Goal: Check status: Check status

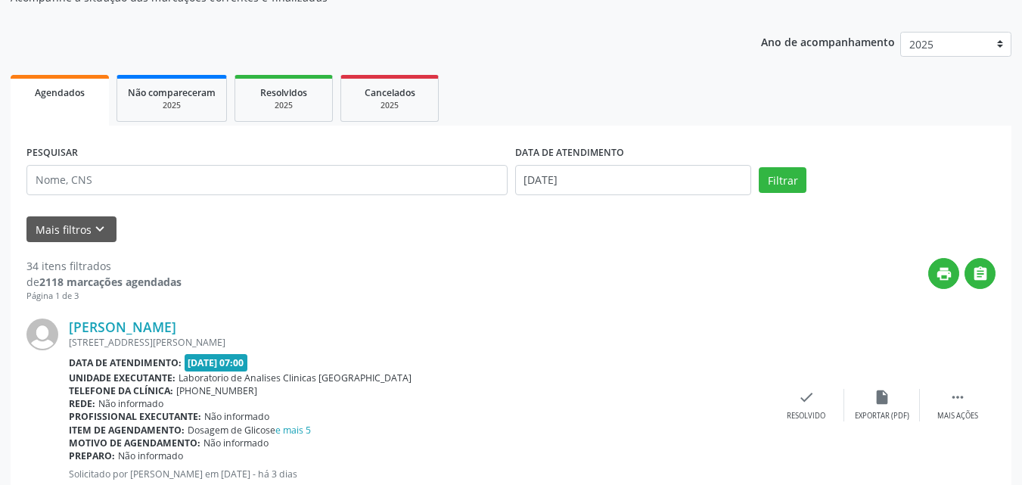
scroll to position [76, 0]
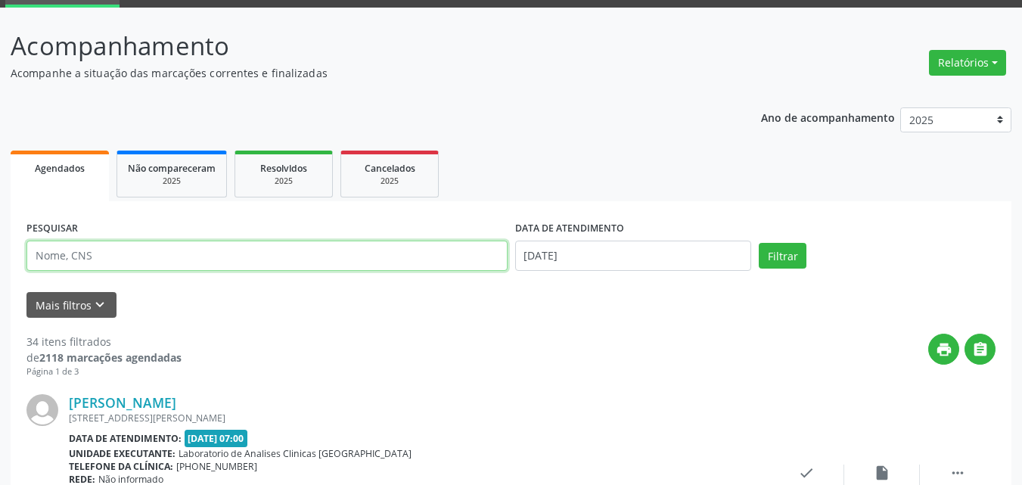
click at [293, 260] on input "text" at bounding box center [266, 256] width 481 height 30
type input "[PERSON_NAME]"
click at [759, 243] on button "Filtrar" at bounding box center [783, 256] width 48 height 26
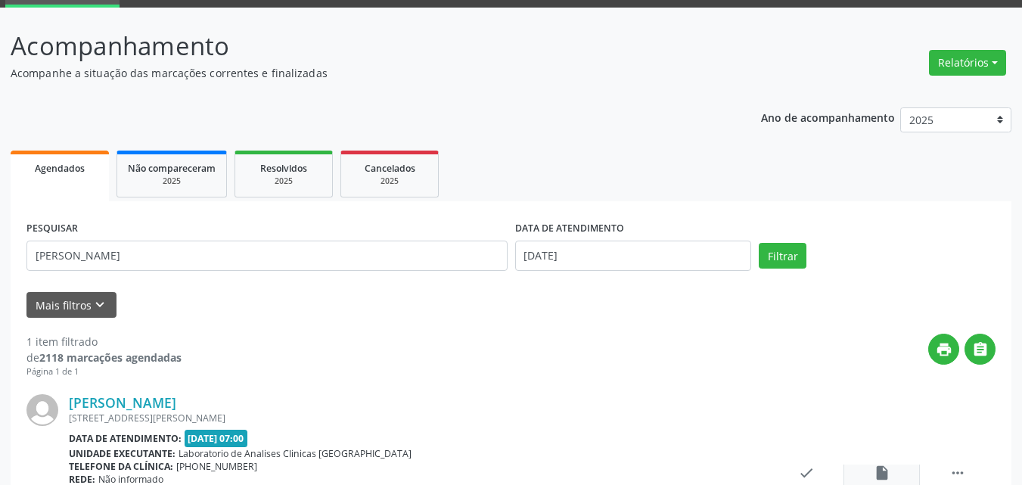
scroll to position [200, 0]
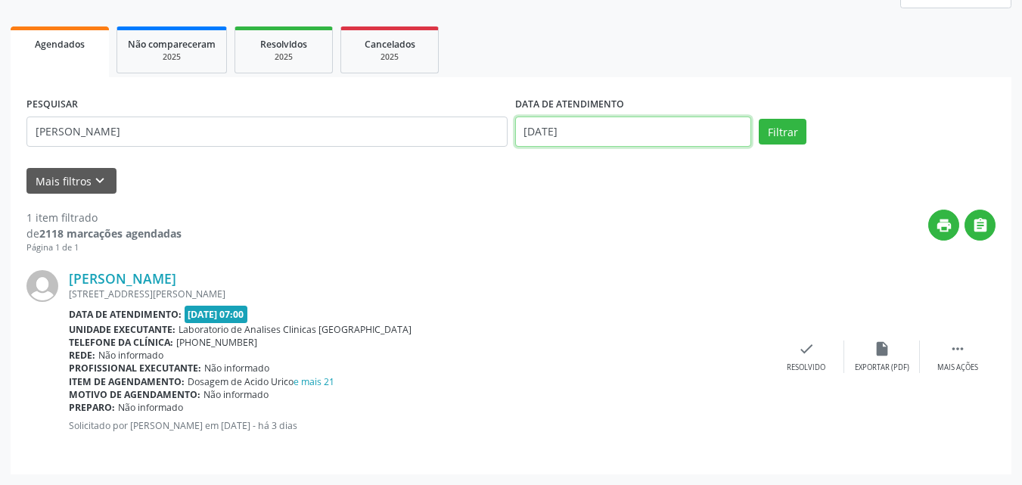
click at [604, 127] on input "[DATE]" at bounding box center [633, 132] width 237 height 30
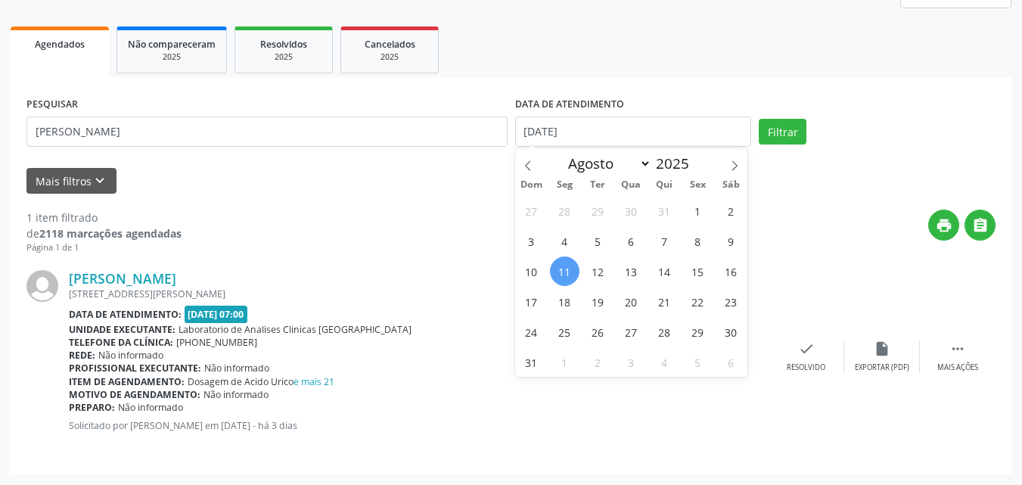
click at [572, 273] on span "11" at bounding box center [565, 272] width 30 height 30
type input "[DATE]"
click at [630, 271] on span "13" at bounding box center [632, 272] width 30 height 30
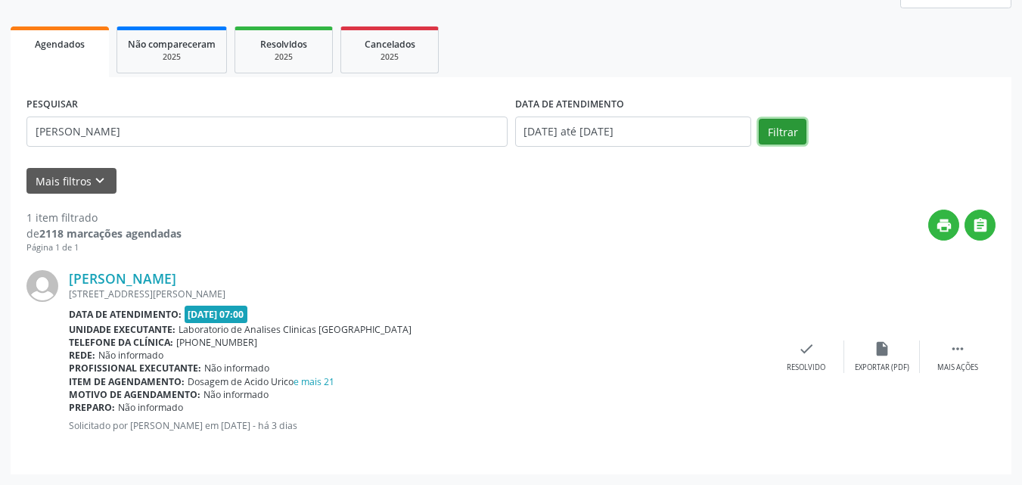
click at [789, 125] on button "Filtrar" at bounding box center [783, 132] width 48 height 26
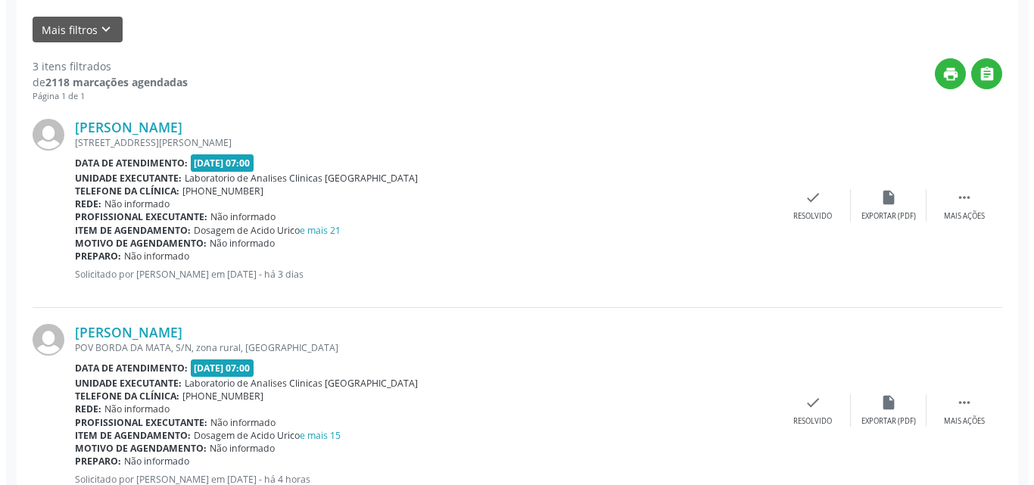
scroll to position [427, 0]
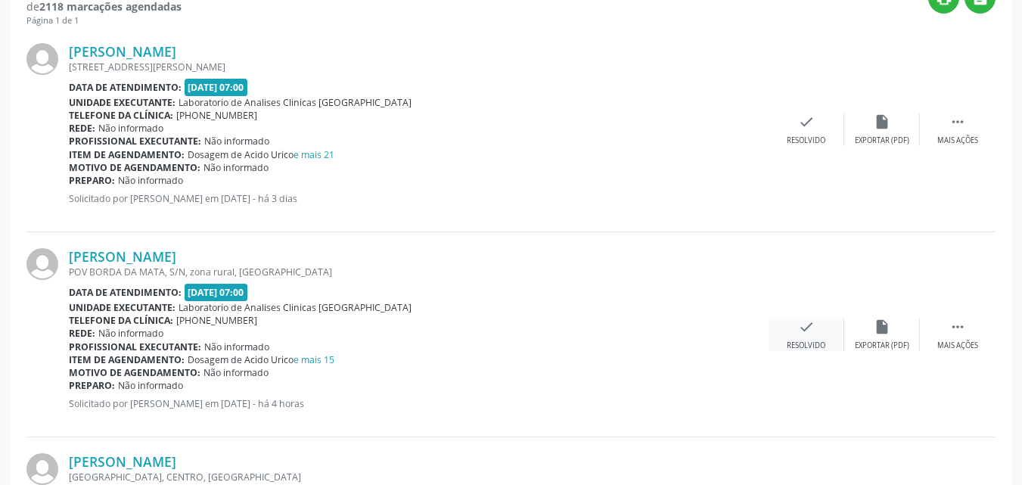
click at [813, 322] on icon "check" at bounding box center [806, 327] width 17 height 17
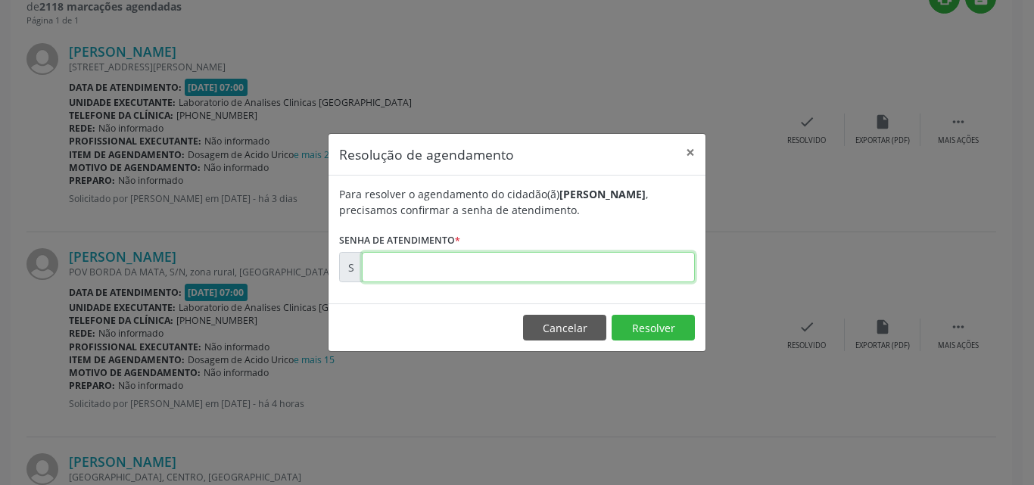
click at [664, 268] on input "text" at bounding box center [528, 267] width 333 height 30
type input "00170931"
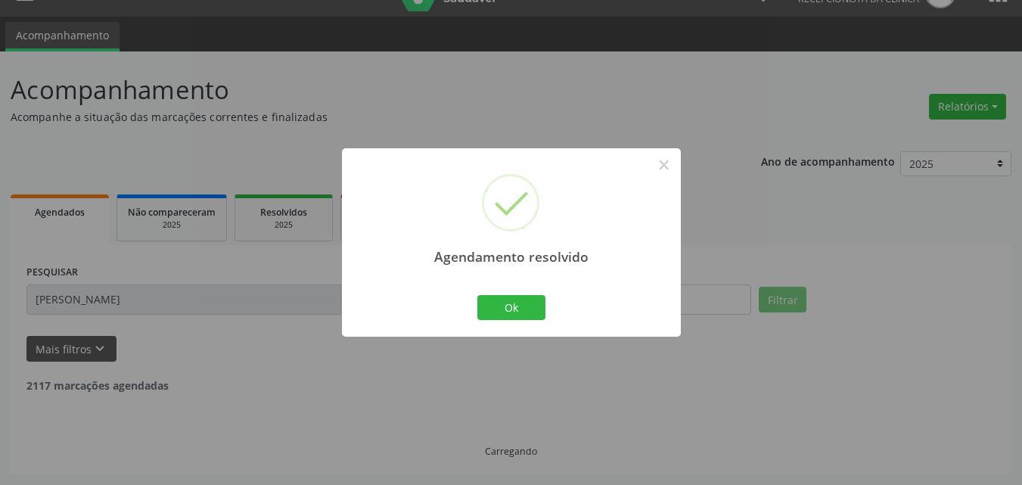
scroll to position [405, 0]
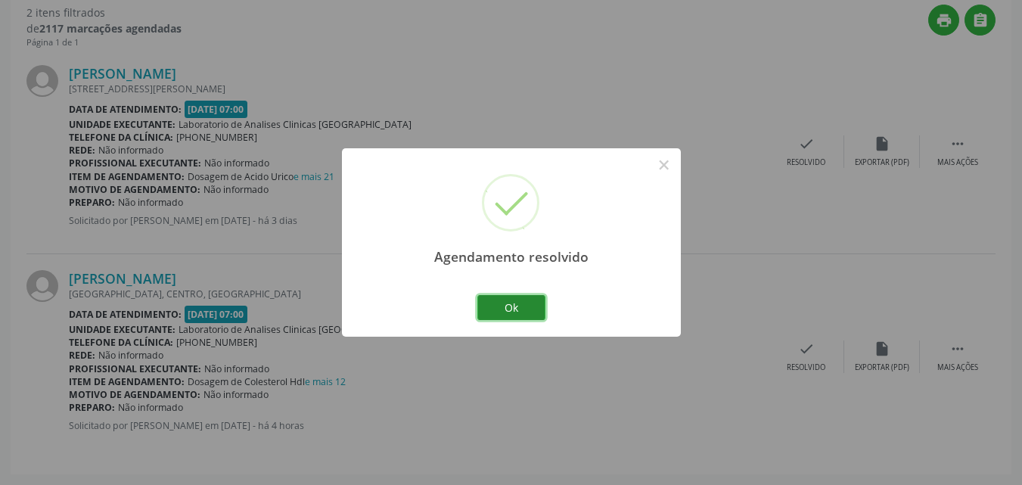
click at [493, 309] on button "Ok" at bounding box center [512, 308] width 68 height 26
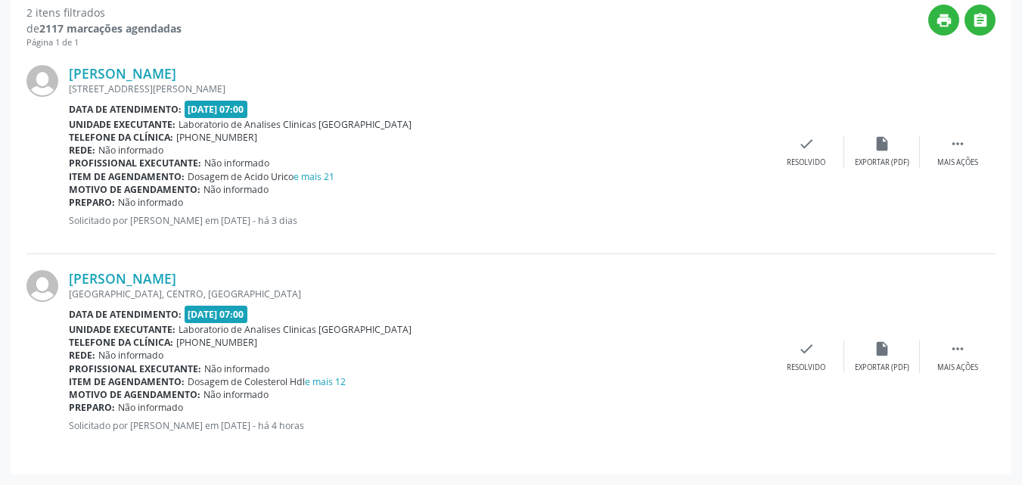
scroll to position [102, 0]
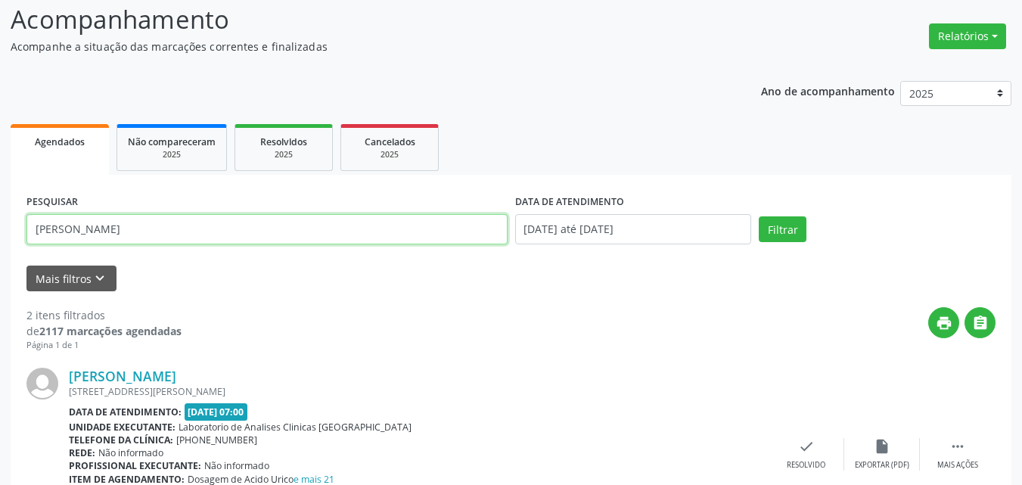
drag, startPoint x: 378, startPoint y: 242, endPoint x: 0, endPoint y: 39, distance: 428.6
click at [0, 51] on div "Acompanhamento Acompanhe a situação das marcações correntes e finalizadas Relat…" at bounding box center [511, 384] width 1022 height 807
type input "MARINEI"
click at [759, 216] on button "Filtrar" at bounding box center [783, 229] width 48 height 26
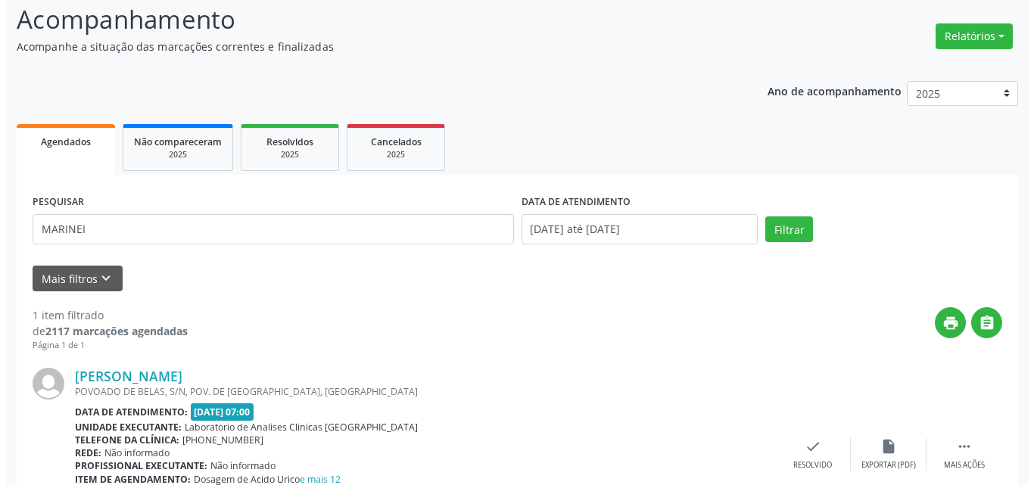
scroll to position [200, 0]
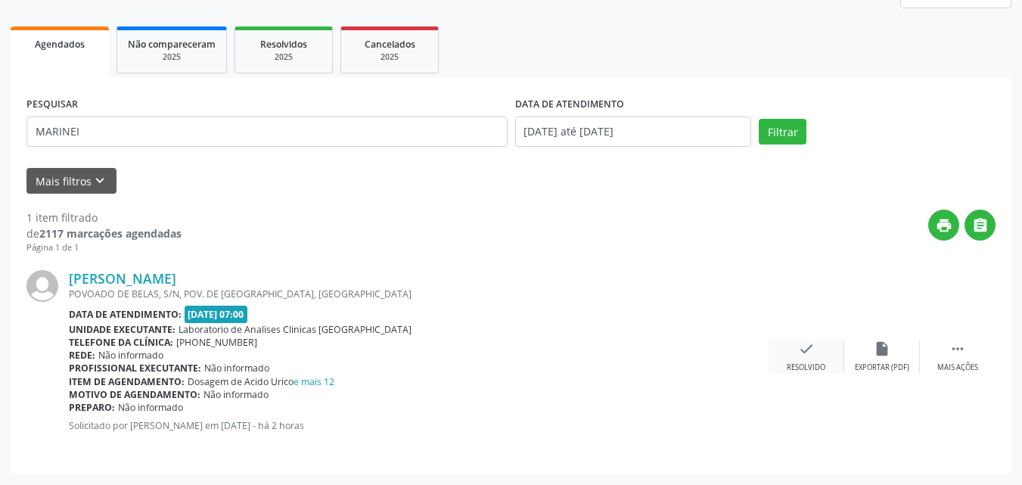
click at [811, 353] on icon "check" at bounding box center [806, 349] width 17 height 17
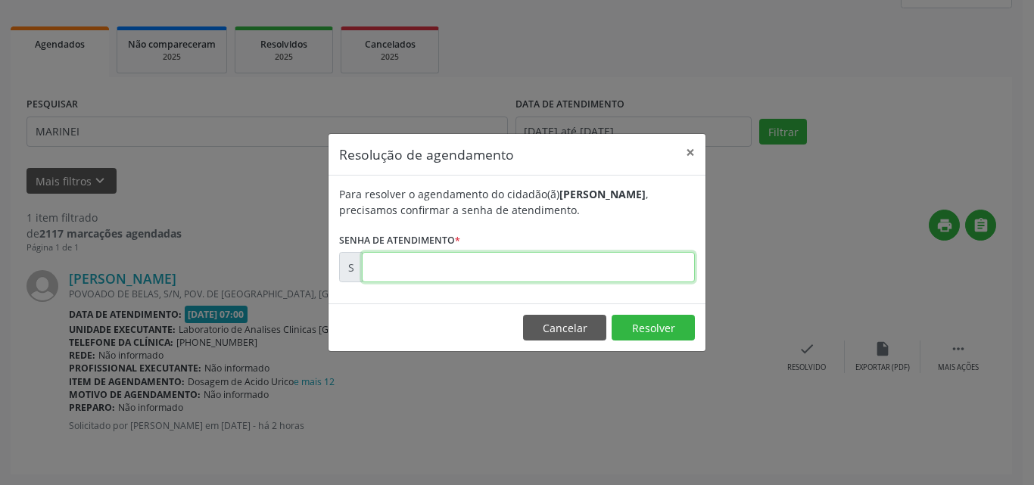
click at [667, 265] on input "text" at bounding box center [528, 267] width 333 height 30
type input "00171022"
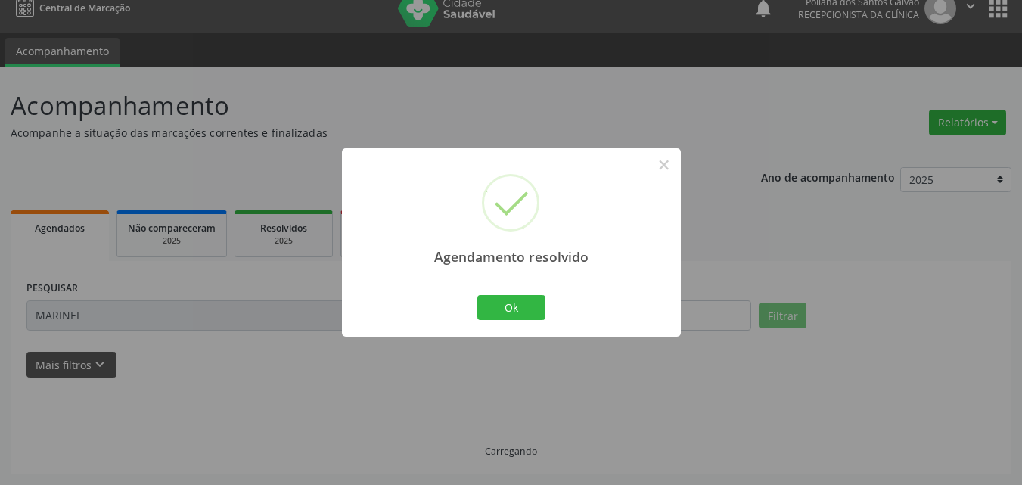
scroll to position [0, 0]
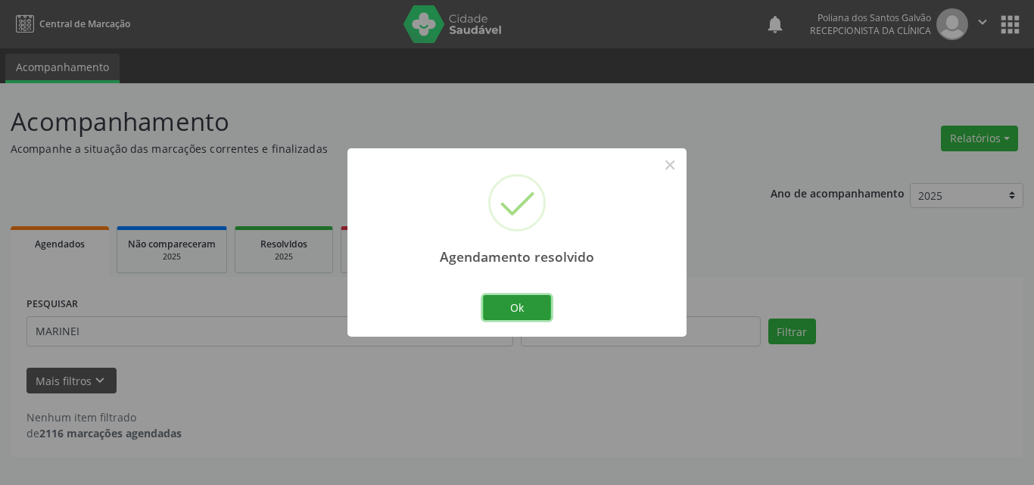
drag, startPoint x: 528, startPoint y: 303, endPoint x: 453, endPoint y: 322, distance: 78.0
click at [527, 303] on button "Ok" at bounding box center [517, 308] width 68 height 26
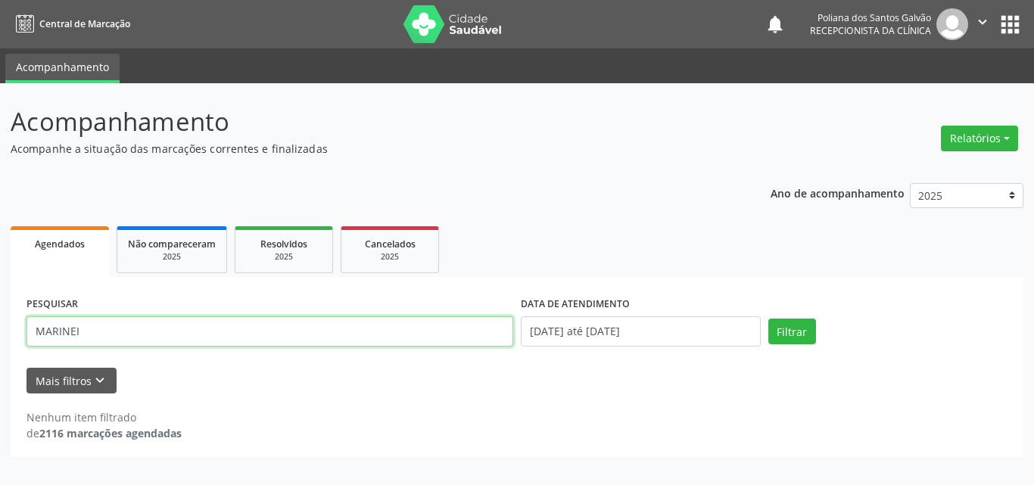
drag, startPoint x: 450, startPoint y: 322, endPoint x: 0, endPoint y: 9, distance: 547.9
click at [0, 29] on div "Central de Marcação notifications Poliana dos Santos Galvão Recepcionista da cl…" at bounding box center [517, 242] width 1034 height 485
type input "VAGNE"
click at [768, 319] on button "Filtrar" at bounding box center [792, 332] width 48 height 26
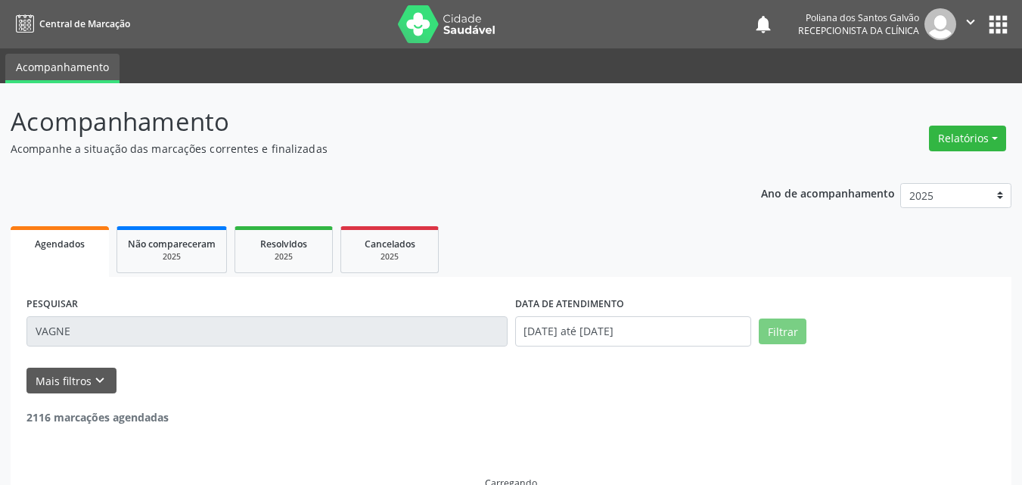
scroll to position [32, 0]
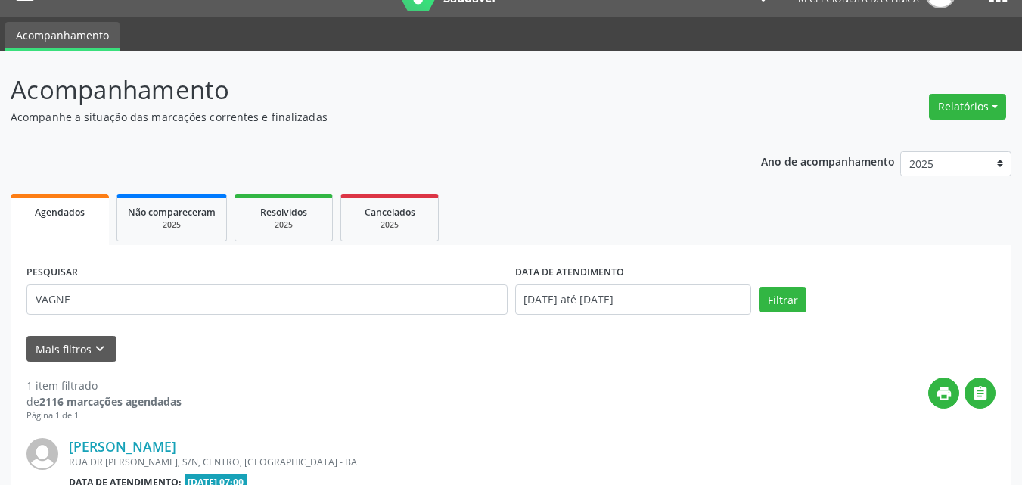
drag, startPoint x: 844, startPoint y: 355, endPoint x: 927, endPoint y: 335, distance: 85.5
click at [927, 336] on div "Mais filtros keyboard_arrow_down" at bounding box center [511, 349] width 977 height 26
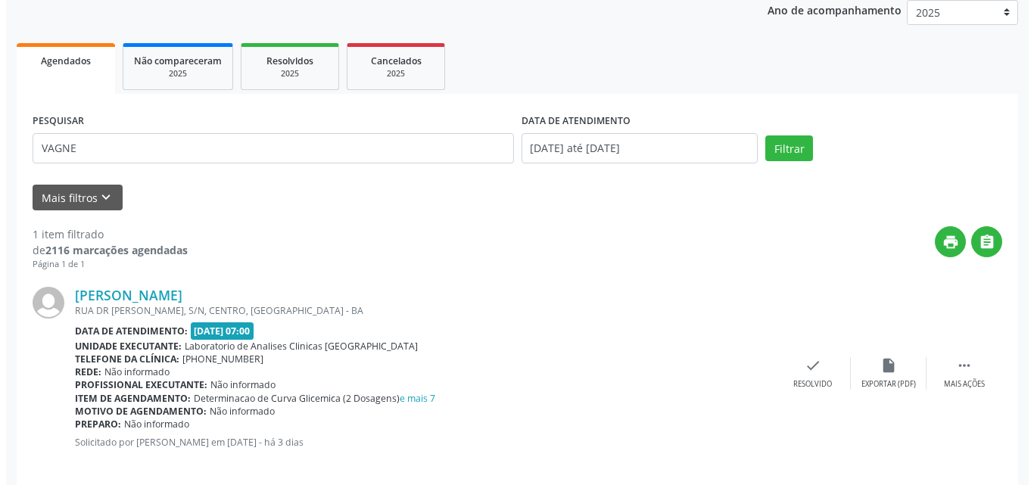
scroll to position [200, 0]
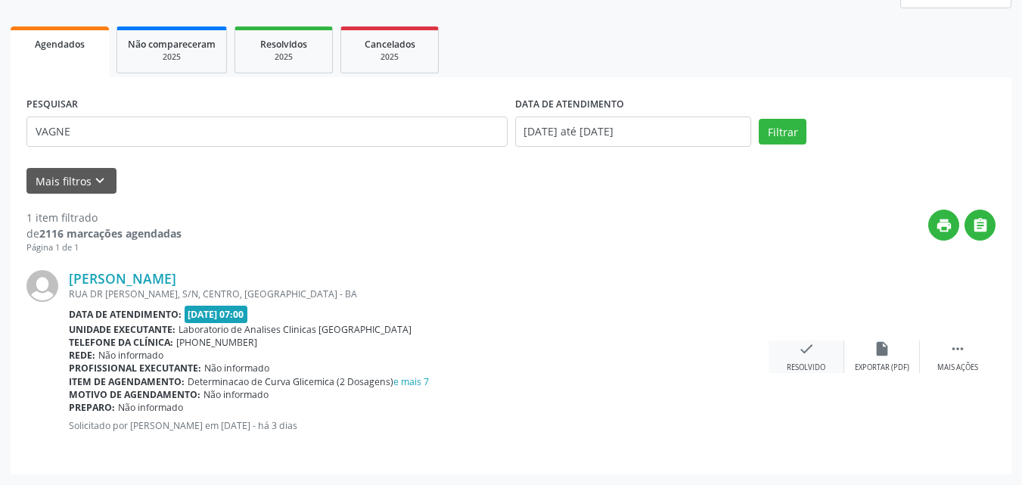
click at [825, 367] on div "Resolvido" at bounding box center [806, 367] width 39 height 11
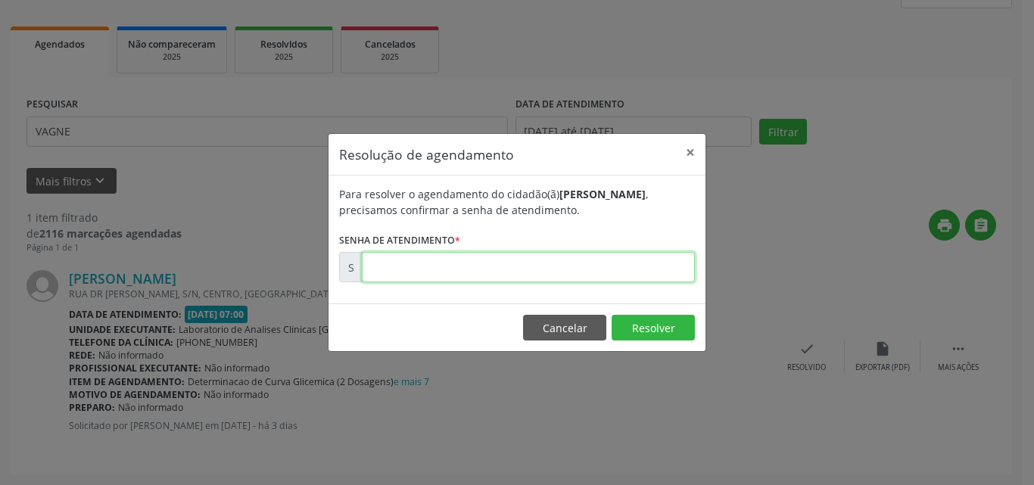
click at [611, 261] on input "text" at bounding box center [528, 267] width 333 height 30
type input "00170685"
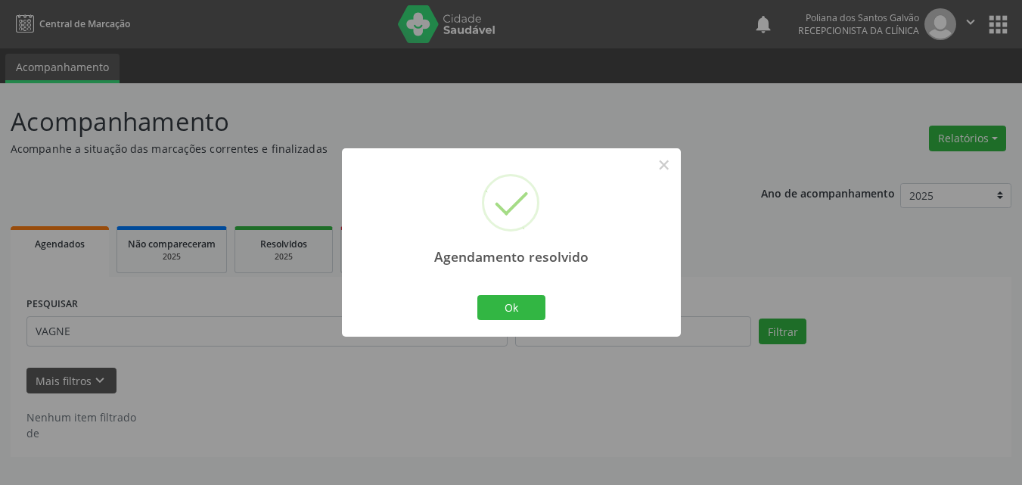
scroll to position [0, 0]
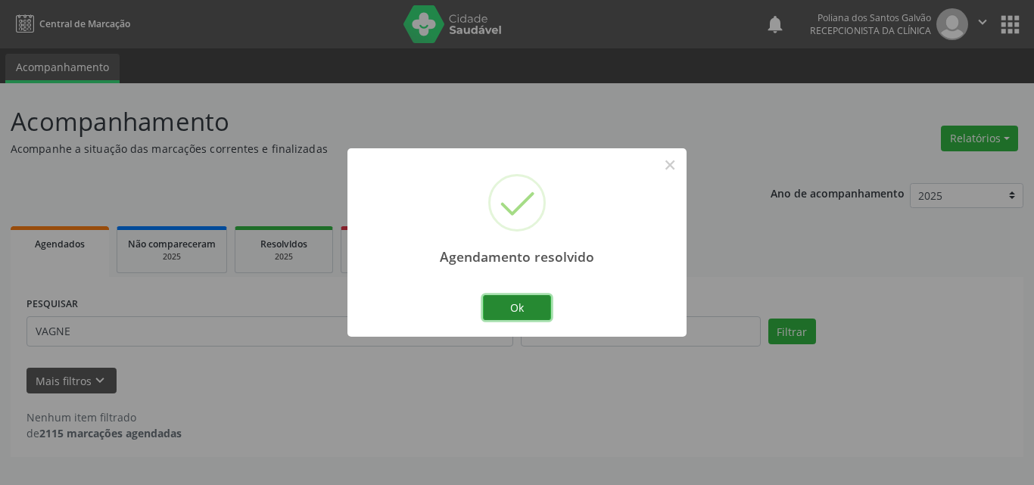
click at [515, 301] on button "Ok" at bounding box center [517, 308] width 68 height 26
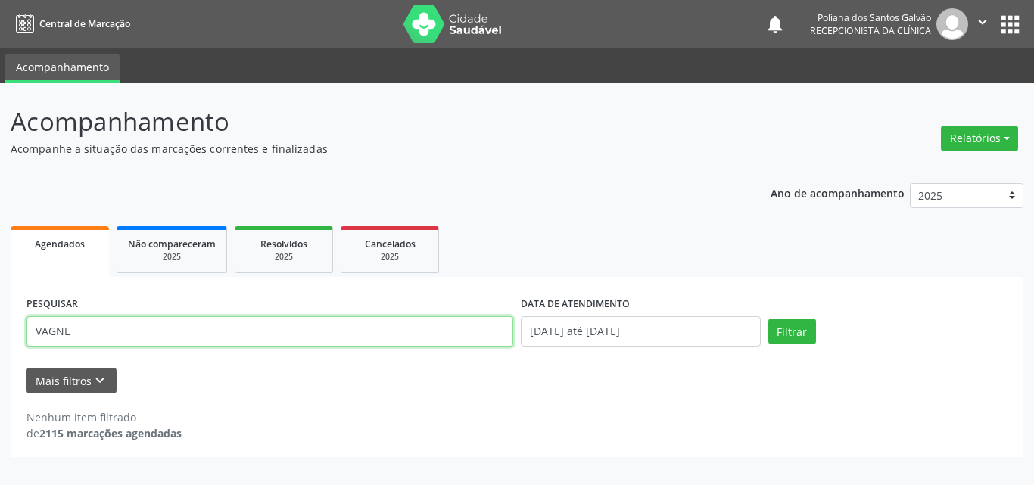
drag, startPoint x: 291, startPoint y: 301, endPoint x: 0, endPoint y: 45, distance: 387.7
click at [0, 45] on div "Central de Marcação notifications Poliana dos Santos Galvão Recepcionista da cl…" at bounding box center [517, 242] width 1034 height 485
type input "[PERSON_NAME]"
click at [768, 319] on button "Filtrar" at bounding box center [792, 332] width 48 height 26
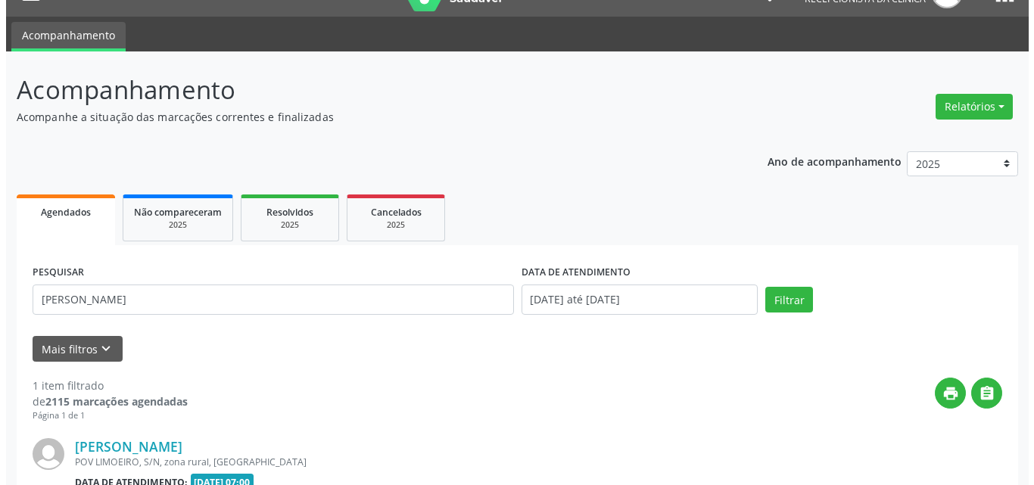
scroll to position [200, 0]
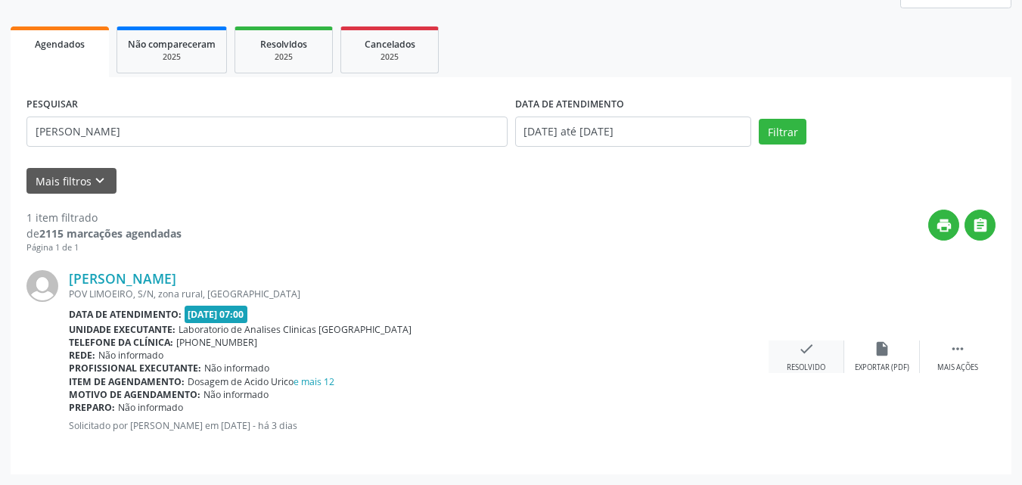
click at [798, 358] on div "check Resolvido" at bounding box center [807, 357] width 76 height 33
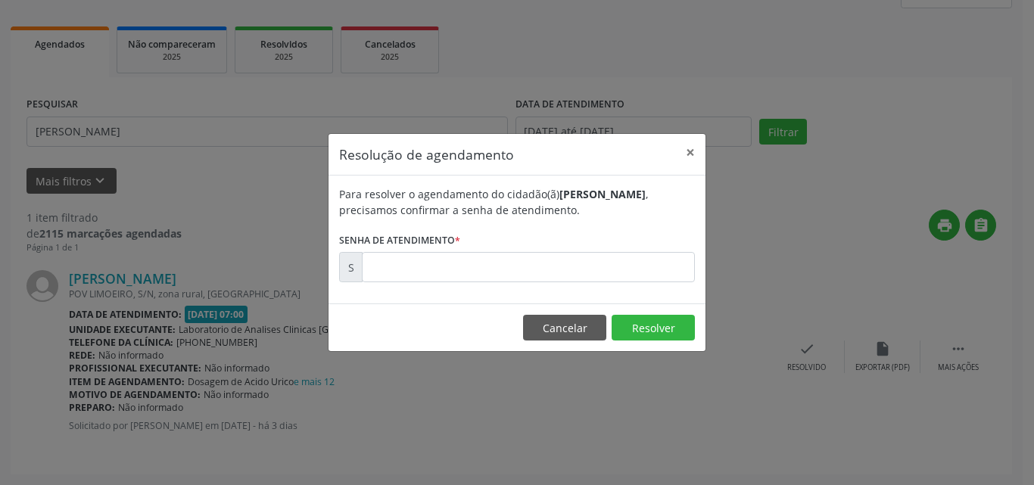
click at [589, 251] on form "Para resolver o agendamento do cidadão(ã) [PERSON_NAME] , precisamos confirmar …" at bounding box center [517, 234] width 356 height 96
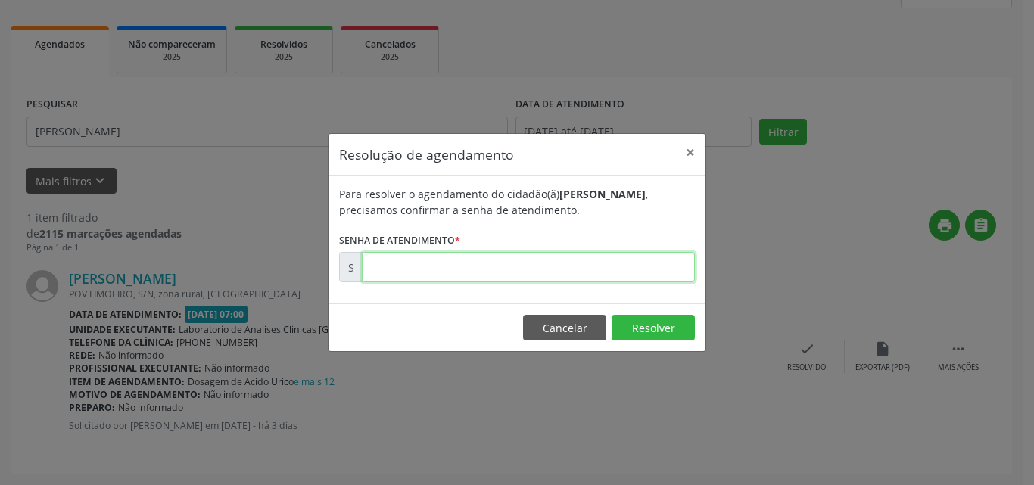
click at [593, 268] on input "text" at bounding box center [528, 267] width 333 height 30
type input "00170700"
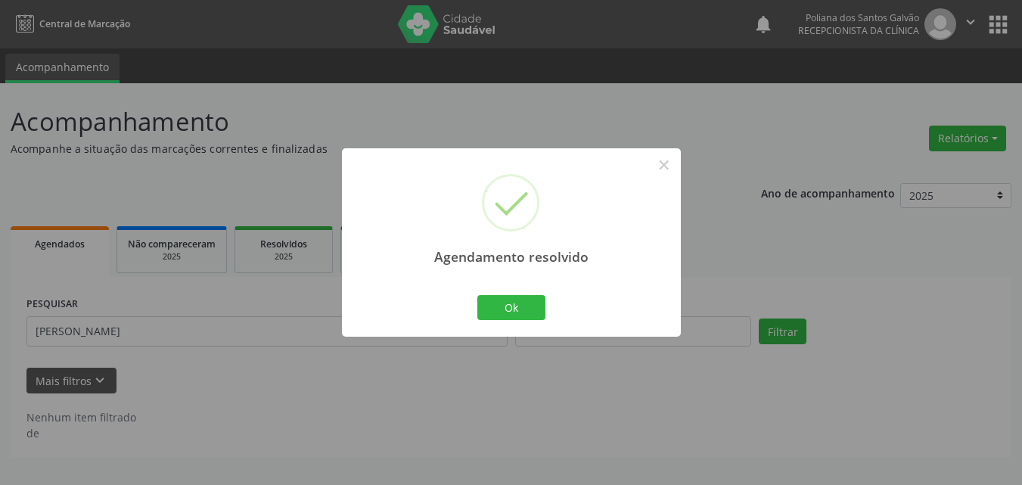
scroll to position [0, 0]
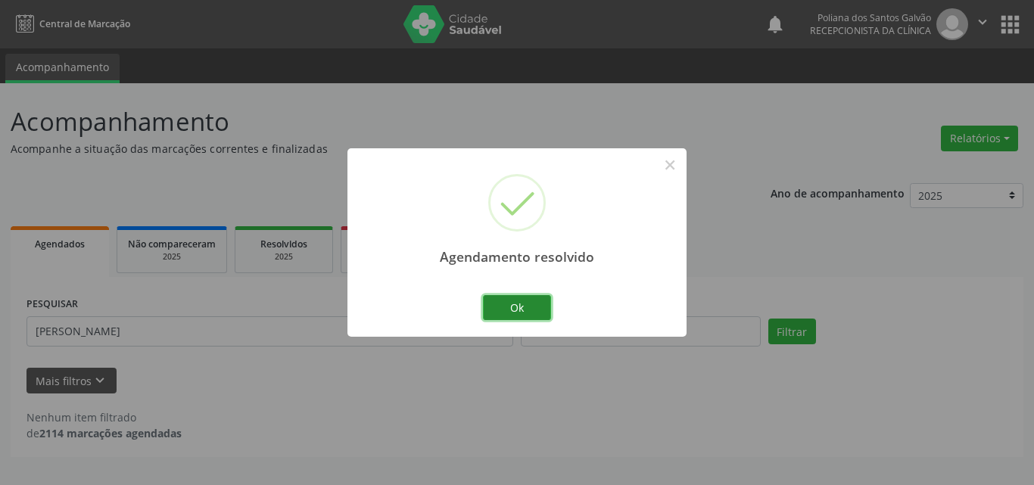
click at [509, 310] on button "Ok" at bounding box center [517, 308] width 68 height 26
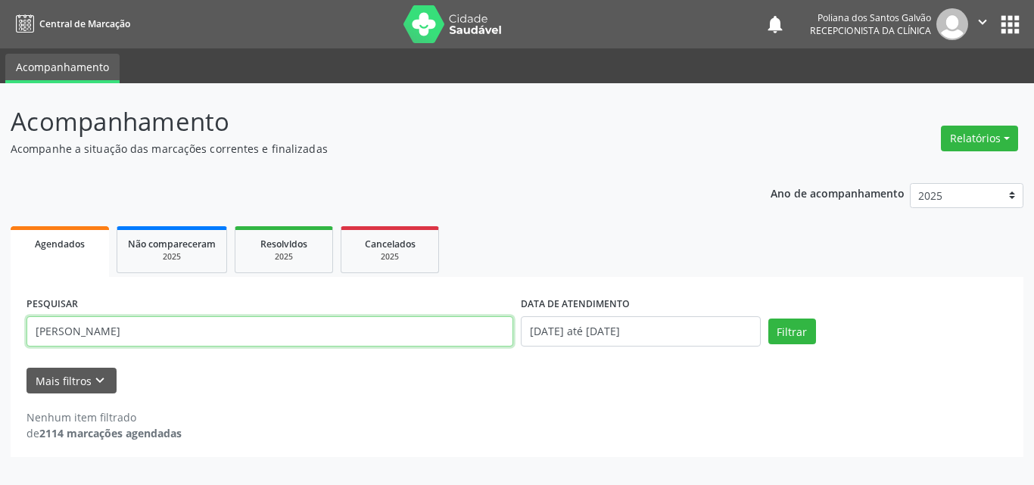
drag, startPoint x: 474, startPoint y: 324, endPoint x: 0, endPoint y: 240, distance: 481.1
click at [0, 240] on div "Acompanhamento Acompanhe a situação das marcações correntes e finalizadas Relat…" at bounding box center [517, 284] width 1034 height 402
type input "TAI"
click at [768, 319] on button "Filtrar" at bounding box center [792, 332] width 48 height 26
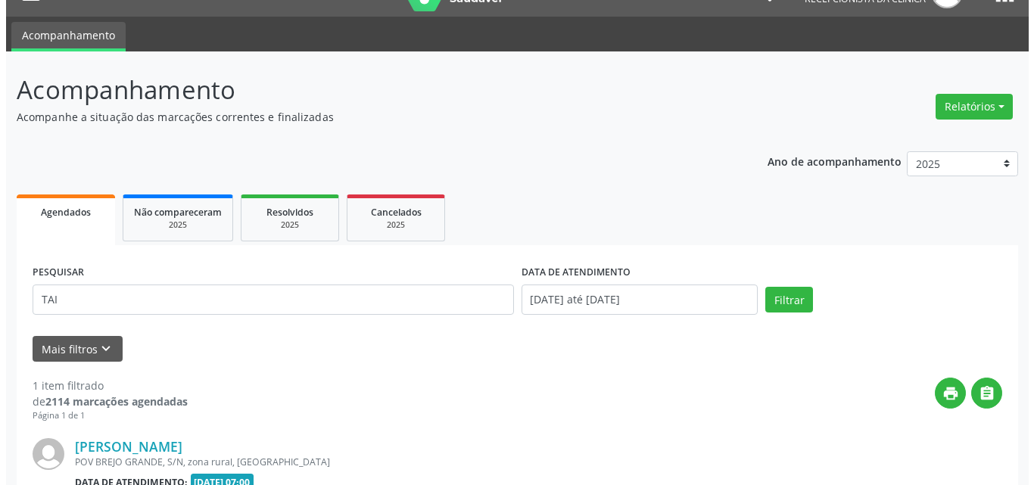
scroll to position [200, 0]
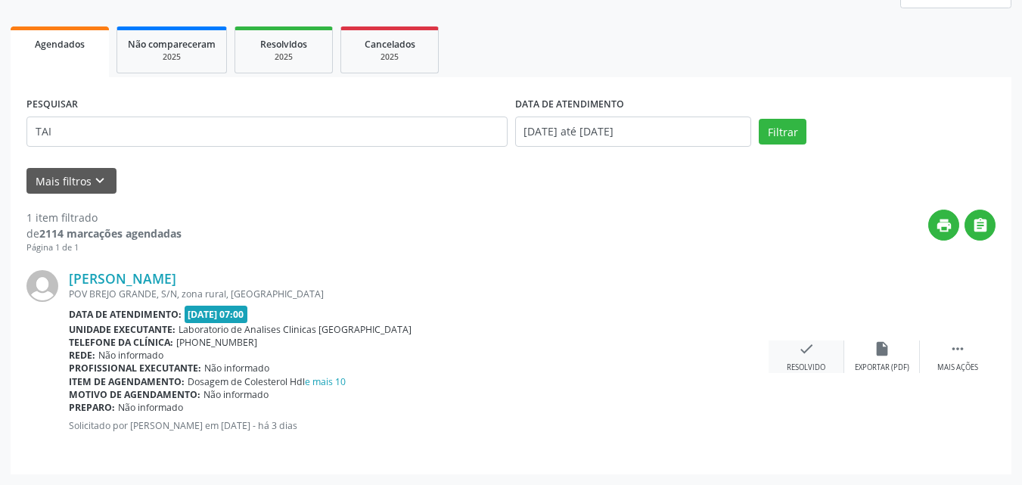
click at [792, 352] on div "check Resolvido" at bounding box center [807, 357] width 76 height 33
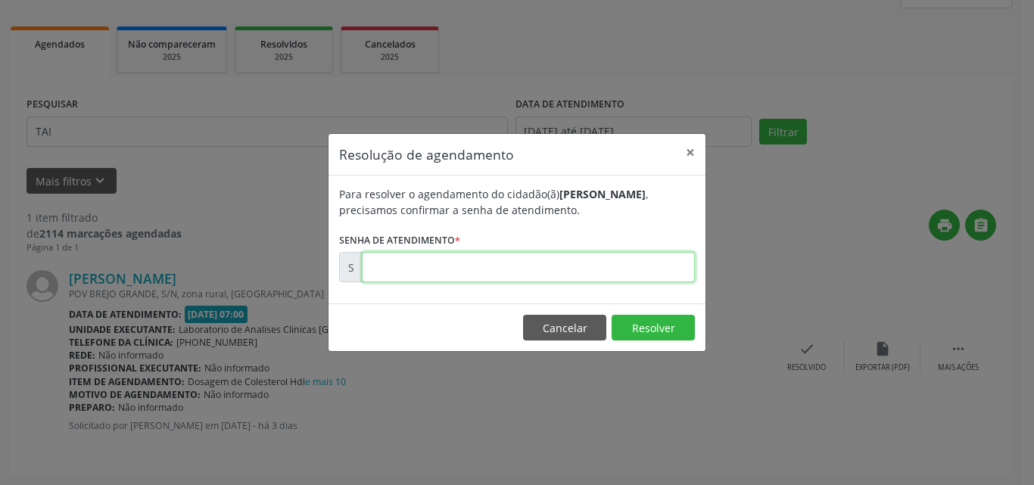
click at [658, 260] on input "text" at bounding box center [528, 267] width 333 height 30
type input "00170709"
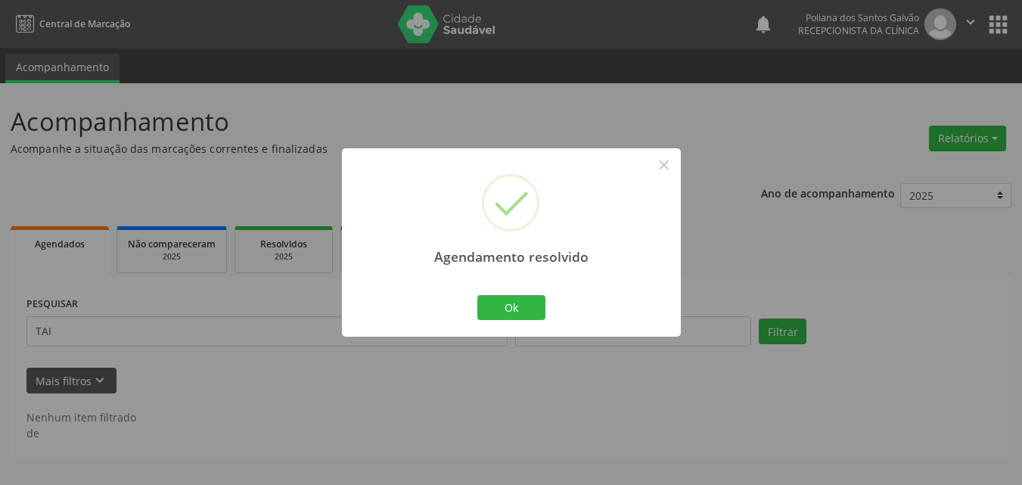
scroll to position [0, 0]
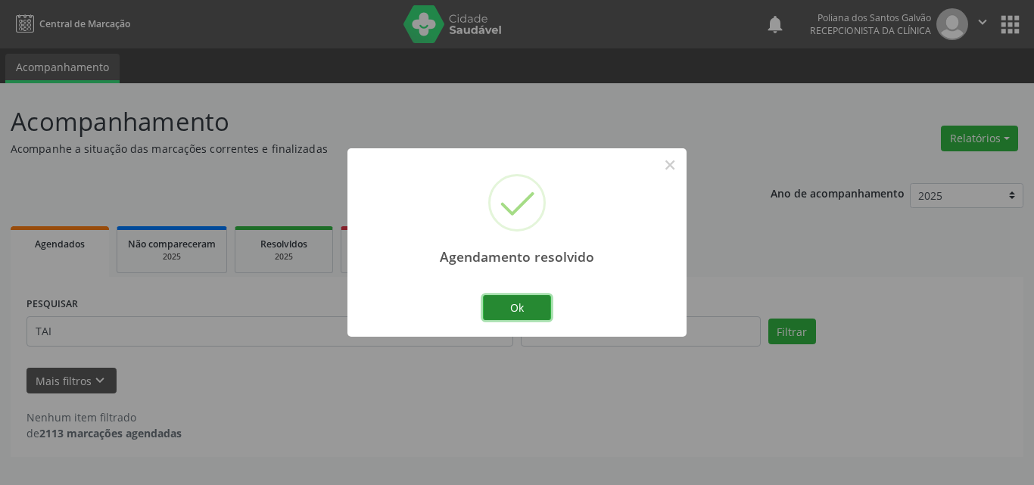
drag, startPoint x: 534, startPoint y: 299, endPoint x: 400, endPoint y: 325, distance: 137.1
click at [530, 302] on button "Ok" at bounding box center [517, 308] width 68 height 26
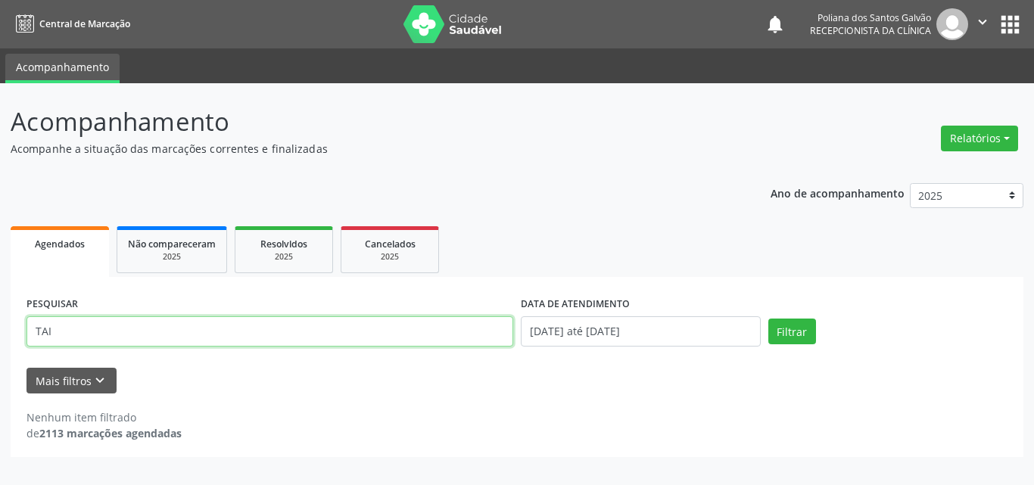
drag, startPoint x: 385, startPoint y: 329, endPoint x: 0, endPoint y: 176, distance: 414.4
click at [0, 188] on div "Acompanhamento Acompanhe a situação das marcações correntes e finalizadas Relat…" at bounding box center [517, 284] width 1034 height 402
type input "[PERSON_NAME]"
click at [768, 319] on button "Filtrar" at bounding box center [792, 332] width 48 height 26
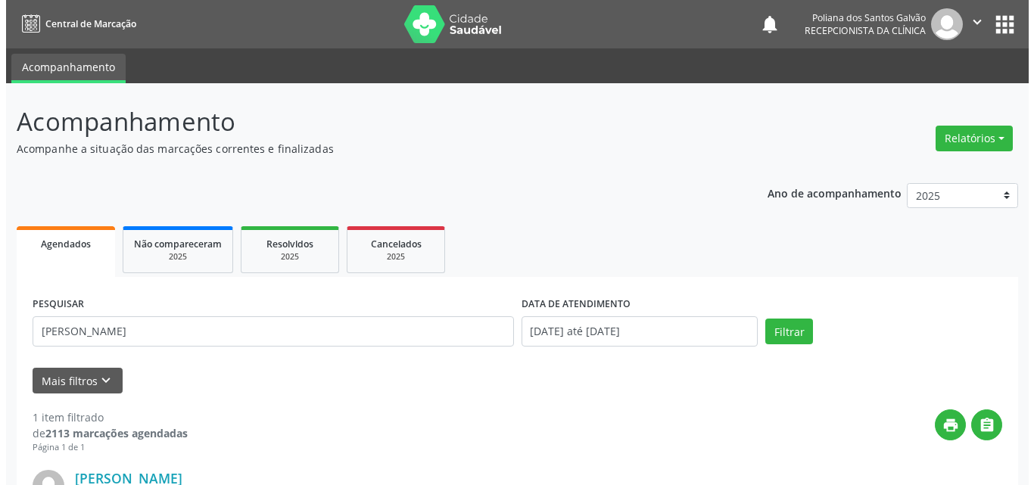
scroll to position [200, 0]
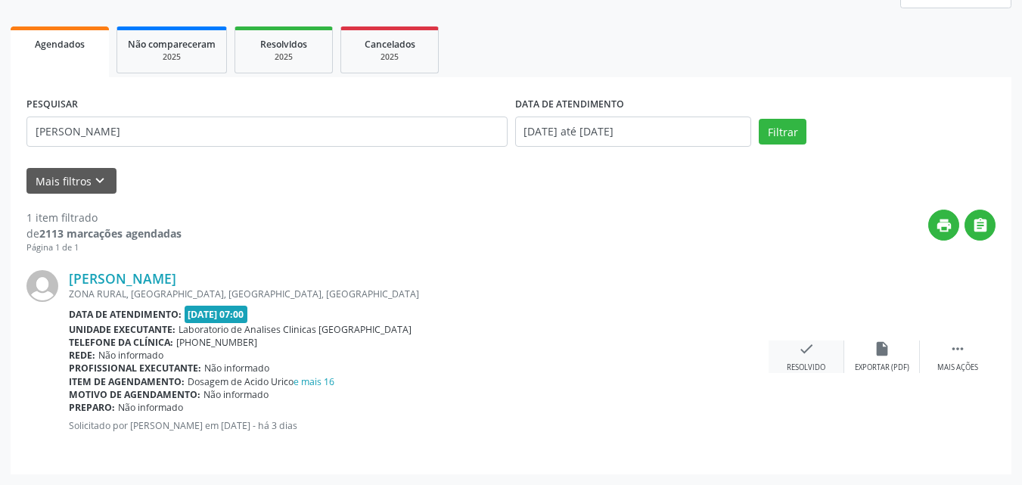
click at [801, 357] on div "check Resolvido" at bounding box center [807, 357] width 76 height 33
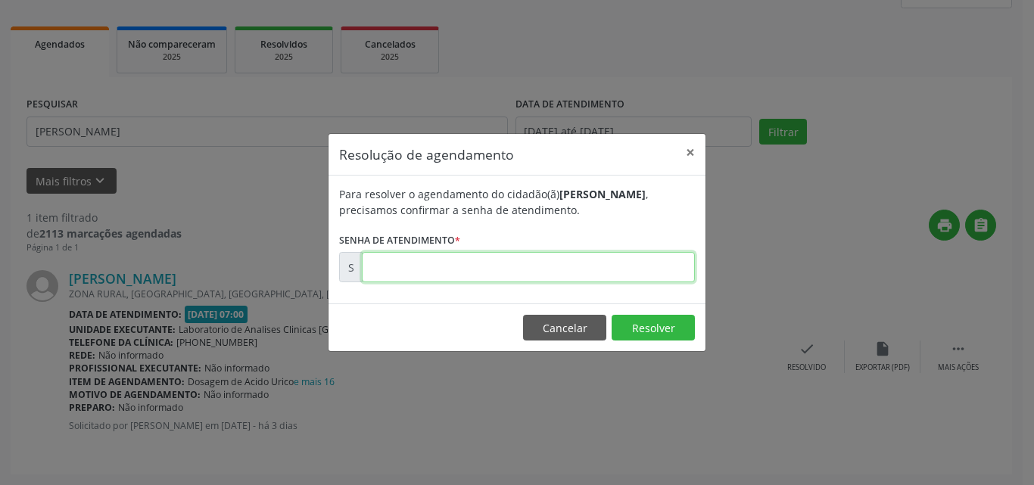
click at [624, 261] on input "text" at bounding box center [528, 267] width 333 height 30
type input "00170707"
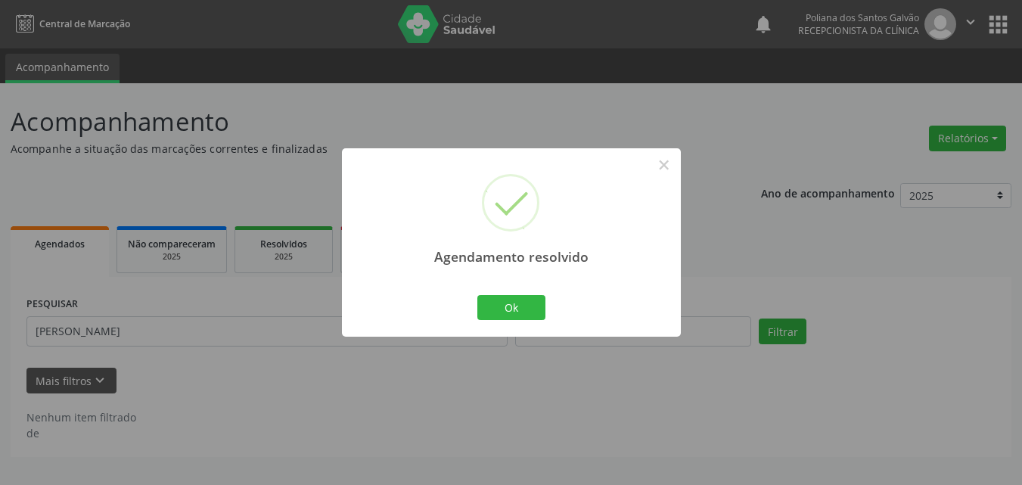
scroll to position [0, 0]
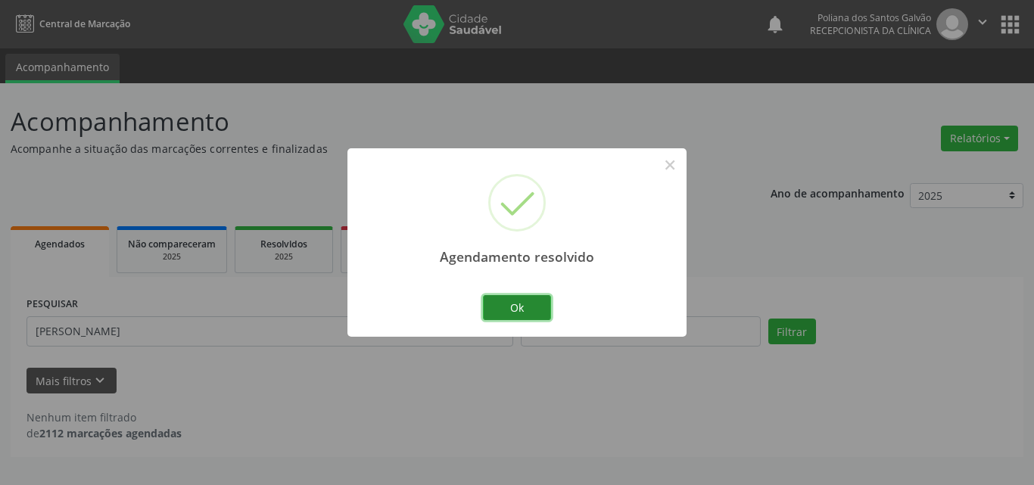
click at [508, 315] on button "Ok" at bounding box center [517, 308] width 68 height 26
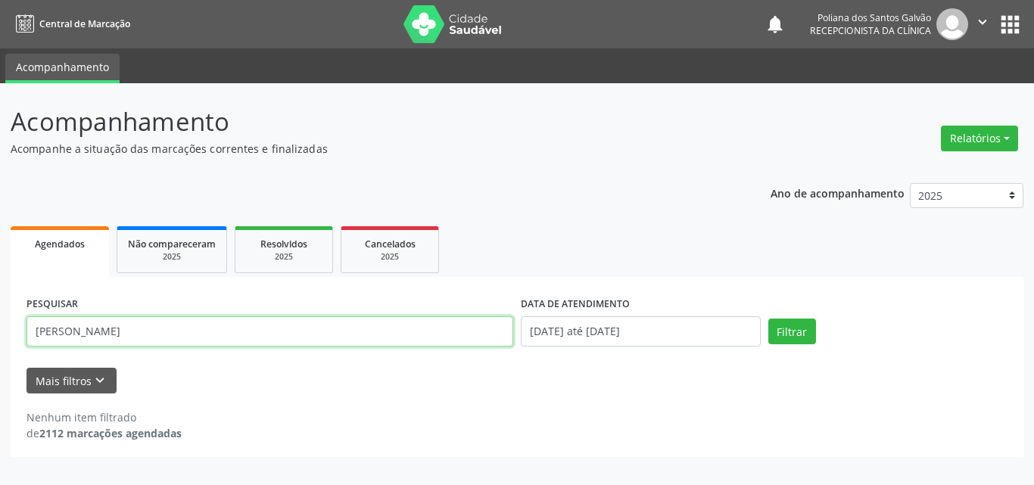
drag, startPoint x: 124, startPoint y: 292, endPoint x: 0, endPoint y: 160, distance: 180.9
click at [0, 160] on div "Acompanhamento Acompanhe a situação das marcações correntes e finalizadas Relat…" at bounding box center [517, 284] width 1034 height 402
type input "WAL"
click at [768, 319] on button "Filtrar" at bounding box center [792, 332] width 48 height 26
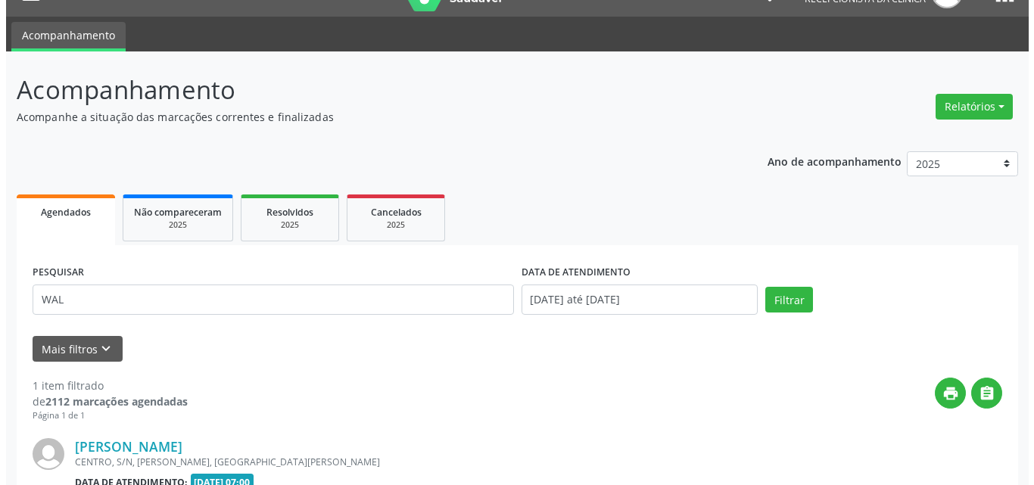
scroll to position [200, 0]
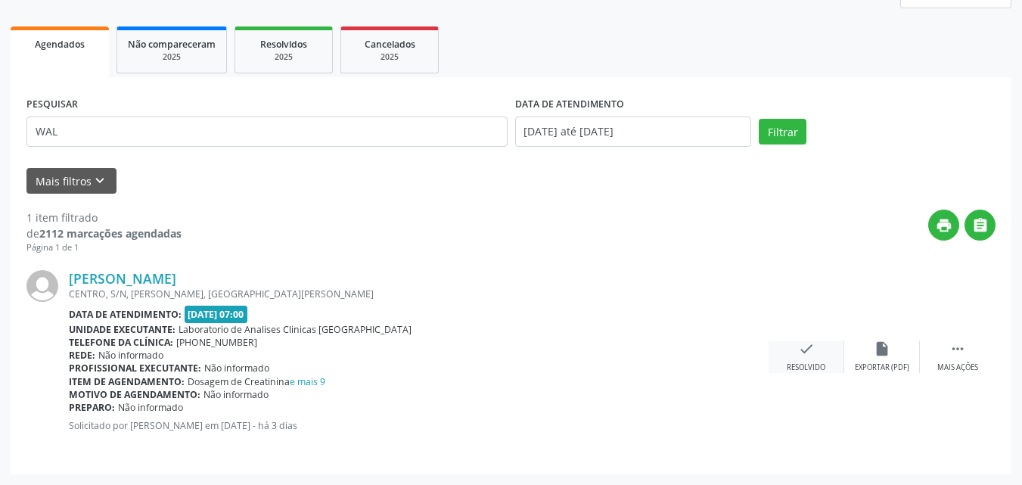
click at [790, 351] on div "check Resolvido" at bounding box center [807, 357] width 76 height 33
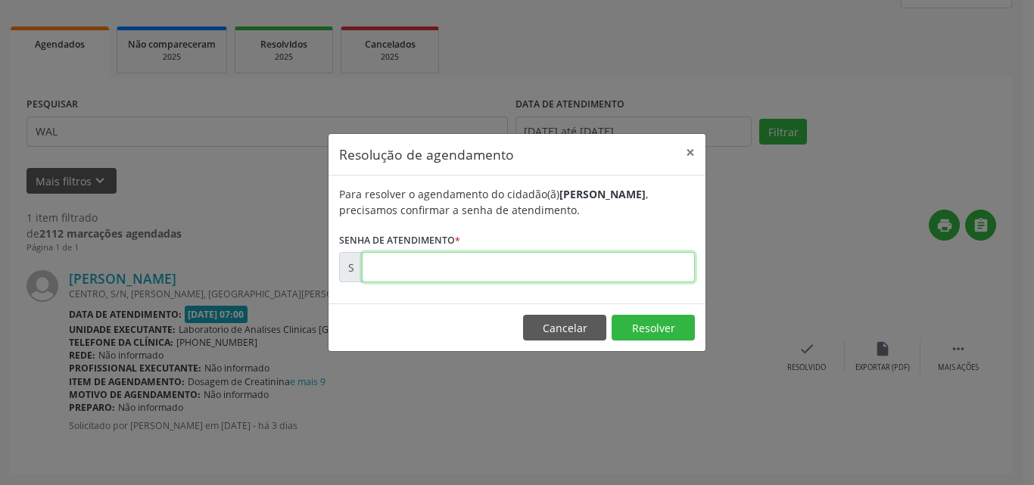
click at [609, 263] on input "text" at bounding box center [528, 267] width 333 height 30
type input "00170821"
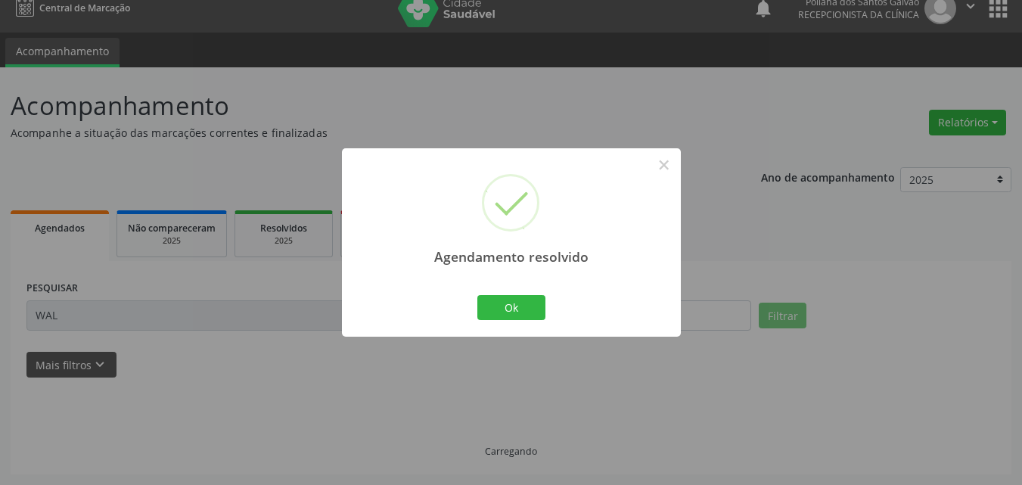
scroll to position [0, 0]
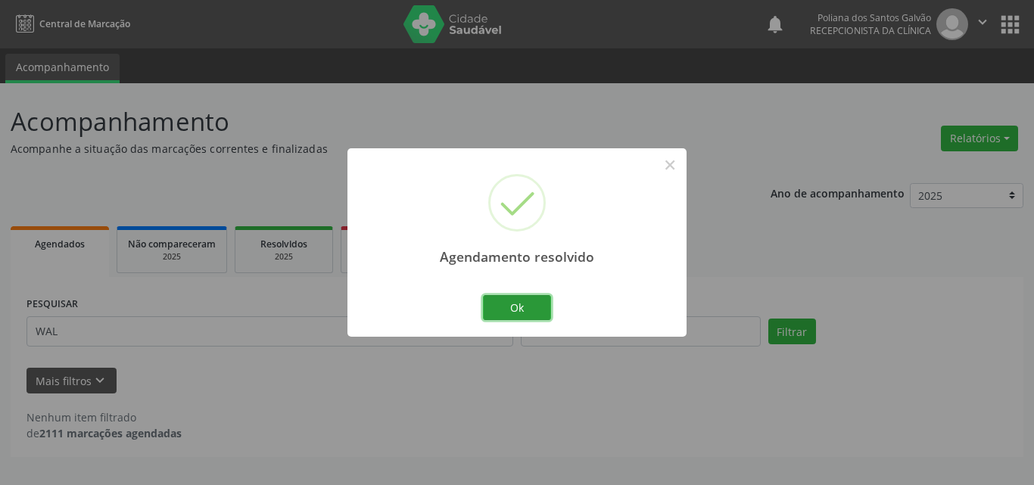
drag, startPoint x: 509, startPoint y: 307, endPoint x: 435, endPoint y: 328, distance: 76.2
click at [509, 308] on button "Ok" at bounding box center [517, 308] width 68 height 26
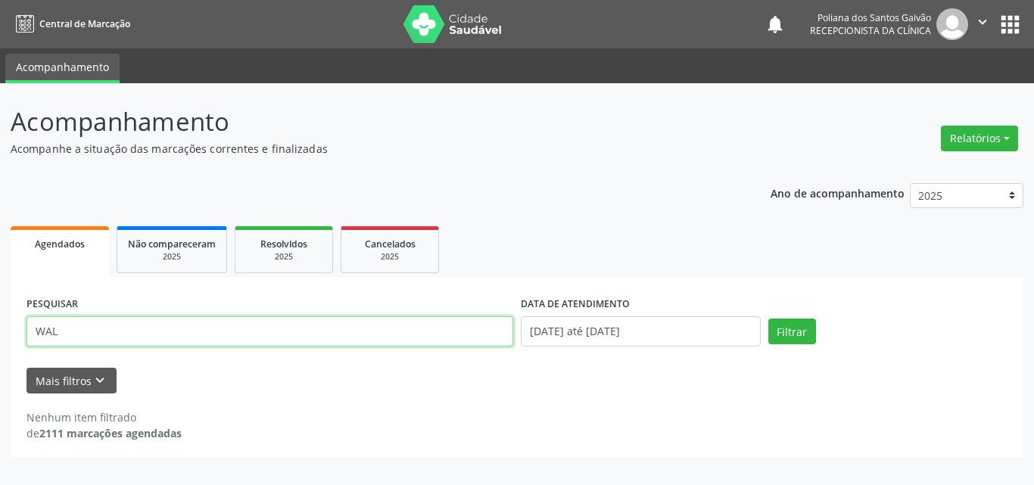
drag, startPoint x: 435, startPoint y: 328, endPoint x: 0, endPoint y: 23, distance: 530.9
click at [0, 23] on div "Central de Marcação notifications Poliana dos Santos Galvão Recepcionista da cl…" at bounding box center [517, 242] width 1034 height 485
type input "EMILLY"
click at [768, 319] on button "Filtrar" at bounding box center [792, 332] width 48 height 26
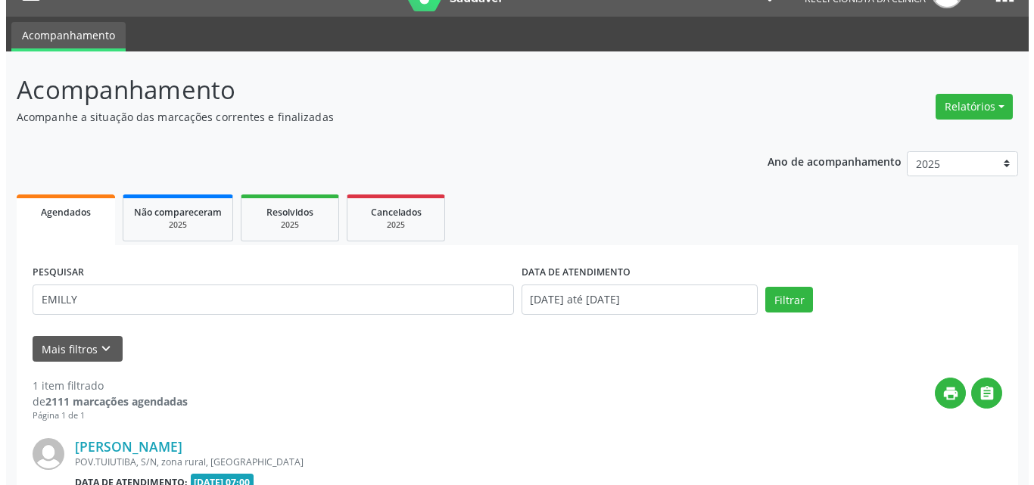
scroll to position [200, 0]
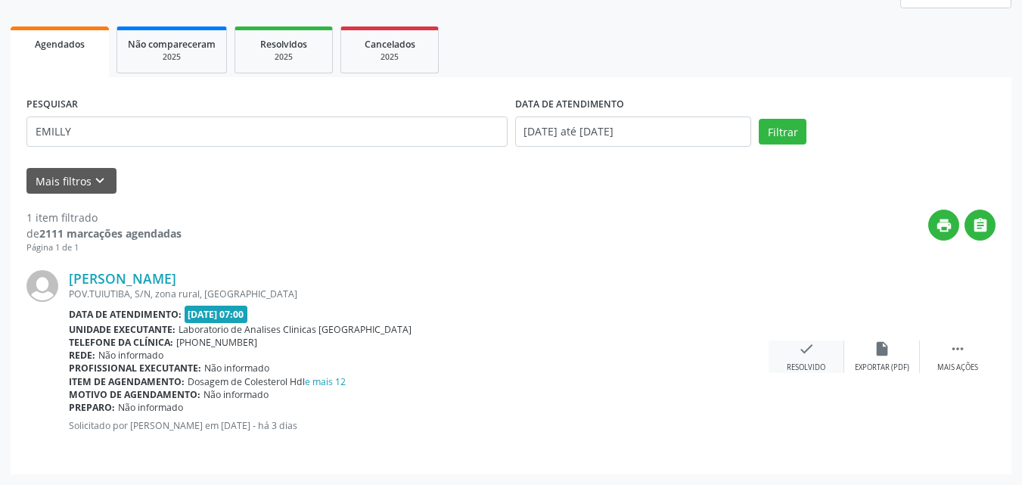
click at [817, 349] on div "check Resolvido" at bounding box center [807, 357] width 76 height 33
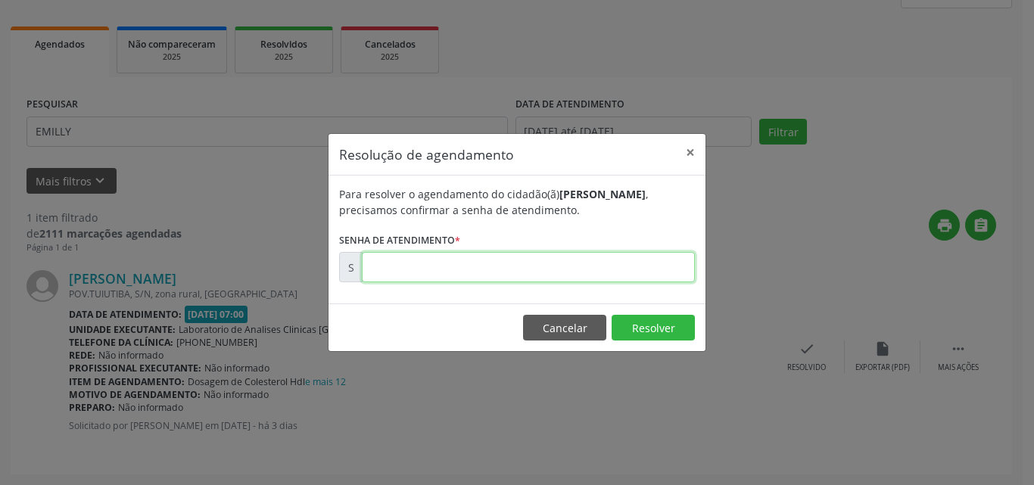
drag, startPoint x: 817, startPoint y: 349, endPoint x: 663, endPoint y: 257, distance: 179.9
click at [663, 257] on input "text" at bounding box center [528, 267] width 333 height 30
type input "00170688"
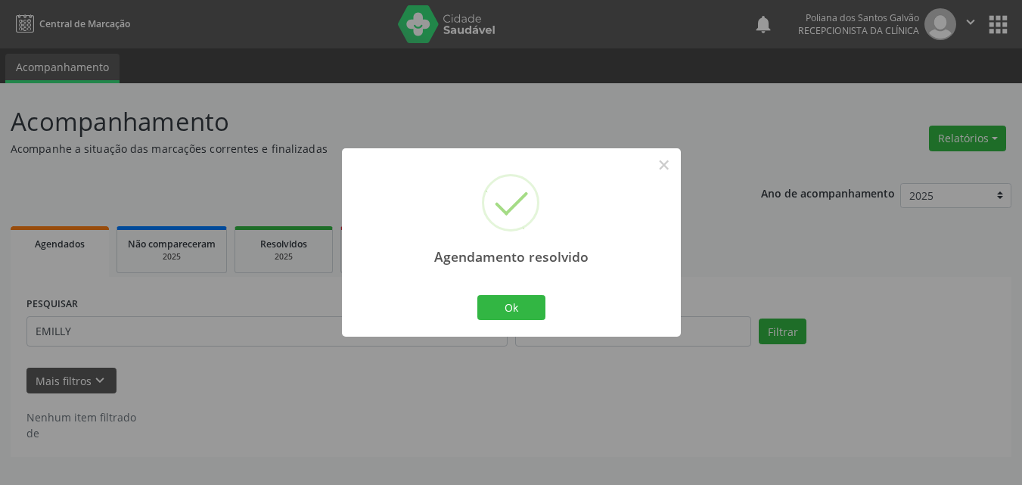
scroll to position [0, 0]
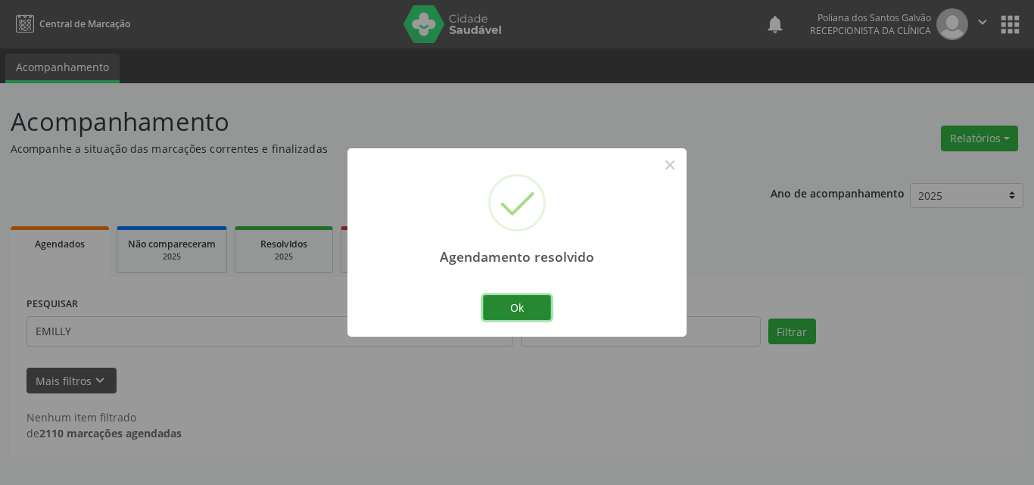
drag, startPoint x: 530, startPoint y: 306, endPoint x: 503, endPoint y: 321, distance: 30.1
click at [528, 307] on button "Ok" at bounding box center [517, 308] width 68 height 26
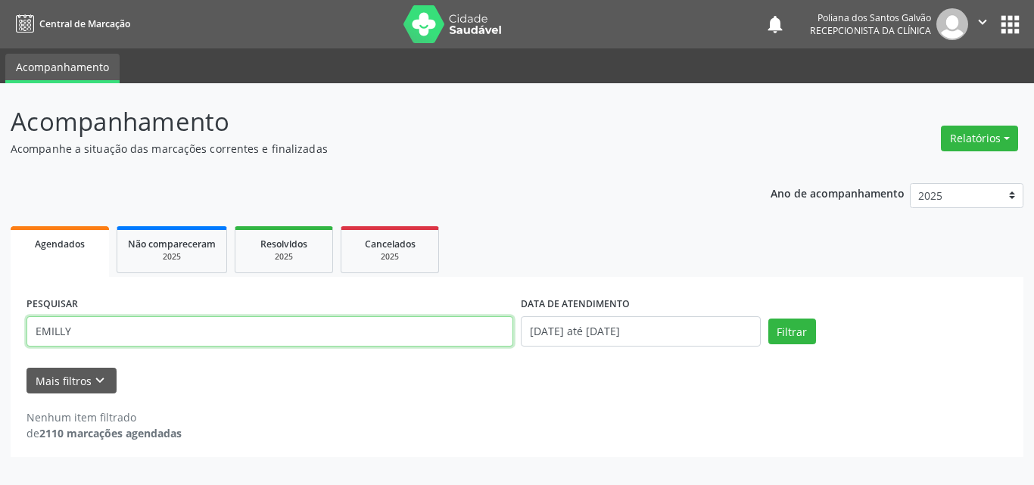
drag, startPoint x: 485, startPoint y: 334, endPoint x: 0, endPoint y: 79, distance: 548.4
click at [0, 84] on div "Acompanhamento Acompanhe a situação das marcações correntes e finalizadas Relat…" at bounding box center [517, 284] width 1034 height 402
type input "ADRI"
click at [768, 319] on button "Filtrar" at bounding box center [792, 332] width 48 height 26
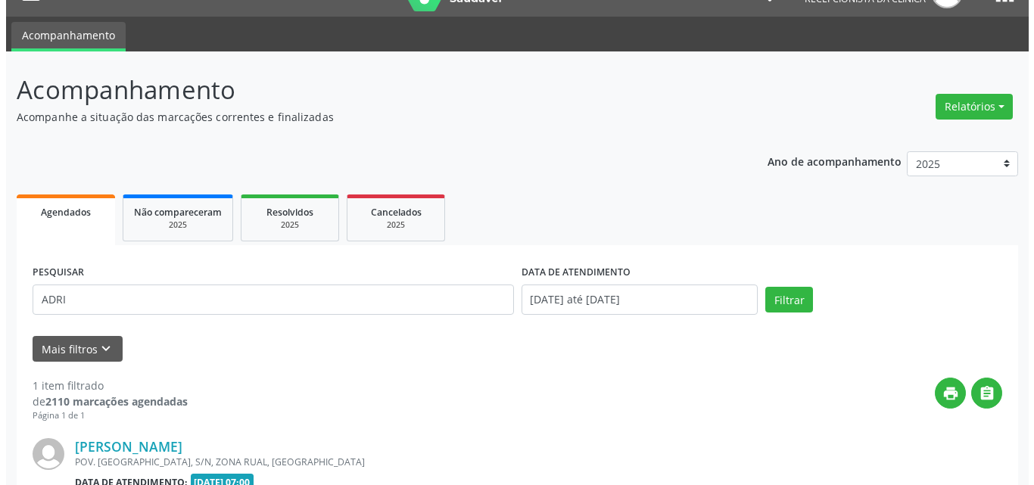
scroll to position [200, 0]
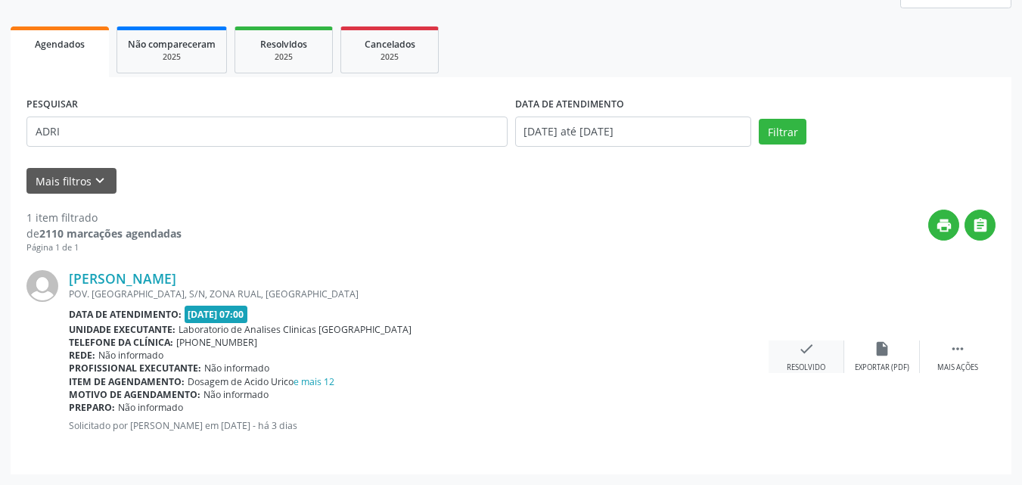
click at [821, 353] on div "check Resolvido" at bounding box center [807, 357] width 76 height 33
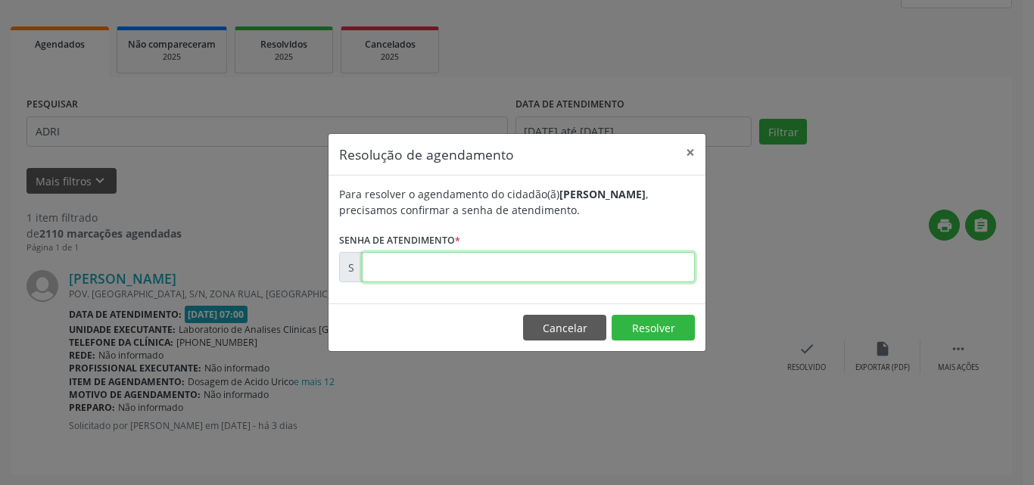
click at [649, 279] on input "text" at bounding box center [528, 267] width 333 height 30
type input "00170725"
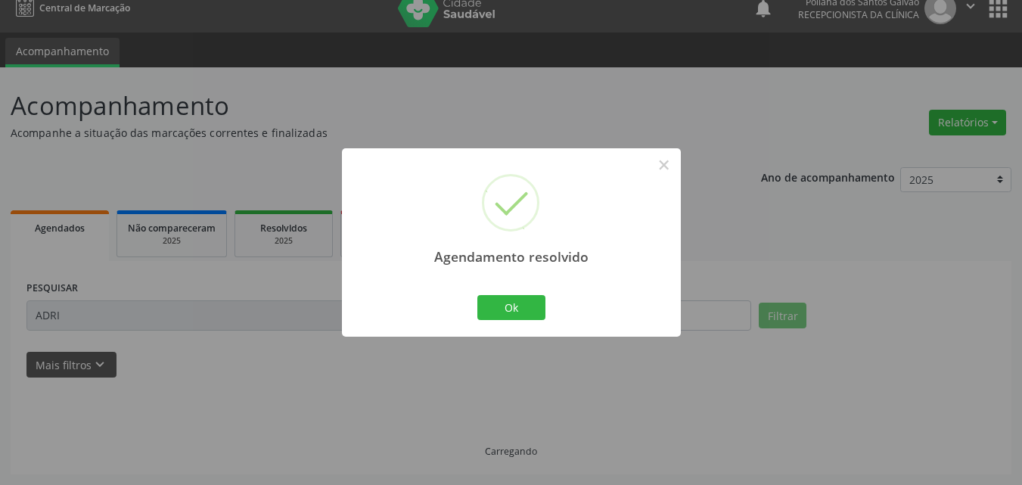
scroll to position [0, 0]
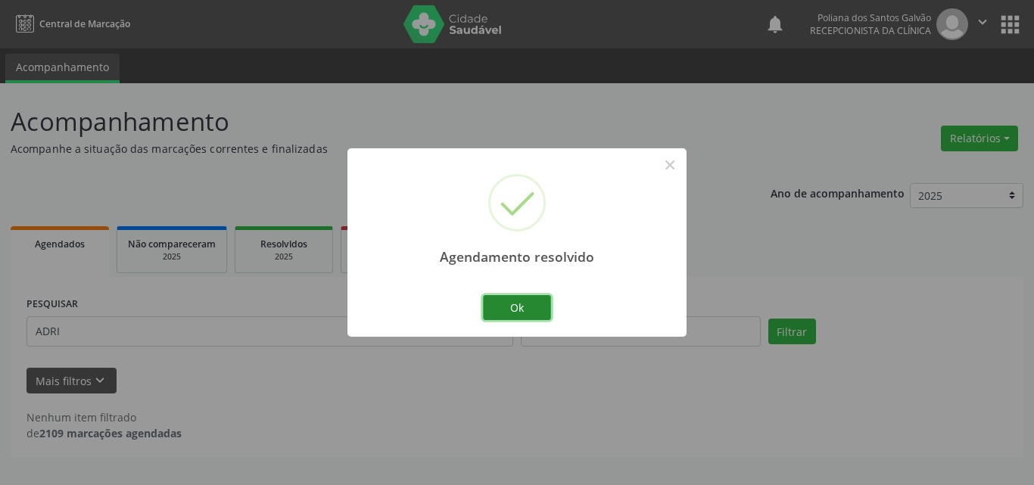
drag, startPoint x: 549, startPoint y: 312, endPoint x: 482, endPoint y: 316, distance: 66.7
click at [544, 312] on button "Ok" at bounding box center [517, 308] width 68 height 26
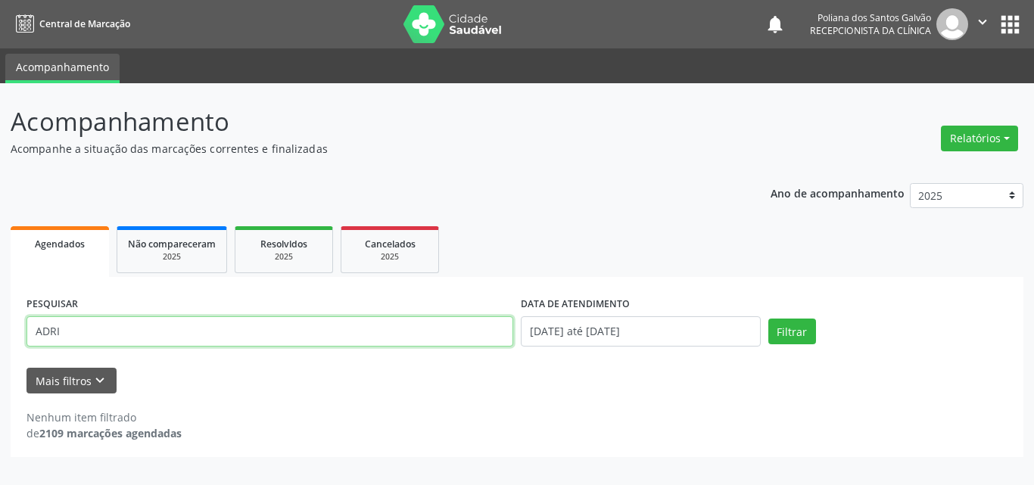
drag, startPoint x: 419, startPoint y: 323, endPoint x: 0, endPoint y: 82, distance: 483.4
click at [0, 140] on div "Acompanhamento Acompanhe a situação das marcações correntes e finalizadas Relat…" at bounding box center [517, 284] width 1034 height 402
type input "JHONY"
click at [768, 319] on button "Filtrar" at bounding box center [792, 332] width 48 height 26
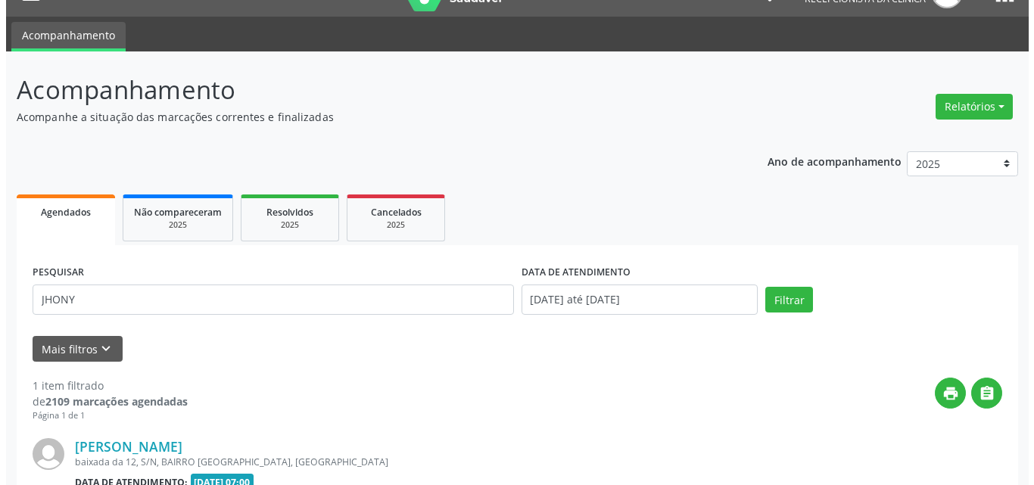
scroll to position [200, 0]
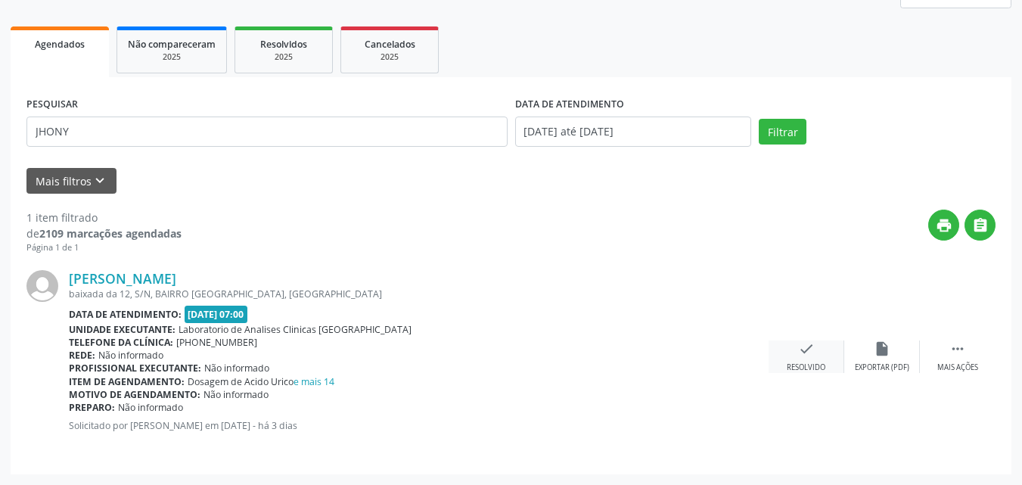
click at [809, 356] on icon "check" at bounding box center [806, 349] width 17 height 17
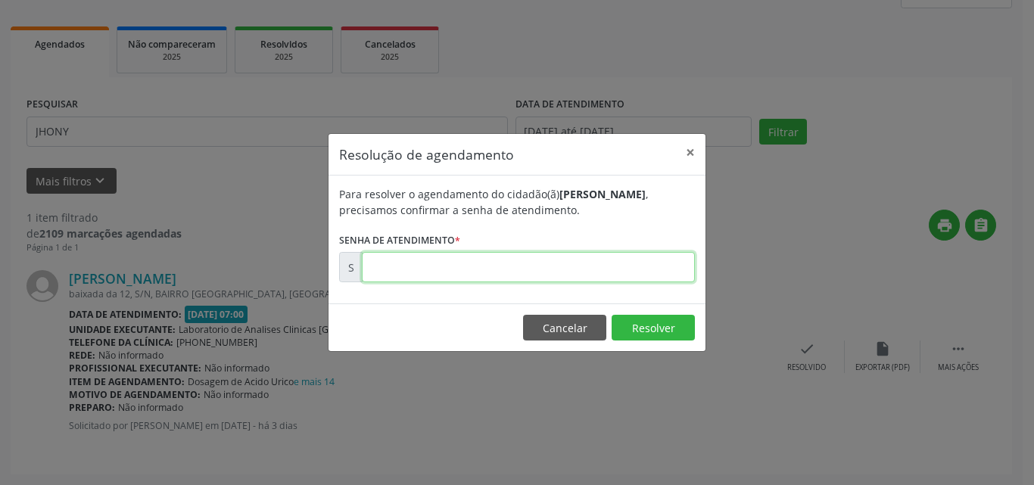
click at [645, 268] on input "text" at bounding box center [528, 267] width 333 height 30
type input "00170682"
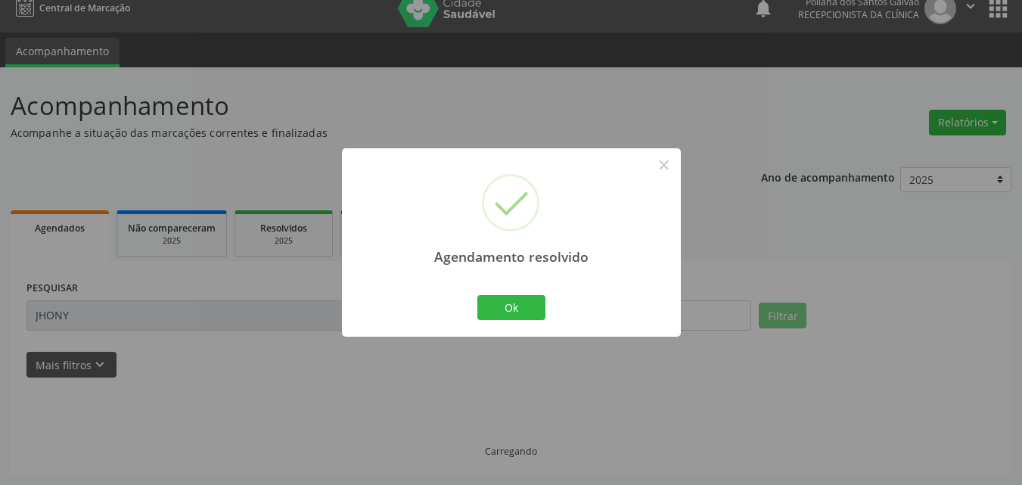
scroll to position [0, 0]
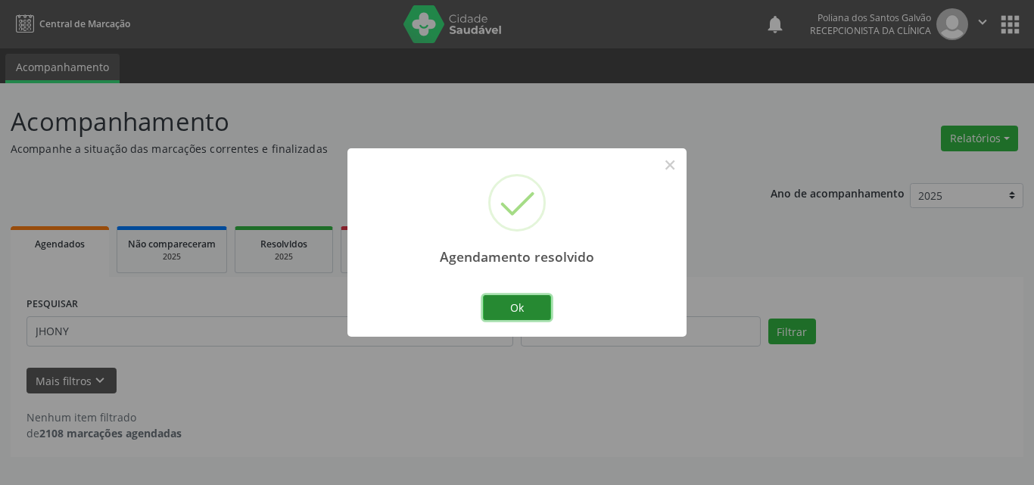
click at [493, 317] on button "Ok" at bounding box center [517, 308] width 68 height 26
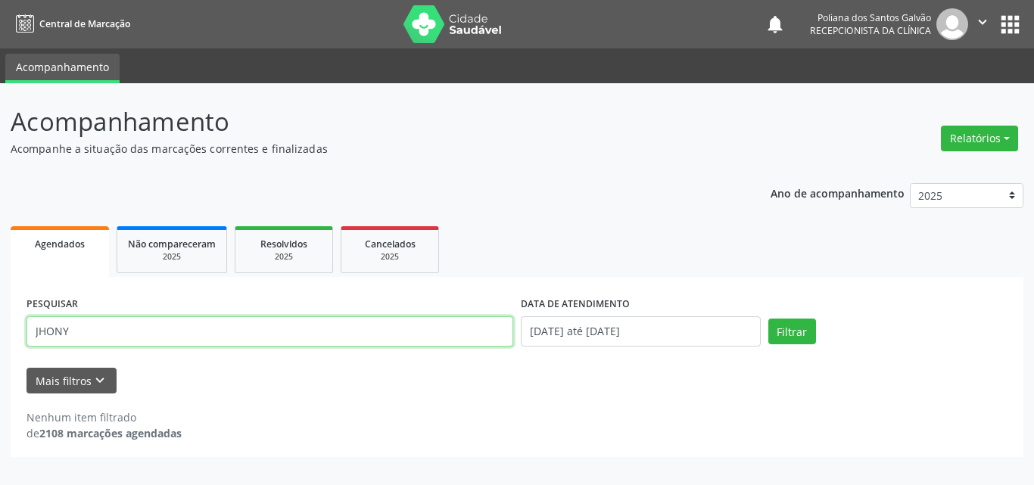
drag, startPoint x: 0, startPoint y: 5, endPoint x: 0, endPoint y: -66, distance: 71.1
click at [0, 0] on html "Central de Marcação notifications Poliana dos Santos Galvão Recepcionista da cl…" at bounding box center [517, 242] width 1034 height 485
type input "ayla"
click at [768, 319] on button "Filtrar" at bounding box center [792, 332] width 48 height 26
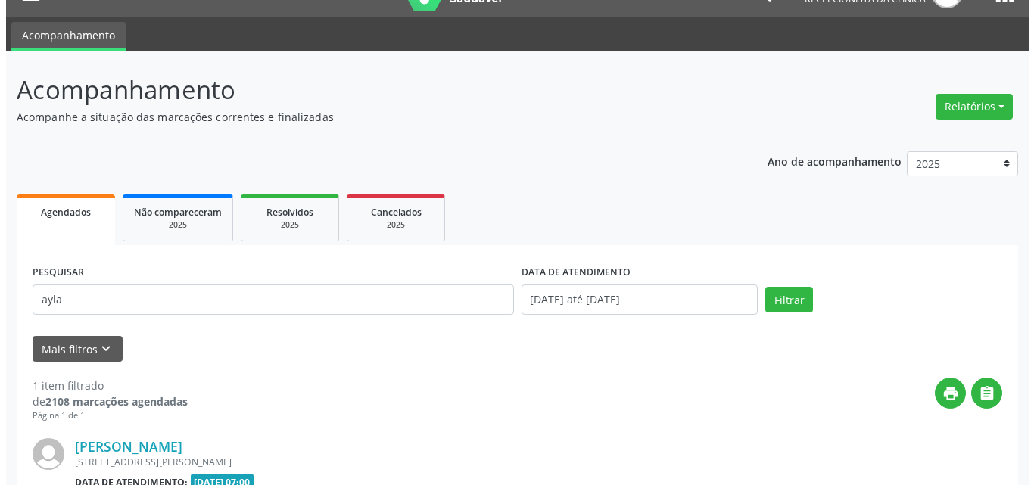
scroll to position [200, 0]
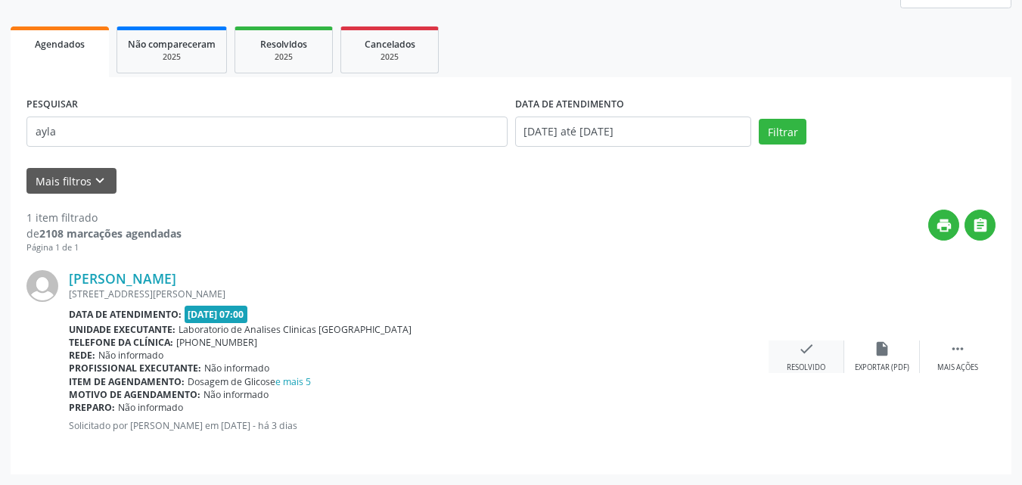
click at [804, 357] on div "check Resolvido" at bounding box center [807, 357] width 76 height 33
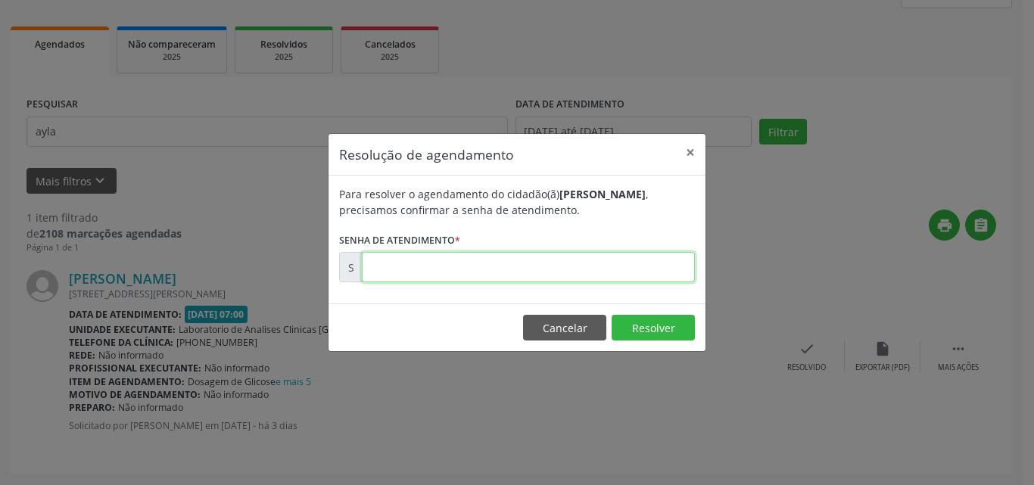
click at [658, 271] on input "text" at bounding box center [528, 267] width 333 height 30
type input "00170679"
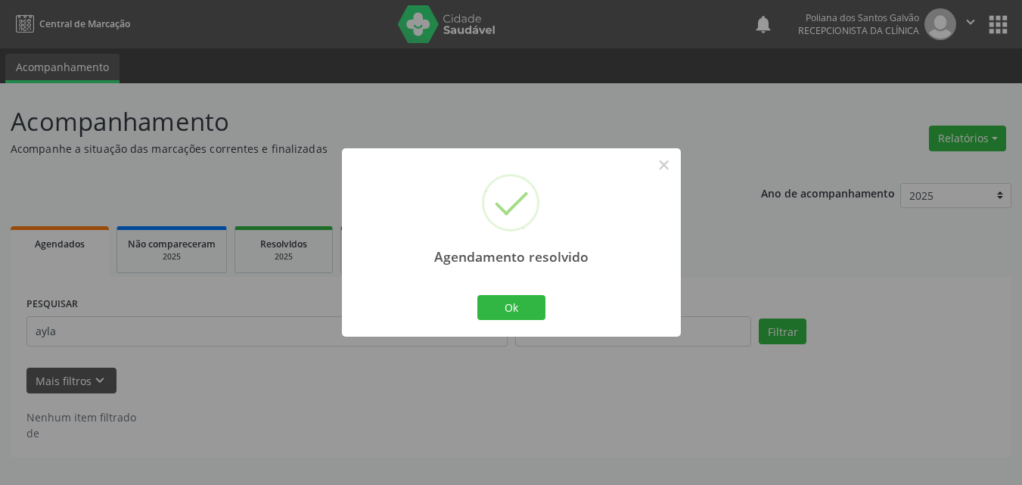
scroll to position [0, 0]
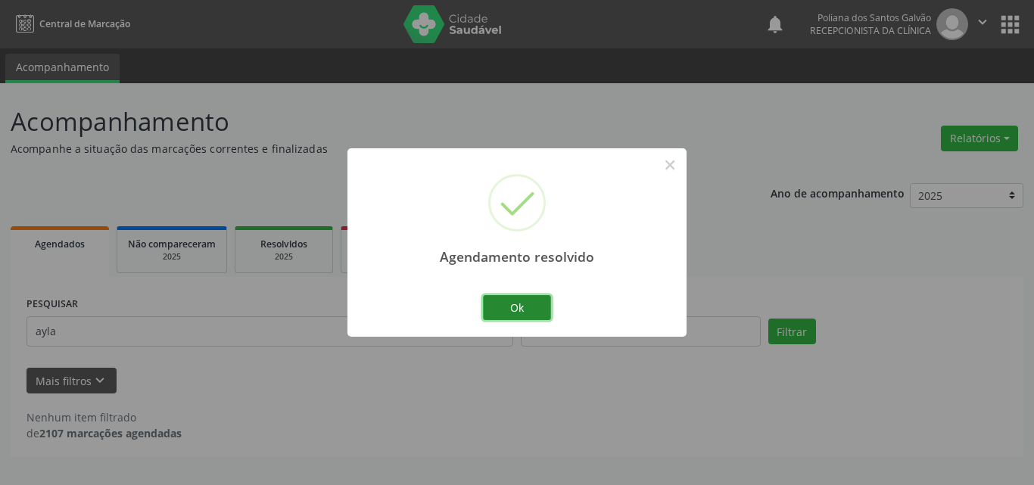
drag, startPoint x: 543, startPoint y: 311, endPoint x: 470, endPoint y: 325, distance: 74.8
click at [540, 313] on button "Ok" at bounding box center [517, 308] width 68 height 26
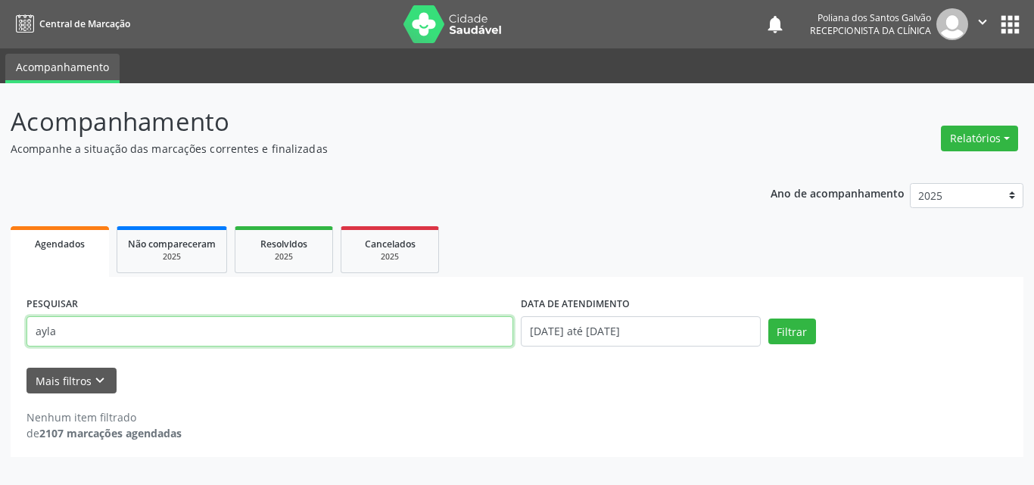
drag, startPoint x: 405, startPoint y: 331, endPoint x: 0, endPoint y: 121, distance: 456.3
click at [0, 126] on div "Acompanhamento Acompanhe a situação das marcações correntes e finalizadas Relat…" at bounding box center [517, 284] width 1034 height 402
type input "marly"
click at [768, 319] on button "Filtrar" at bounding box center [792, 332] width 48 height 26
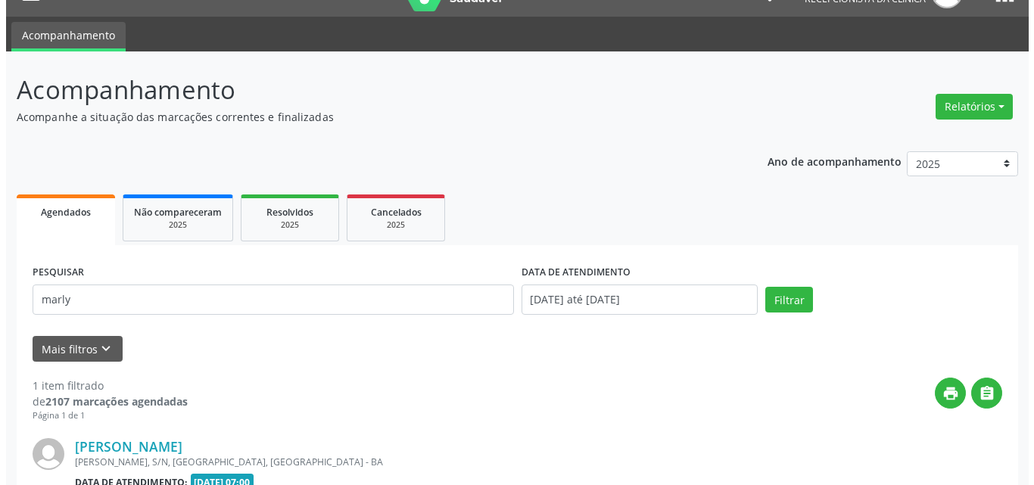
scroll to position [200, 0]
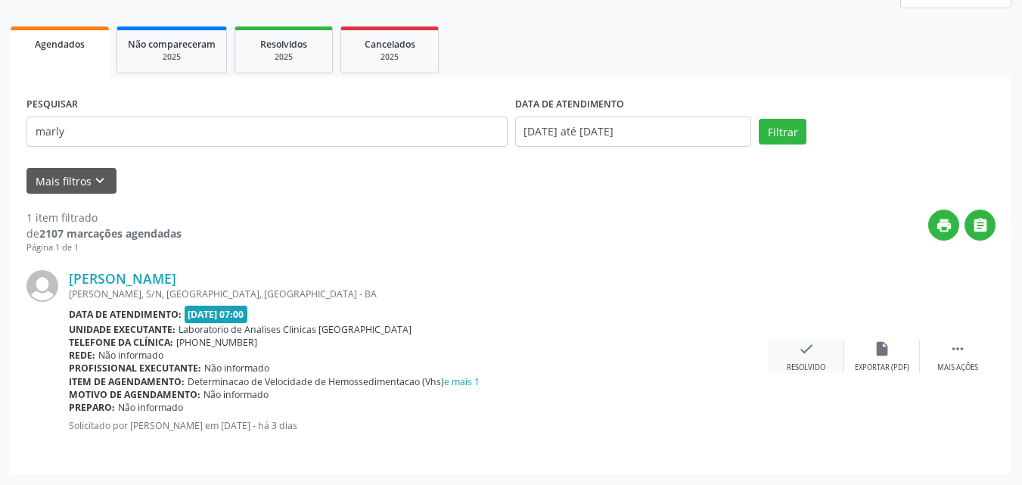
click at [794, 350] on div "check Resolvido" at bounding box center [807, 357] width 76 height 33
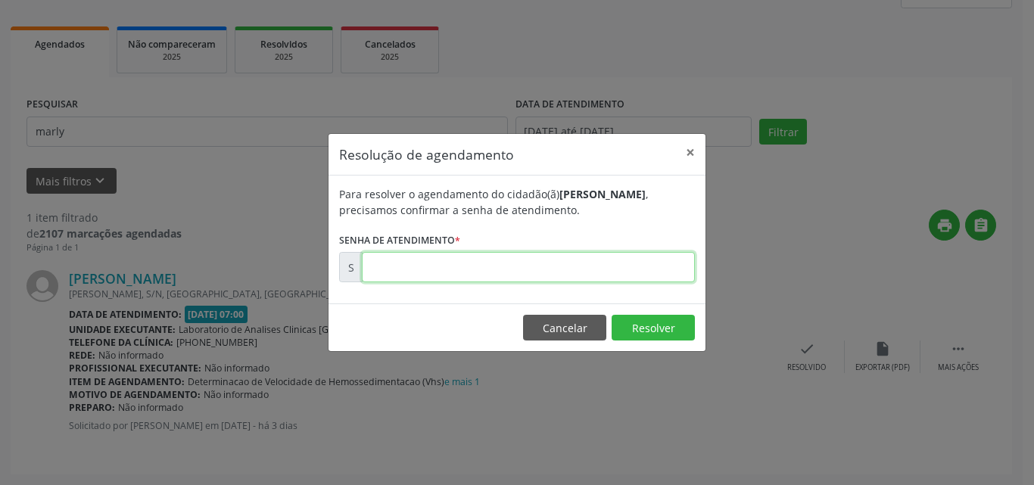
click at [657, 269] on input "text" at bounding box center [528, 267] width 333 height 30
type input "00170708"
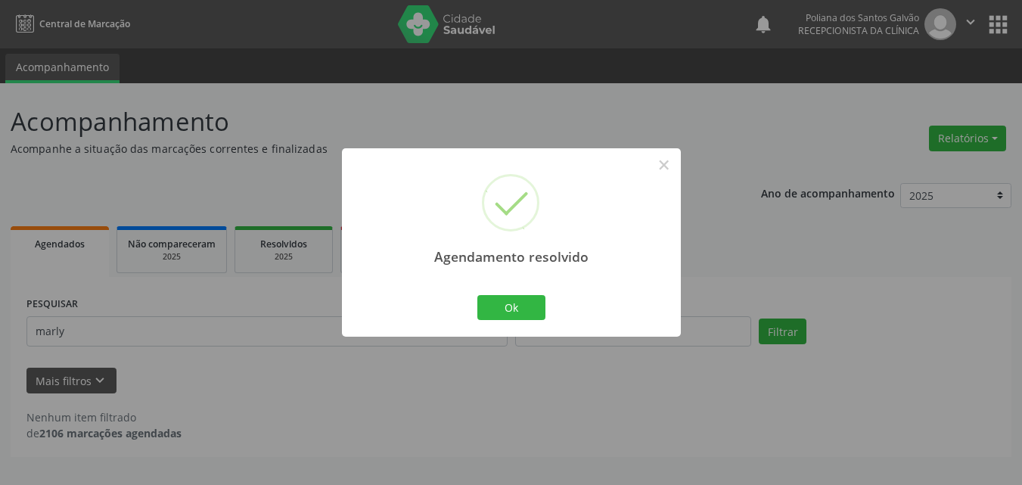
scroll to position [0, 0]
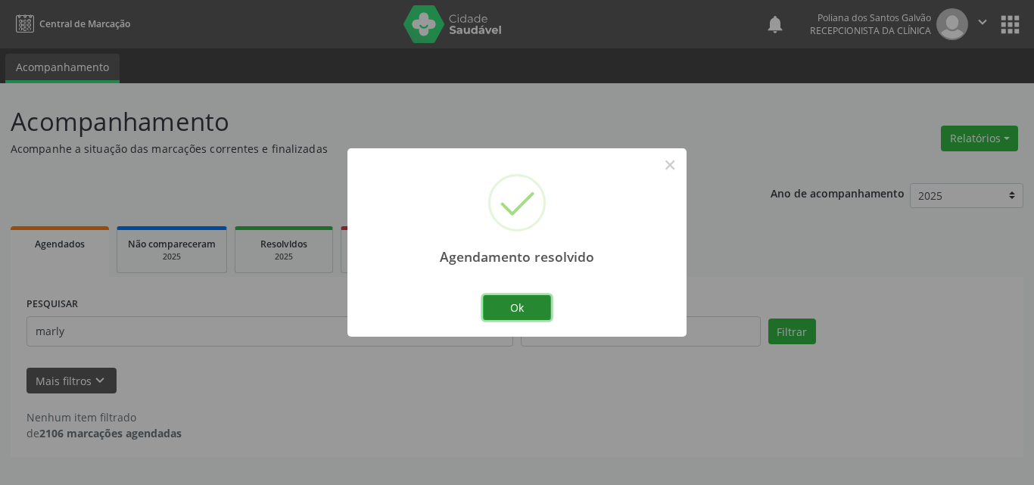
click at [501, 305] on button "Ok" at bounding box center [517, 308] width 68 height 26
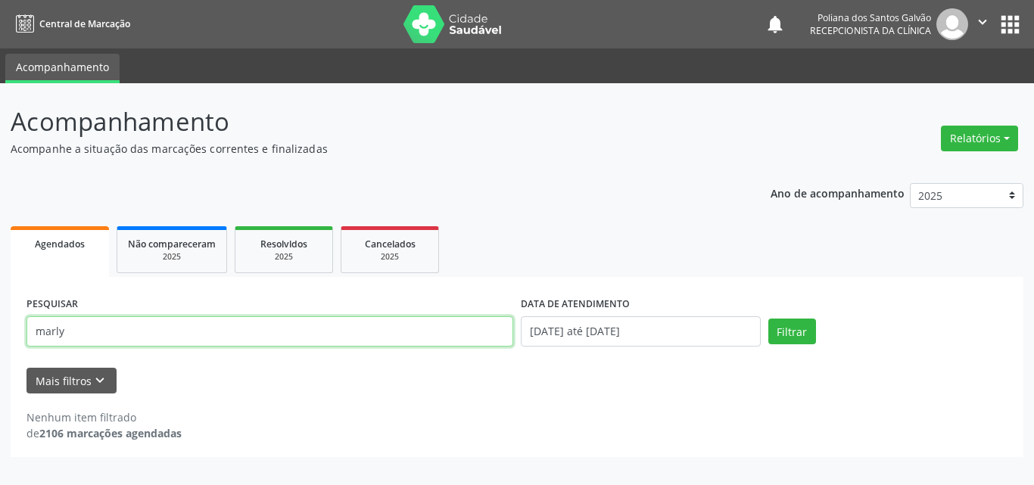
drag, startPoint x: 307, startPoint y: 328, endPoint x: 0, endPoint y: 119, distance: 371.5
click at [0, 123] on div "Acompanhamento Acompanhe a situação das marcações correntes e finalizadas Relat…" at bounding box center [517, 284] width 1034 height 402
type input "[PERSON_NAME]"
click at [768, 319] on button "Filtrar" at bounding box center [792, 332] width 48 height 26
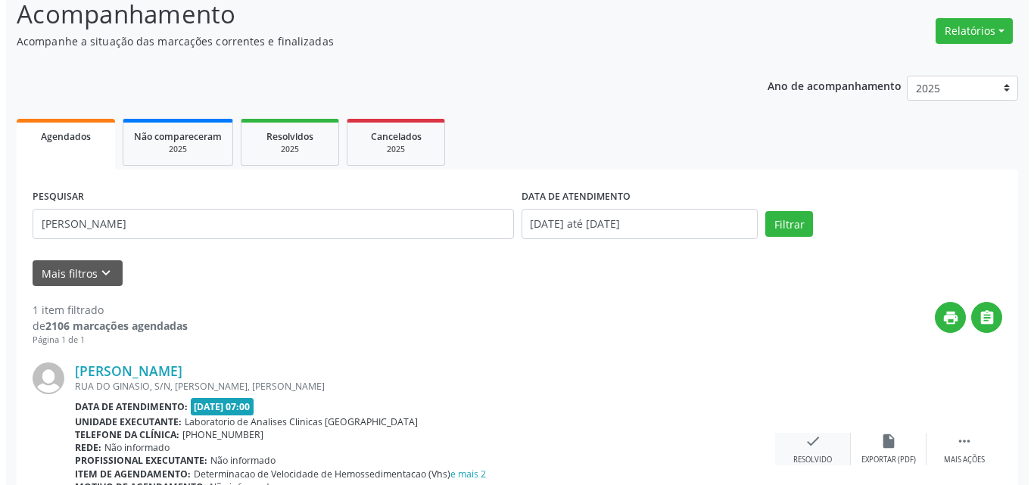
scroll to position [200, 0]
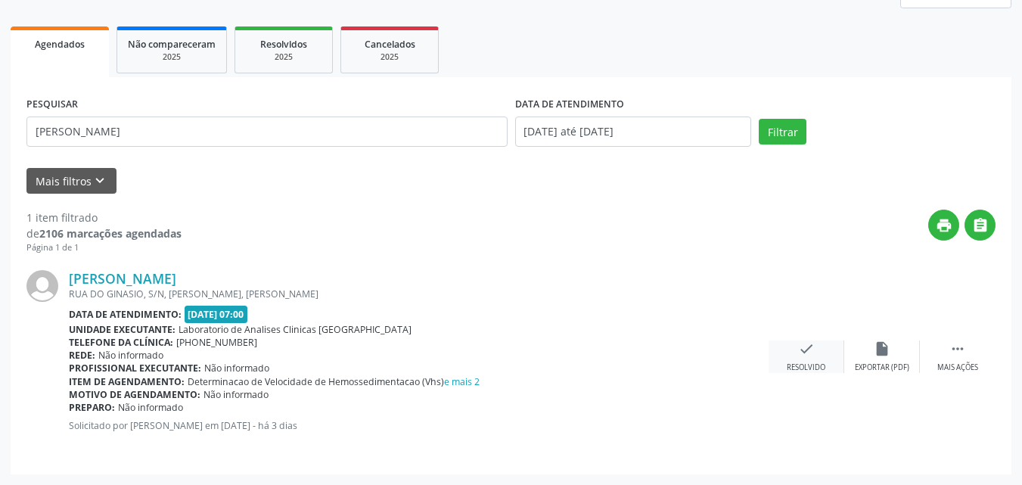
click at [813, 350] on icon "check" at bounding box center [806, 349] width 17 height 17
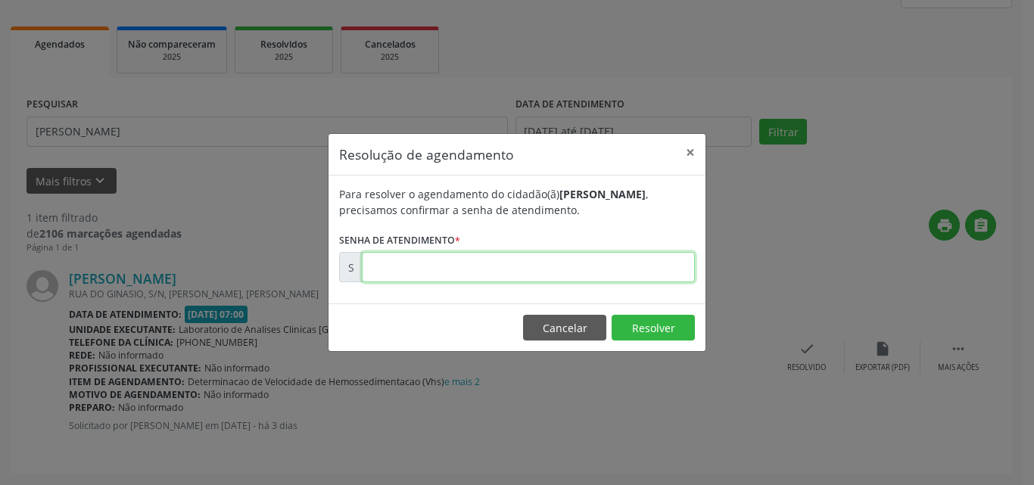
click at [641, 263] on input "text" at bounding box center [528, 267] width 333 height 30
type input "00170698"
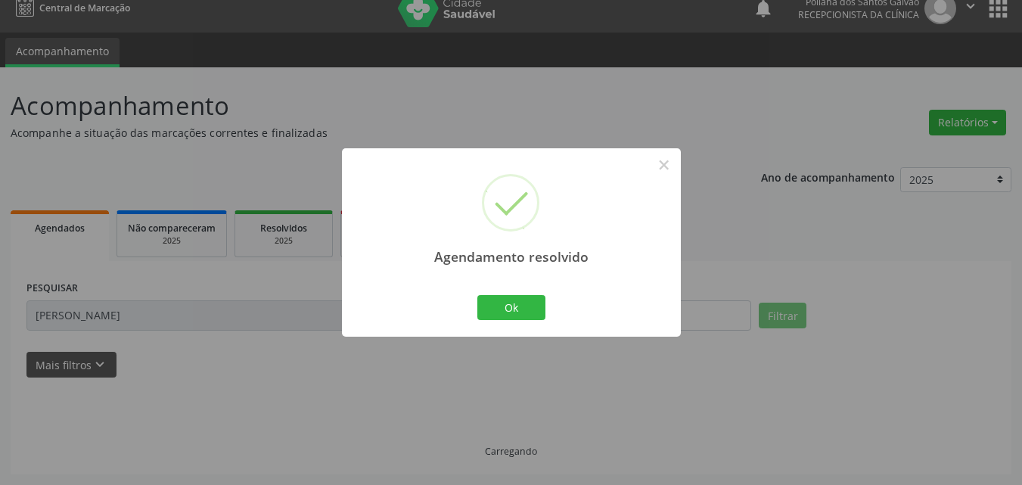
scroll to position [0, 0]
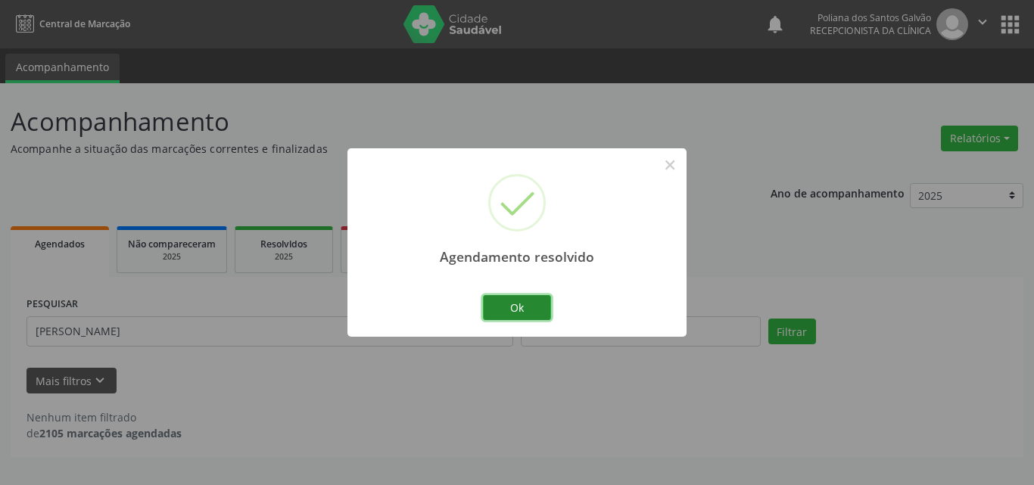
click at [508, 310] on button "Ok" at bounding box center [517, 308] width 68 height 26
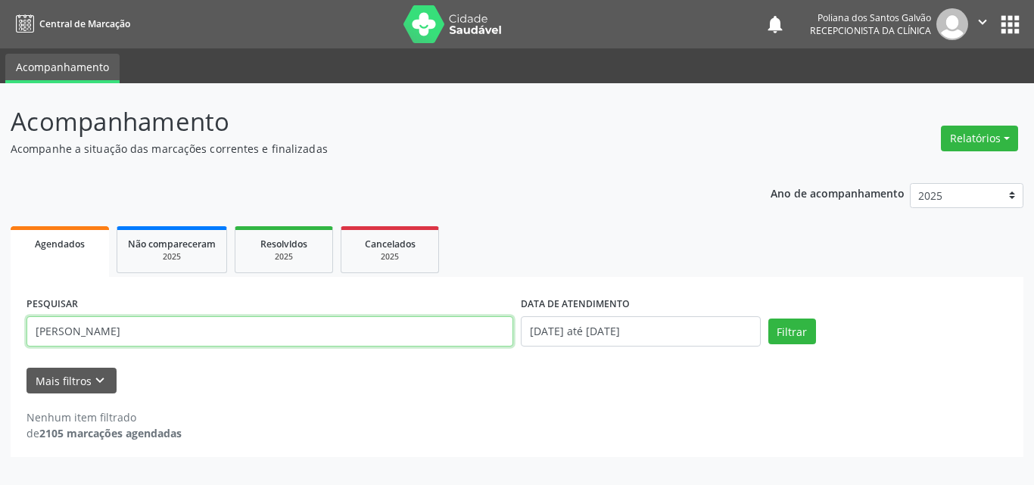
drag, startPoint x: 0, startPoint y: 218, endPoint x: 0, endPoint y: 157, distance: 60.5
click at [0, 168] on div "Acompanhamento Acompanhe a situação das marcações correntes e finalizadas Relat…" at bounding box center [517, 284] width 1034 height 402
type input "eliana"
click at [768, 319] on button "Filtrar" at bounding box center [792, 332] width 48 height 26
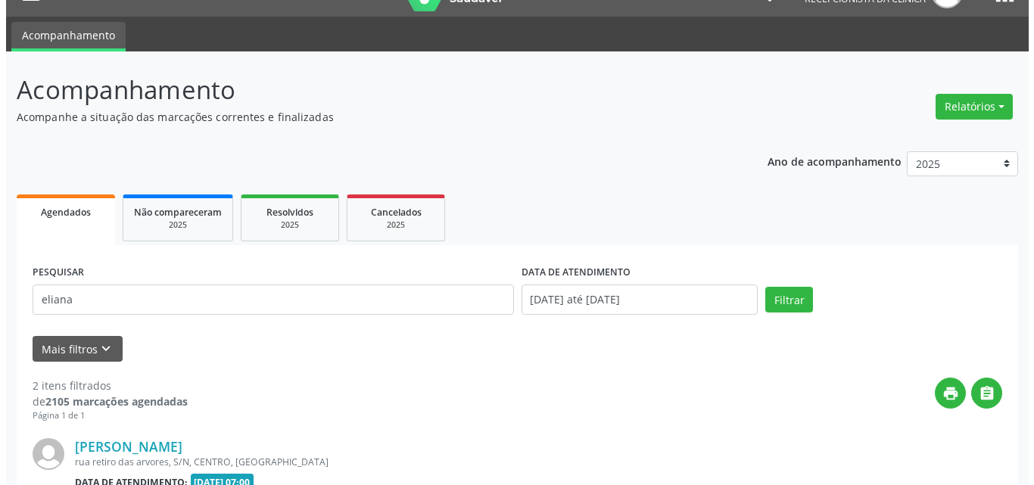
scroll to position [405, 0]
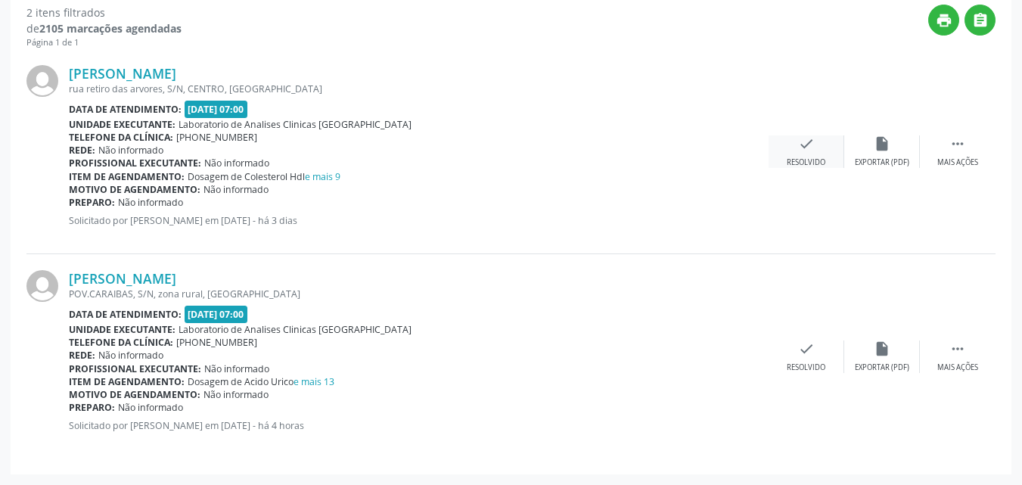
click at [810, 151] on icon "check" at bounding box center [806, 143] width 17 height 17
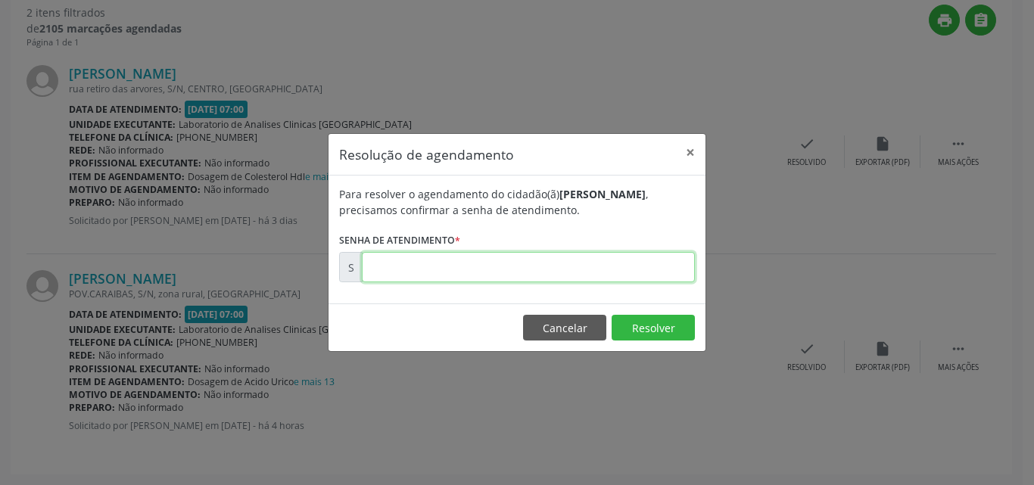
click at [647, 270] on input "text" at bounding box center [528, 267] width 333 height 30
type input "00170689"
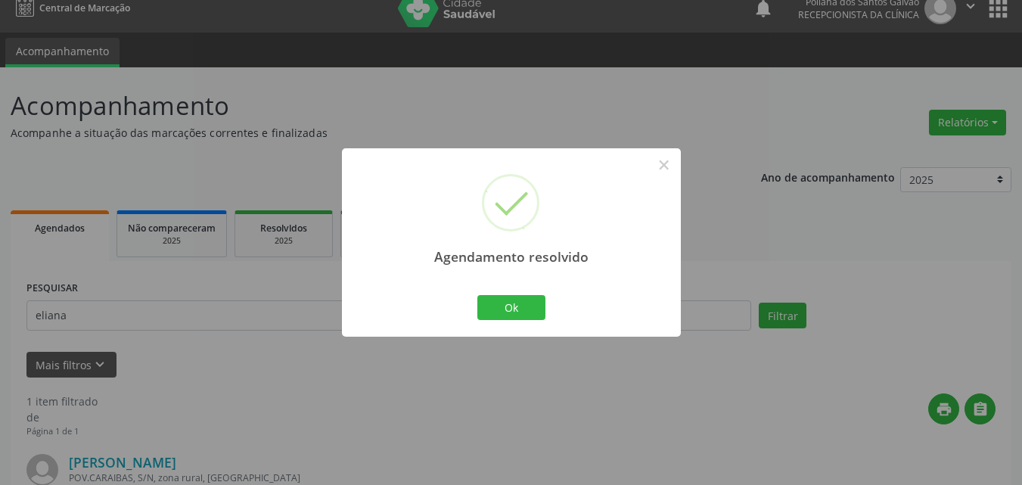
scroll to position [200, 0]
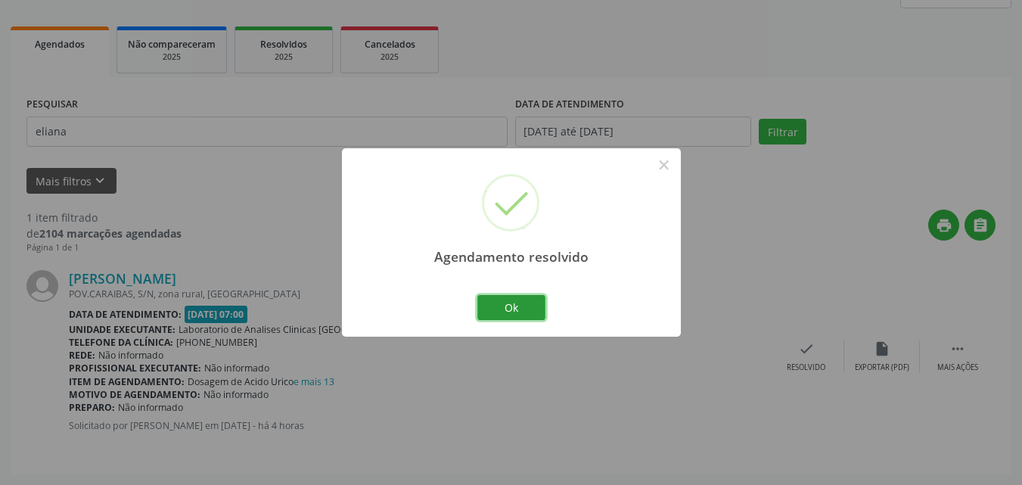
click at [514, 309] on button "Ok" at bounding box center [512, 308] width 68 height 26
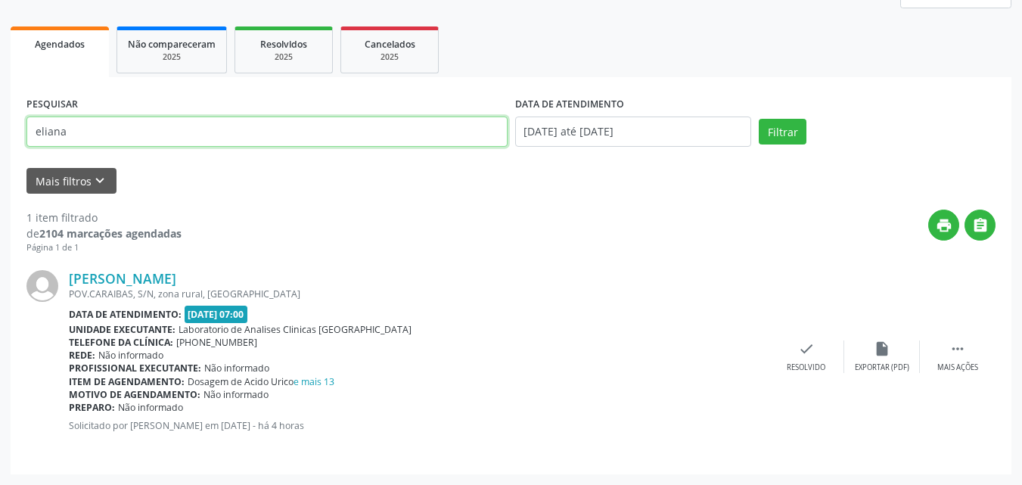
drag, startPoint x: 227, startPoint y: 128, endPoint x: 0, endPoint y: 0, distance: 260.6
click at [0, 0] on div "Acompanhamento Acompanhe a situação das marcações correntes e finalizadas Relat…" at bounding box center [511, 184] width 1022 height 602
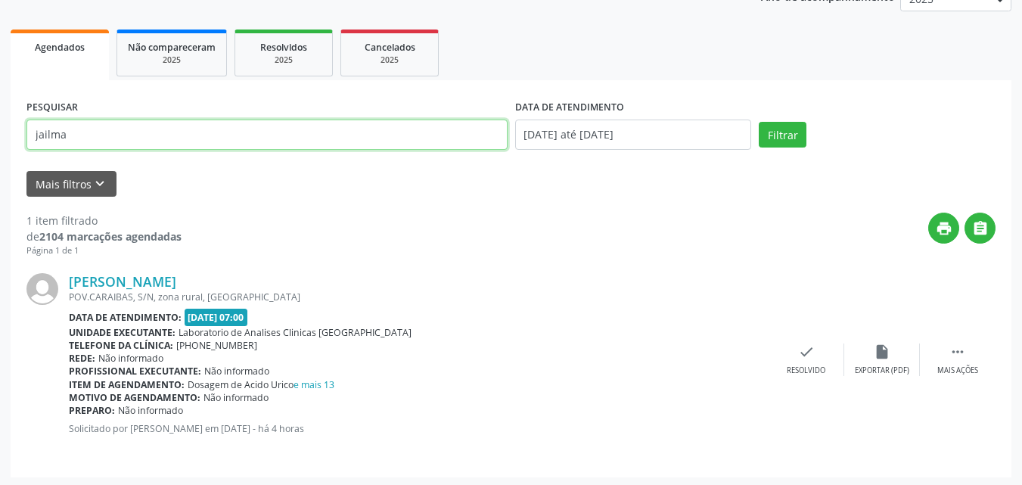
type input "jailma"
click at [759, 122] on button "Filtrar" at bounding box center [783, 135] width 48 height 26
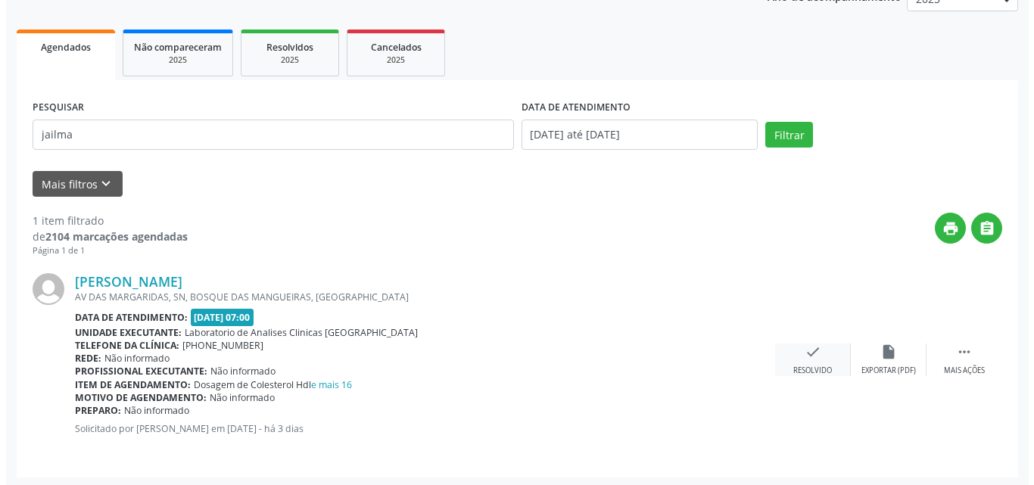
scroll to position [200, 0]
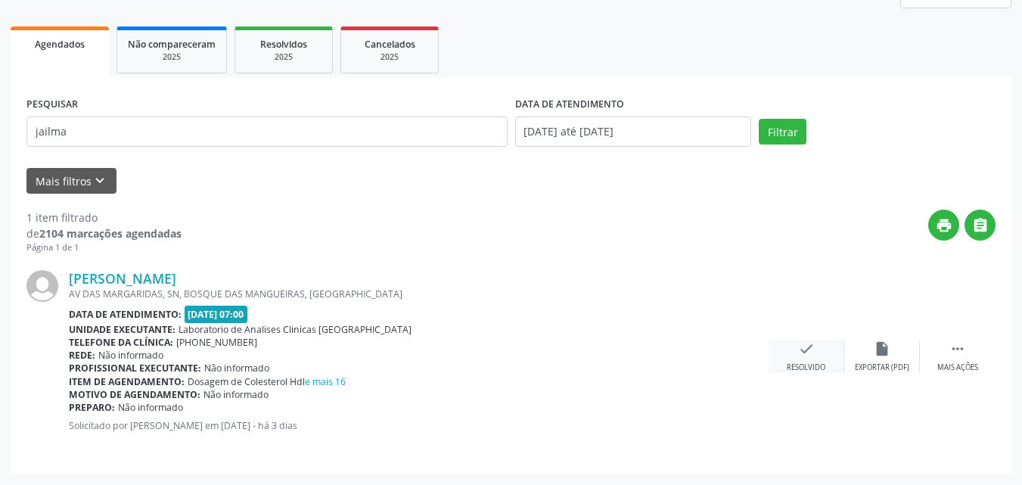
click at [800, 353] on icon "check" at bounding box center [806, 349] width 17 height 17
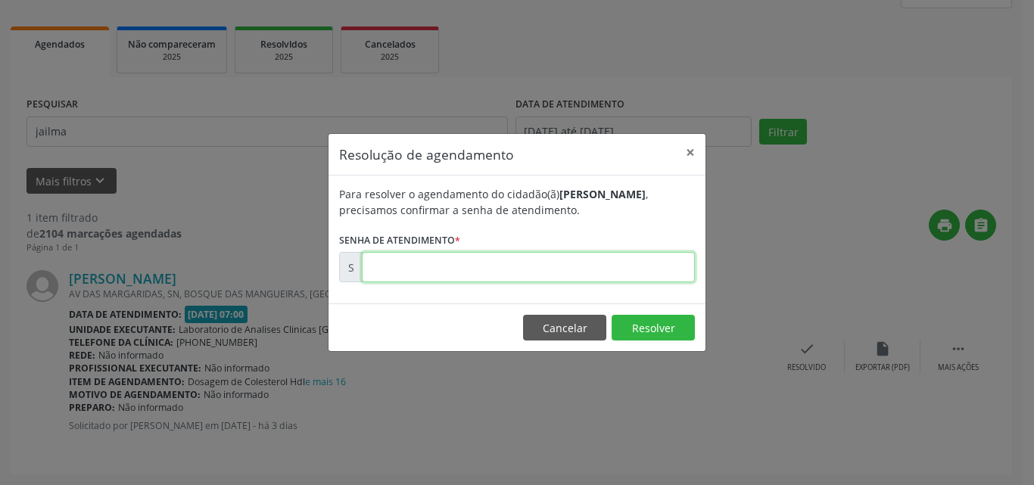
click at [628, 258] on input "text" at bounding box center [528, 267] width 333 height 30
type input "00170767"
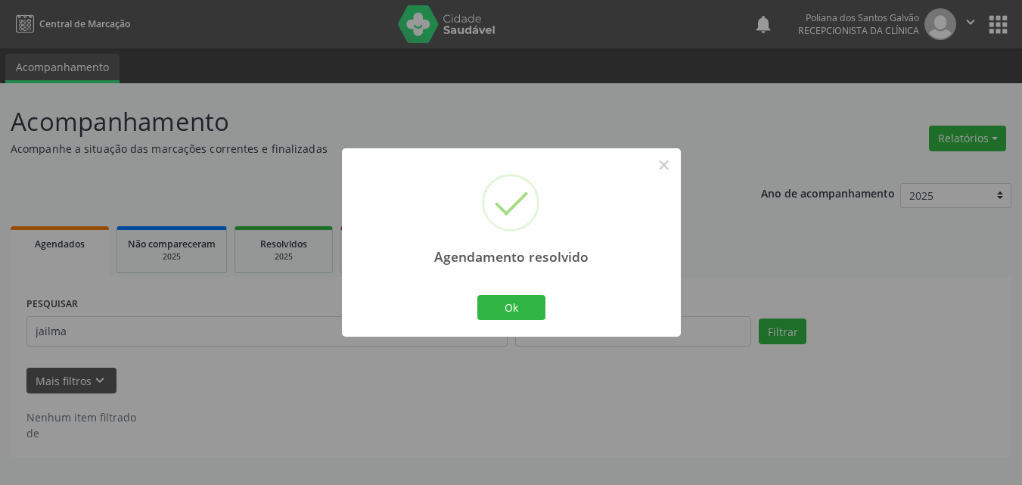
scroll to position [0, 0]
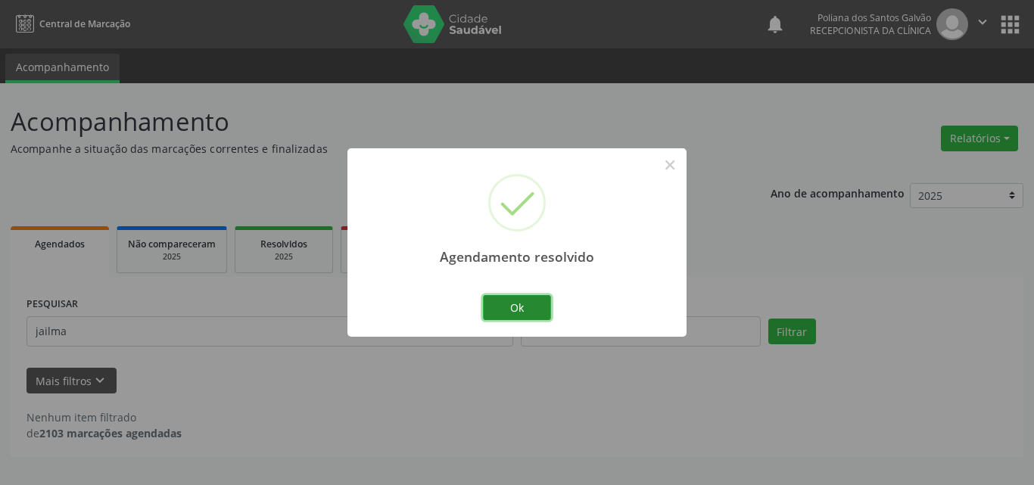
drag, startPoint x: 546, startPoint y: 305, endPoint x: 462, endPoint y: 334, distance: 89.5
click at [545, 306] on button "Ok" at bounding box center [517, 308] width 68 height 26
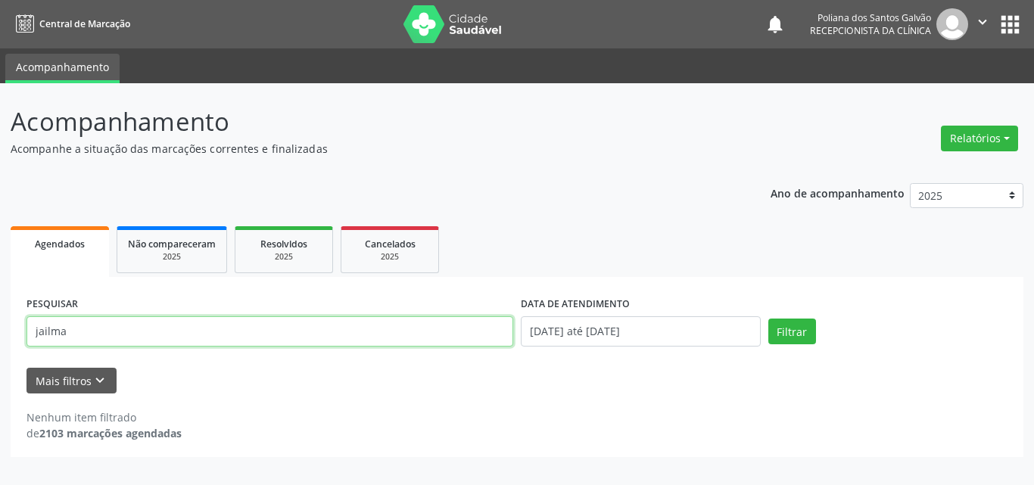
drag, startPoint x: 457, startPoint y: 335, endPoint x: 0, endPoint y: 5, distance: 563.7
click at [0, 45] on div "Central de Marcação notifications Poliana dos Santos Galvão Recepcionista da cl…" at bounding box center [517, 242] width 1034 height 485
click at [768, 319] on button "Filtrar" at bounding box center [792, 332] width 48 height 26
click at [137, 322] on input "catiua" at bounding box center [269, 331] width 487 height 30
type input "catia"
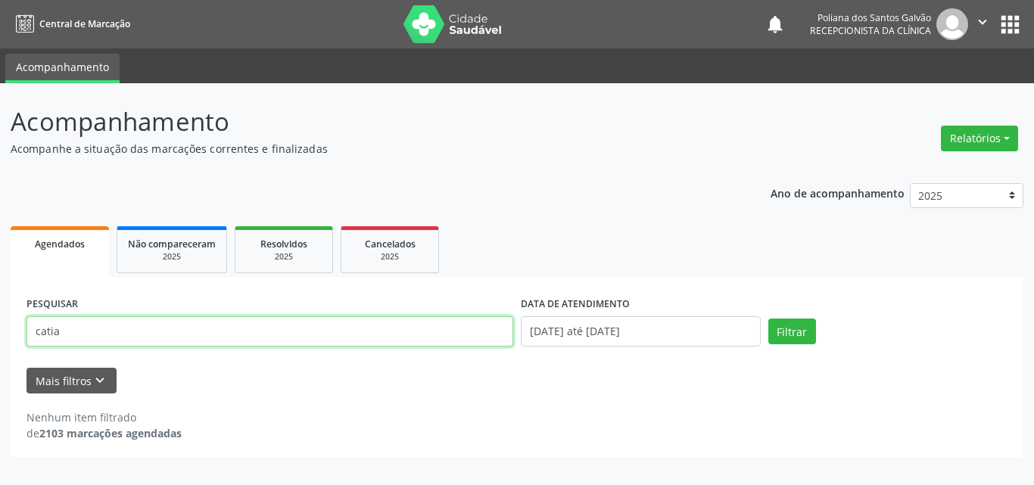
click at [768, 319] on button "Filtrar" at bounding box center [792, 332] width 48 height 26
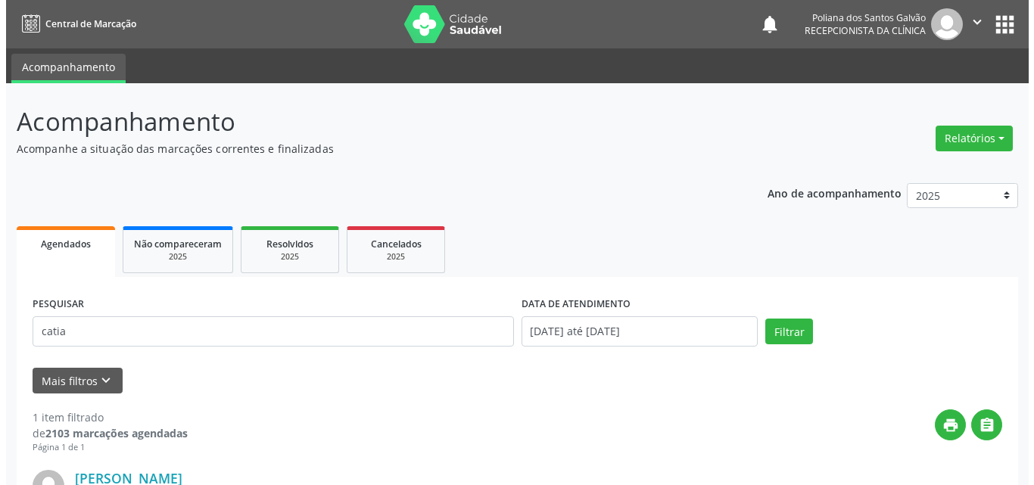
scroll to position [200, 0]
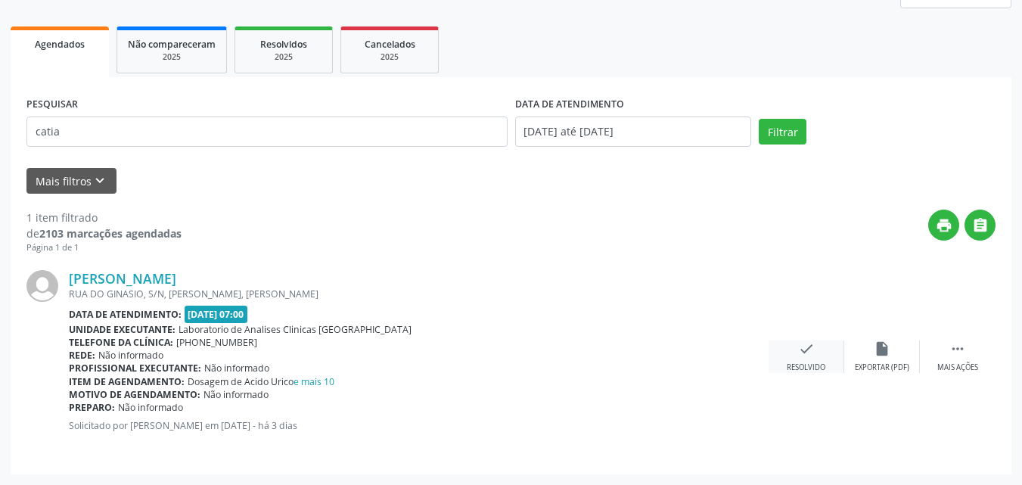
click at [823, 354] on div "check Resolvido" at bounding box center [807, 357] width 76 height 33
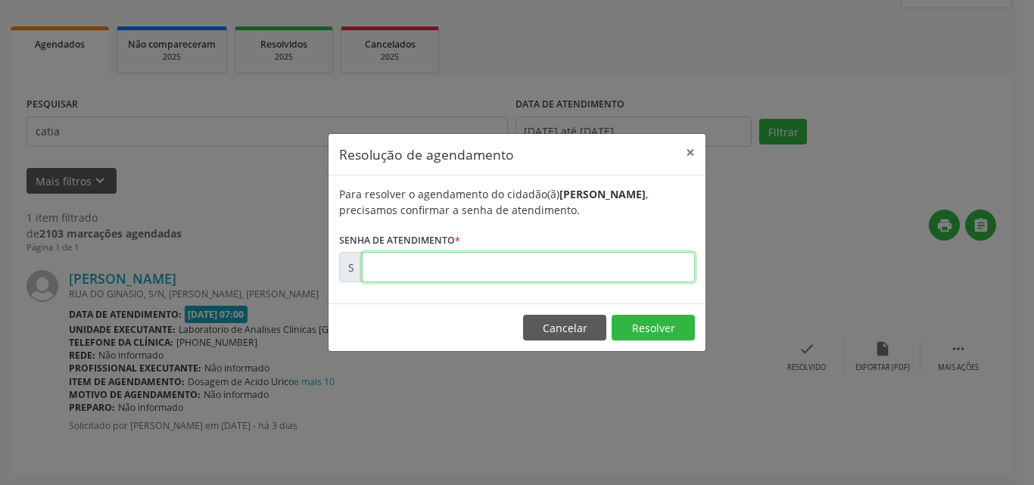
click at [636, 263] on input "text" at bounding box center [528, 267] width 333 height 30
type input "00170693"
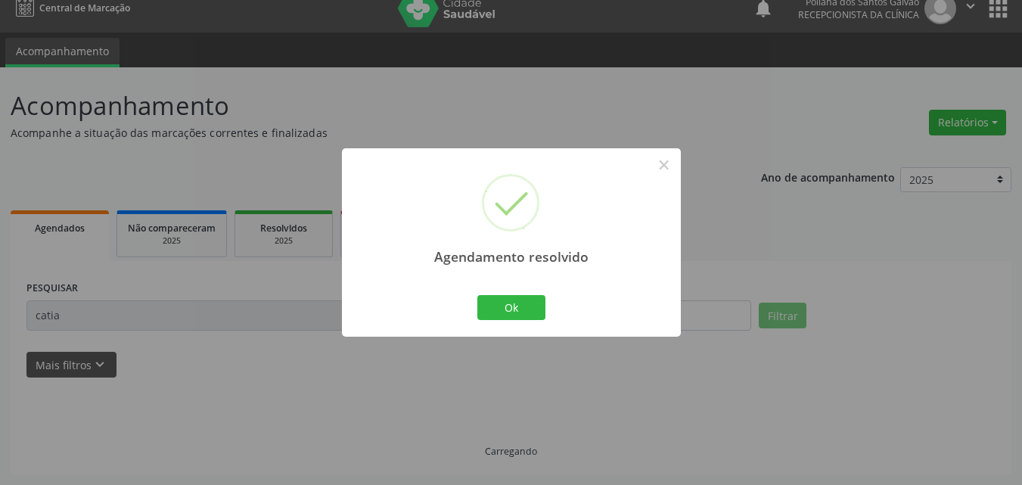
scroll to position [0, 0]
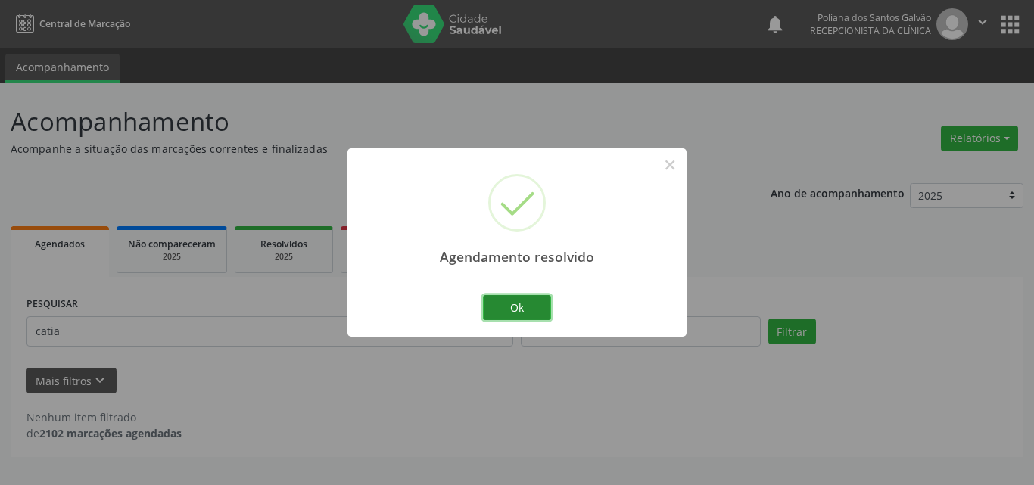
click at [509, 306] on button "Ok" at bounding box center [517, 308] width 68 height 26
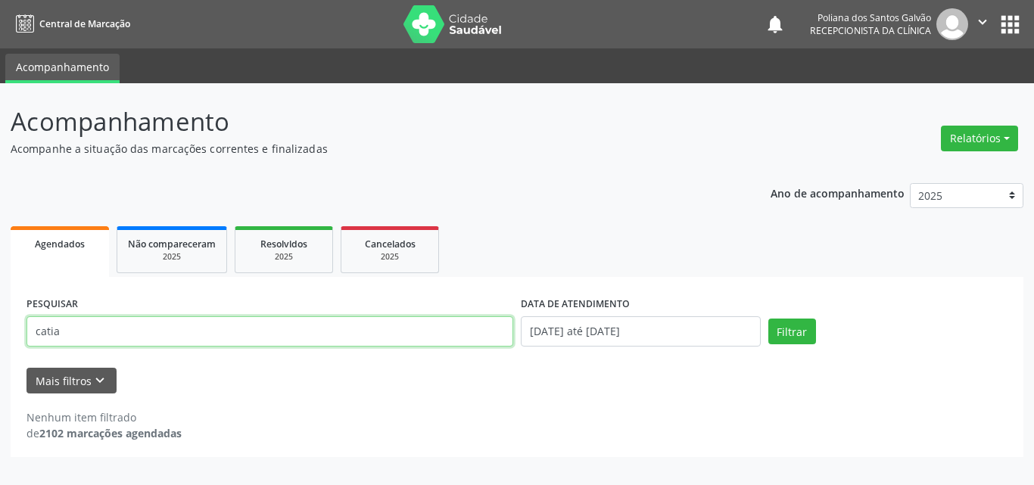
drag, startPoint x: 415, startPoint y: 337, endPoint x: 0, endPoint y: 120, distance: 467.8
click at [0, 120] on div "Acompanhamento Acompanhe a situação das marcações correntes e finalizadas Relat…" at bounding box center [517, 284] width 1034 height 402
type input "[PERSON_NAME]"
click at [768, 319] on button "Filtrar" at bounding box center [792, 332] width 48 height 26
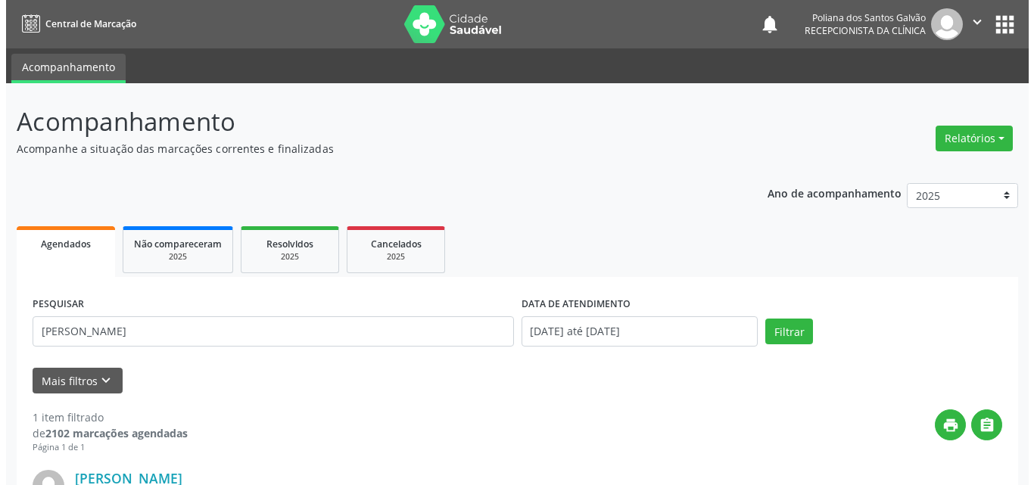
scroll to position [200, 0]
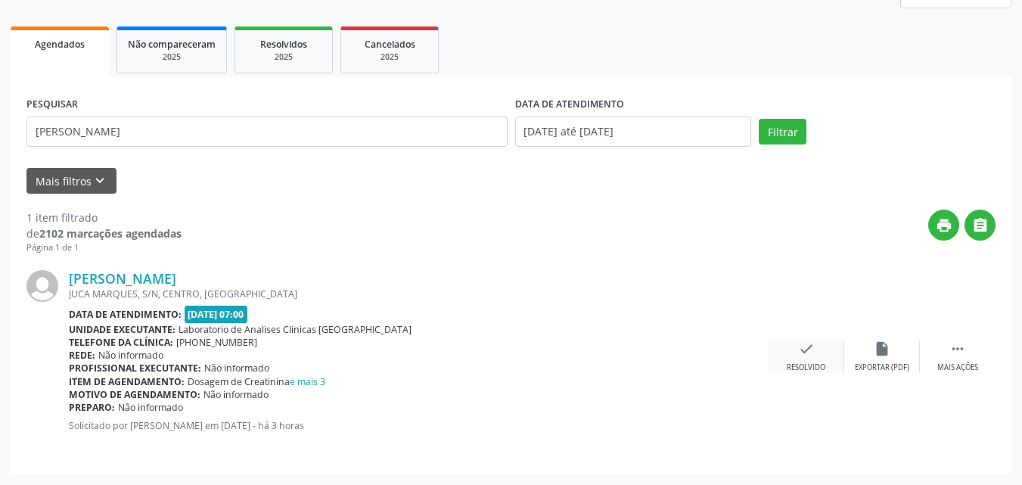
click at [807, 345] on icon "check" at bounding box center [806, 349] width 17 height 17
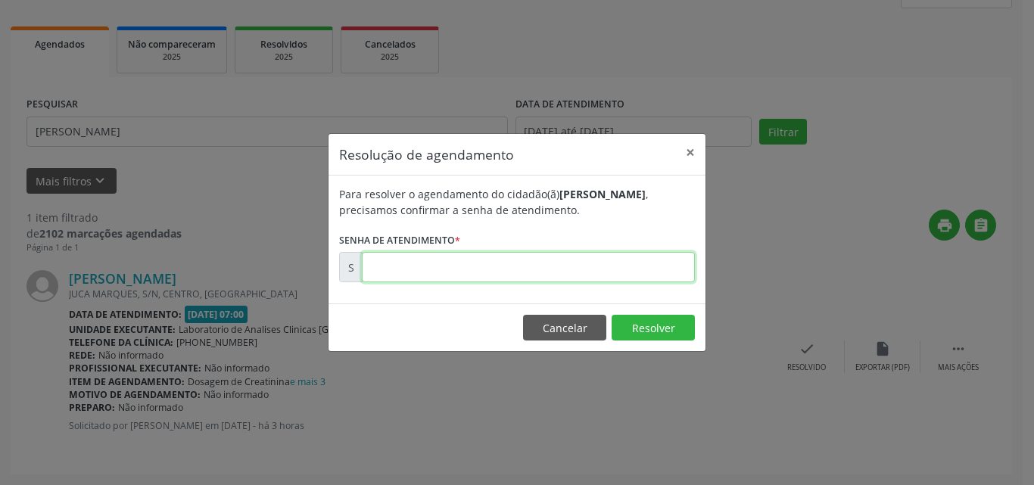
click at [617, 263] on input "text" at bounding box center [528, 267] width 333 height 30
type input "00170969"
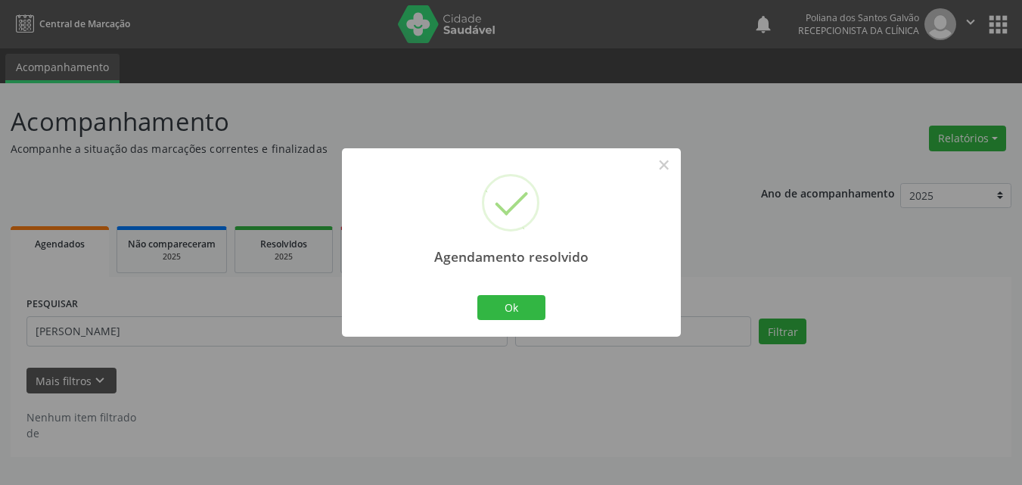
scroll to position [0, 0]
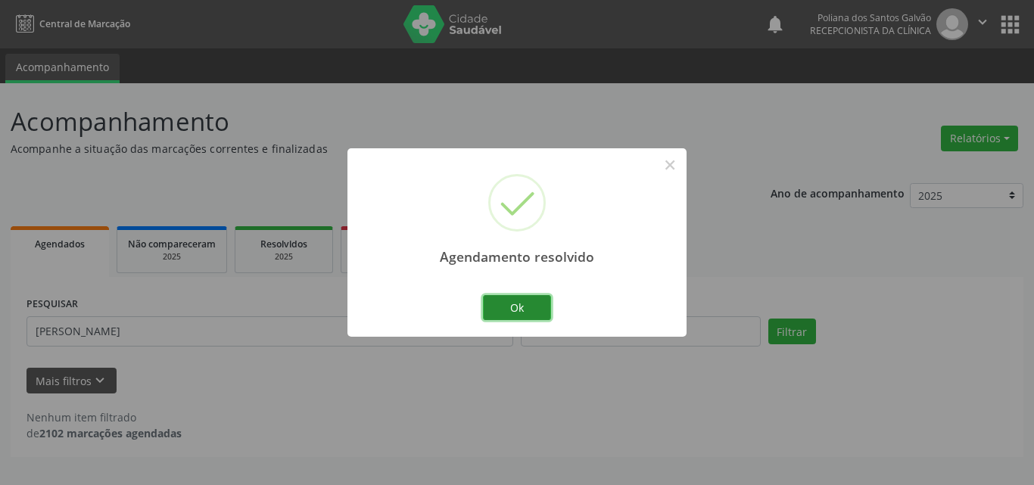
click at [524, 299] on button "Ok" at bounding box center [517, 308] width 68 height 26
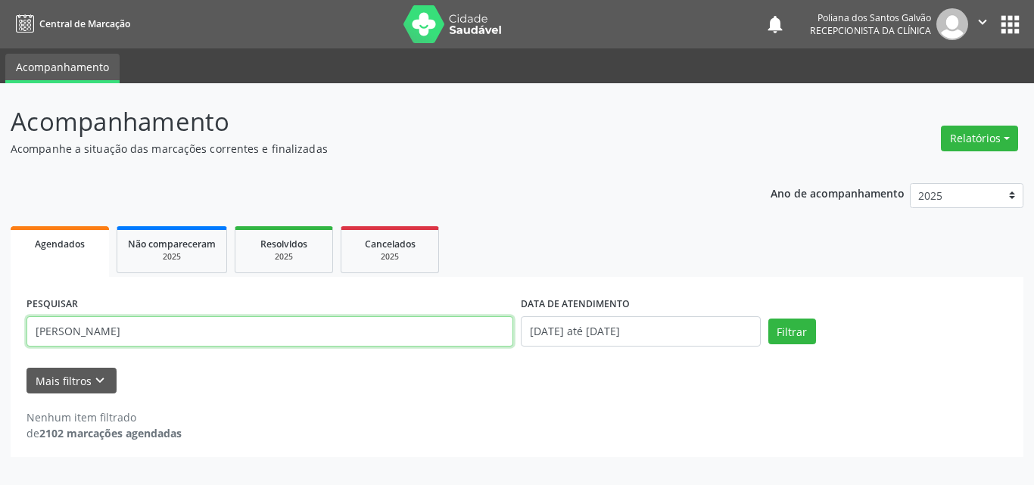
drag, startPoint x: 0, startPoint y: 139, endPoint x: 0, endPoint y: -4, distance: 143.0
click at [0, 0] on html "Central de Marcação notifications Poliana dos Santos Galvão Recepcionista da cl…" at bounding box center [517, 242] width 1034 height 485
type input "ana la"
click at [768, 319] on button "Filtrar" at bounding box center [792, 332] width 48 height 26
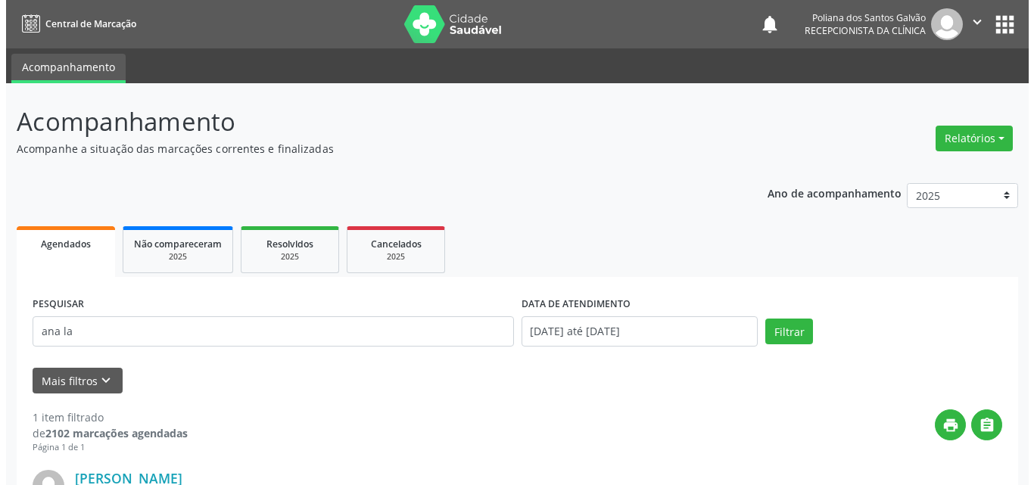
scroll to position [200, 0]
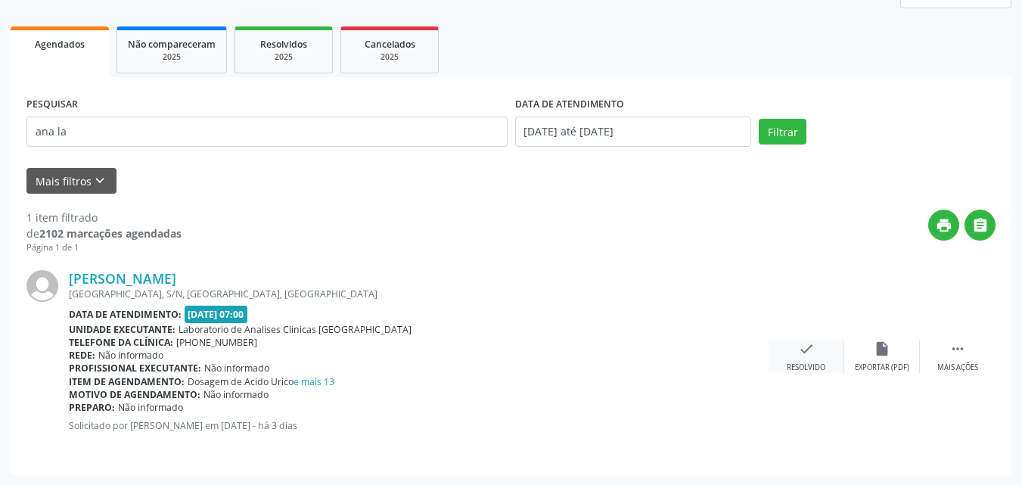
click at [811, 354] on icon "check" at bounding box center [806, 349] width 17 height 17
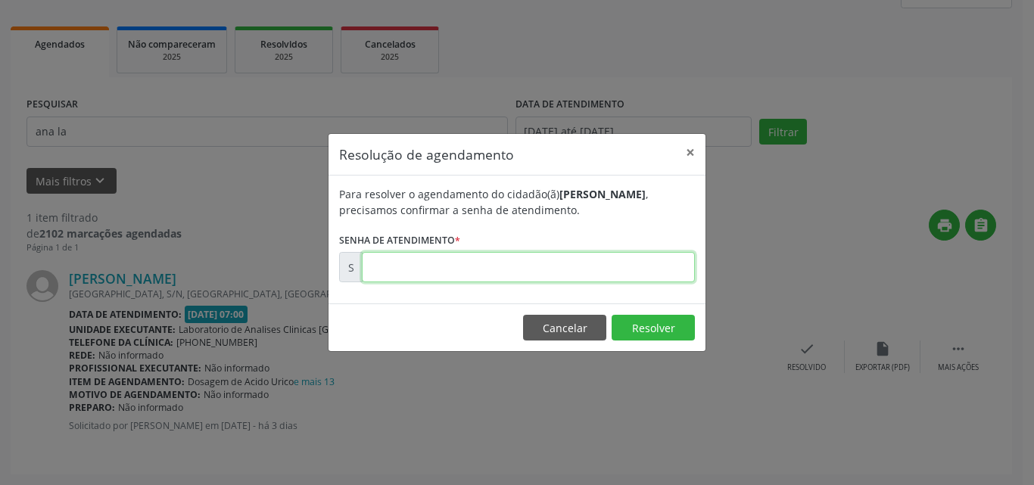
click at [644, 263] on input "text" at bounding box center [528, 267] width 333 height 30
type input "00170712"
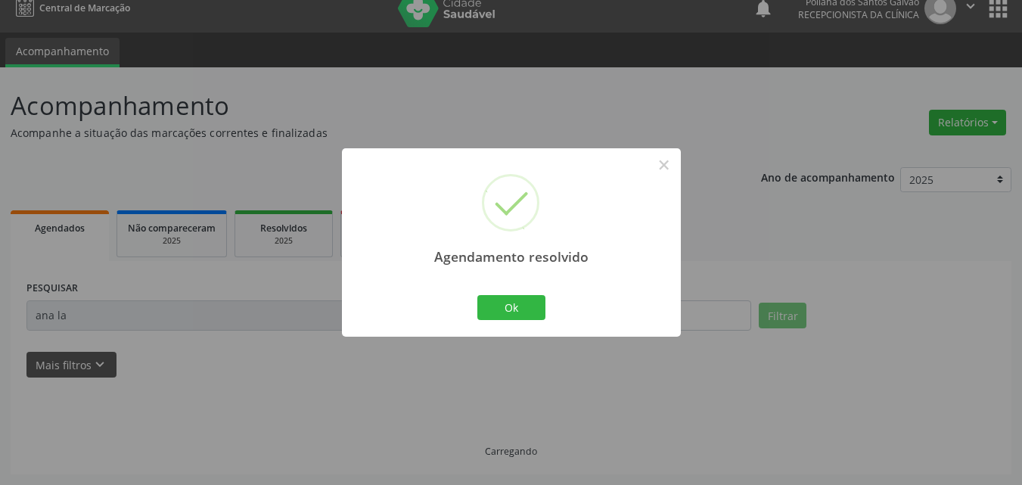
scroll to position [0, 0]
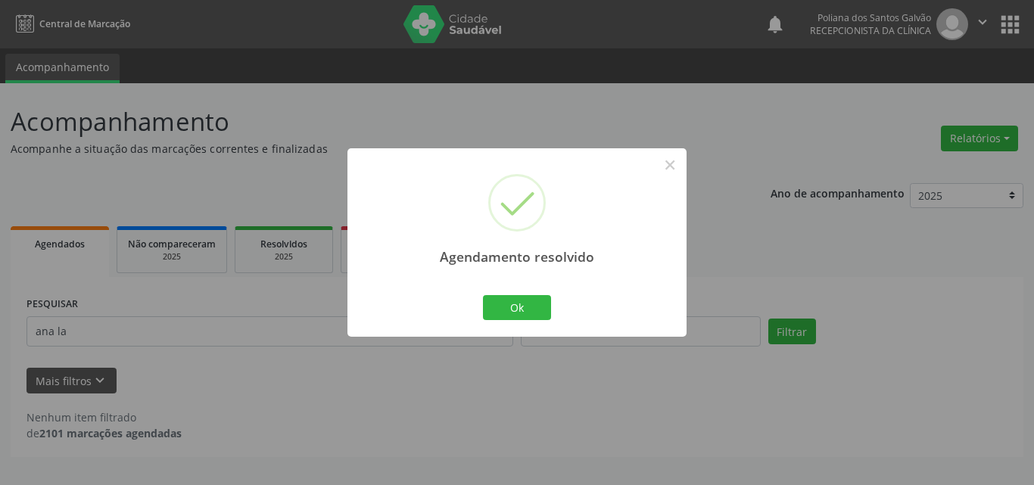
click at [522, 290] on div "Agendamento resolvido × Ok Cancel" at bounding box center [516, 242] width 339 height 188
click at [493, 312] on button "Ok" at bounding box center [517, 308] width 68 height 26
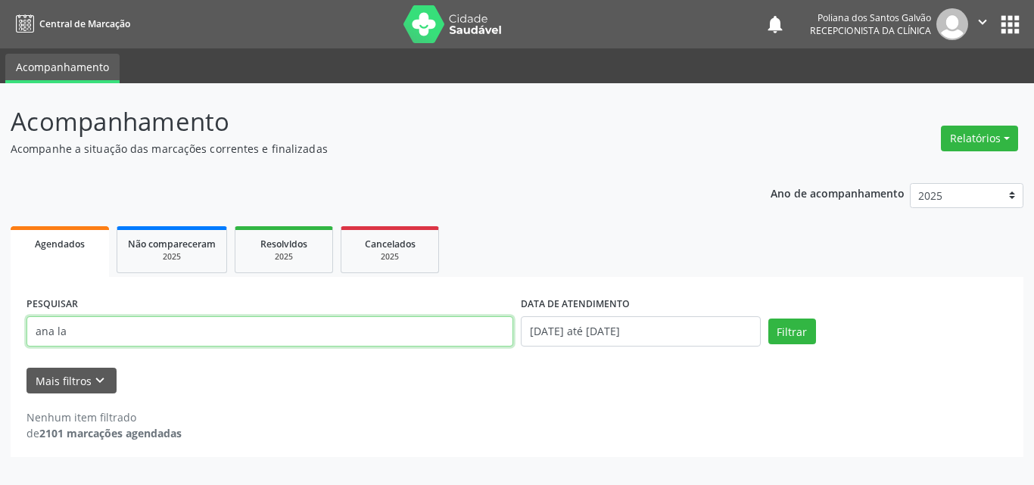
drag, startPoint x: 468, startPoint y: 331, endPoint x: 0, endPoint y: 62, distance: 539.3
click at [0, 62] on div "Central de Marcação notifications Poliana dos Santos Galvão Recepcionista da cl…" at bounding box center [517, 242] width 1034 height 485
type input "LUCINE"
click at [768, 319] on button "Filtrar" at bounding box center [792, 332] width 48 height 26
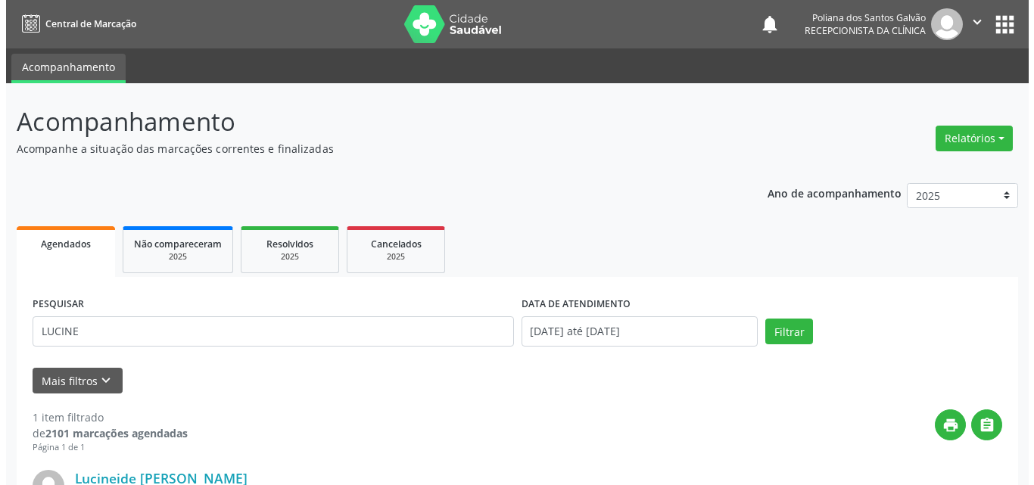
scroll to position [200, 0]
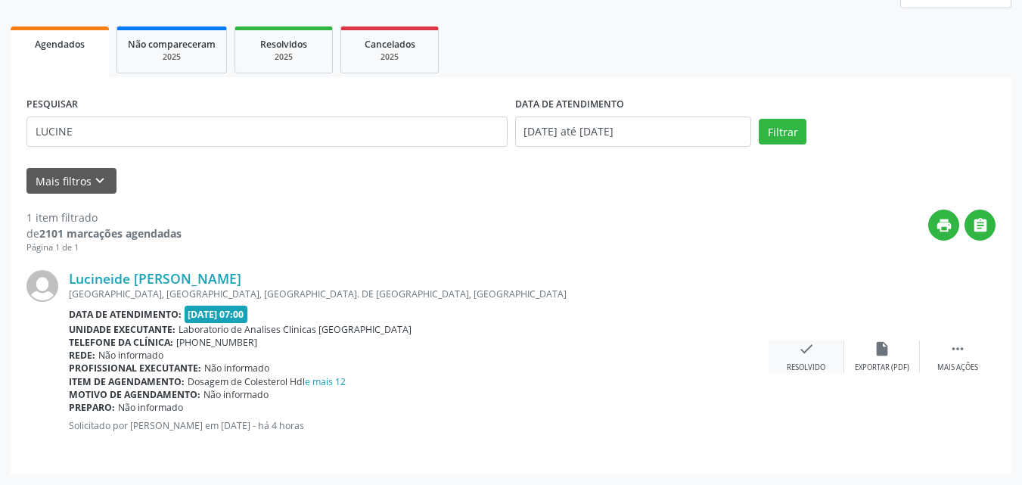
click at [802, 351] on icon "check" at bounding box center [806, 349] width 17 height 17
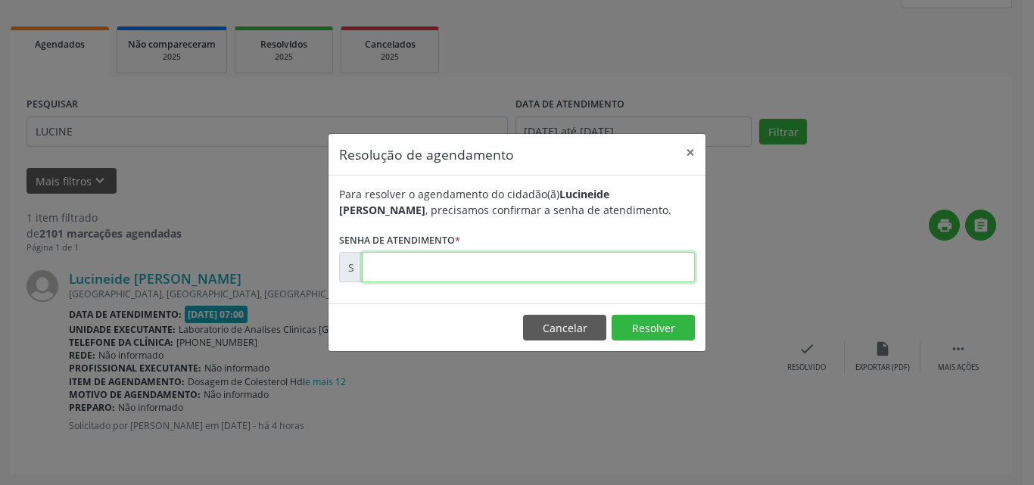
click at [586, 275] on input "text" at bounding box center [528, 267] width 333 height 30
type input "00170940"
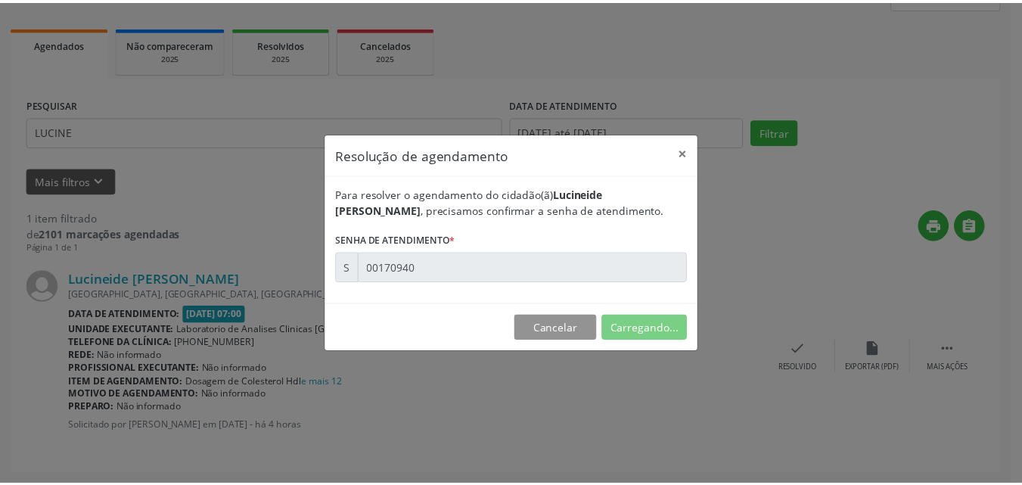
scroll to position [16, 0]
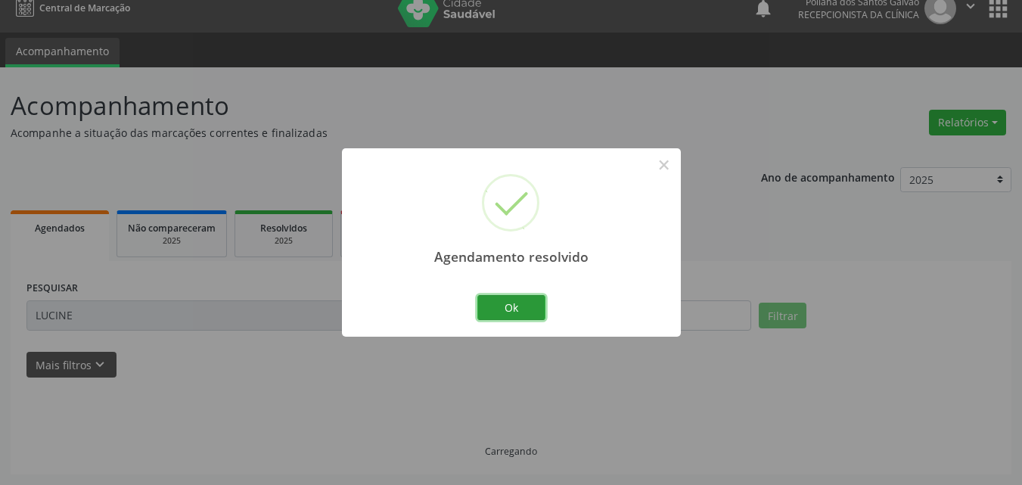
click at [526, 316] on button "Ok" at bounding box center [512, 308] width 68 height 26
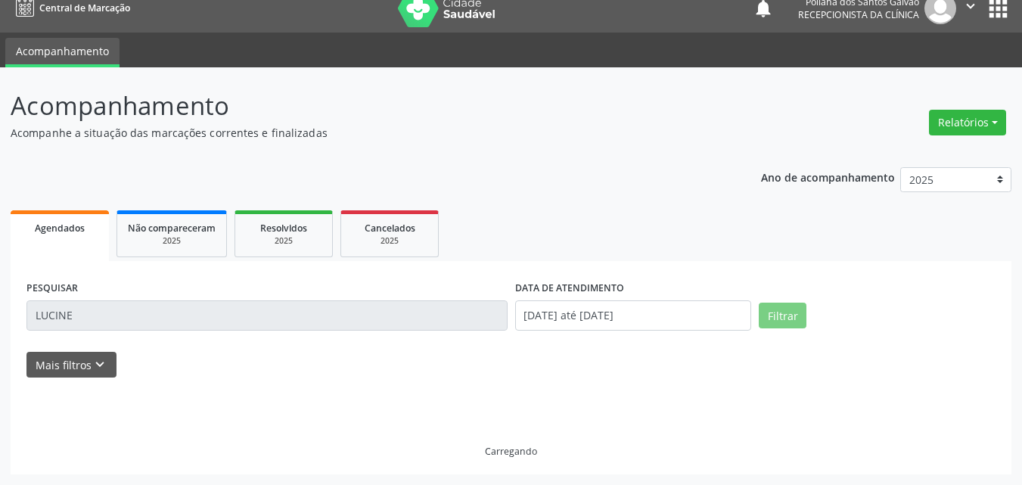
click at [406, 325] on input "LUCINE" at bounding box center [266, 315] width 481 height 30
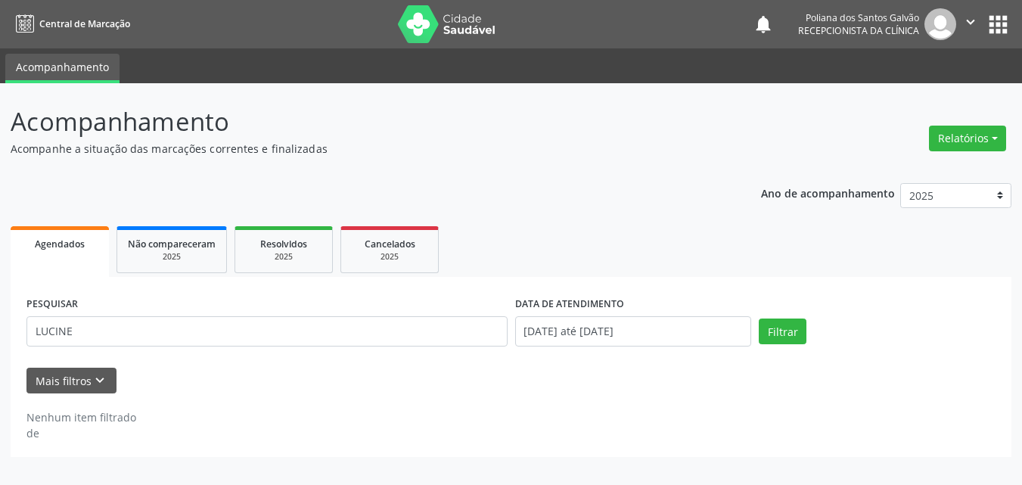
scroll to position [0, 0]
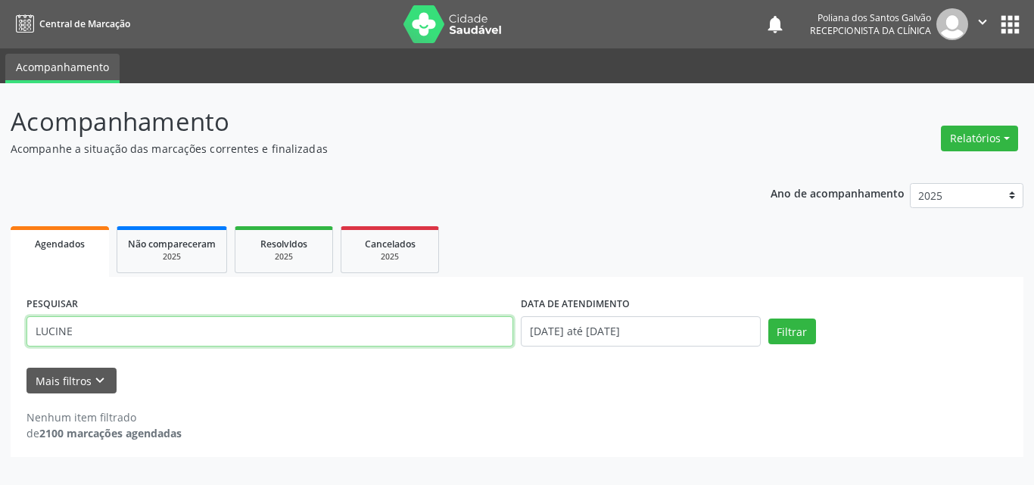
drag, startPoint x: 410, startPoint y: 332, endPoint x: 0, endPoint y: 54, distance: 495.8
click at [0, 58] on div "Central de Marcação notifications Poliana dos Santos Galvão Recepcionista da cl…" at bounding box center [517, 242] width 1034 height 485
type input "RAILDE"
click at [768, 319] on button "Filtrar" at bounding box center [792, 332] width 48 height 26
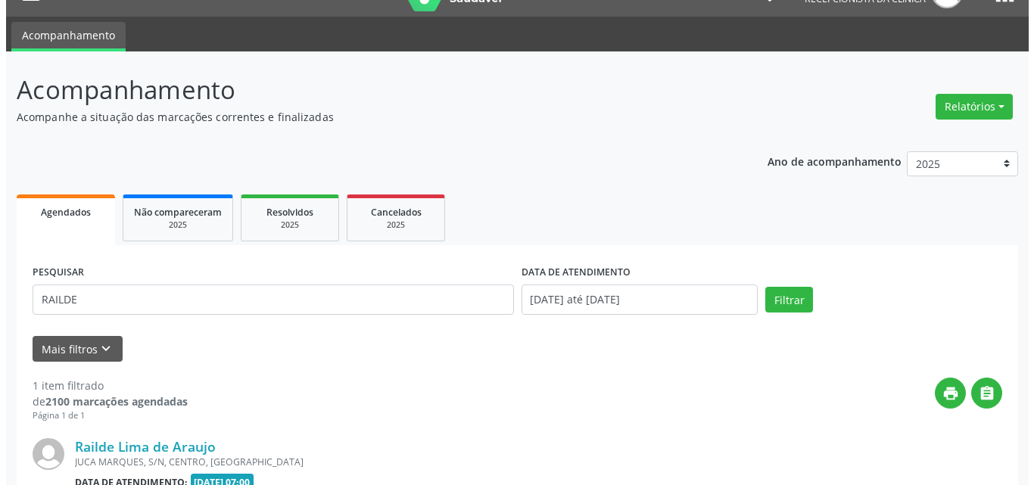
scroll to position [200, 0]
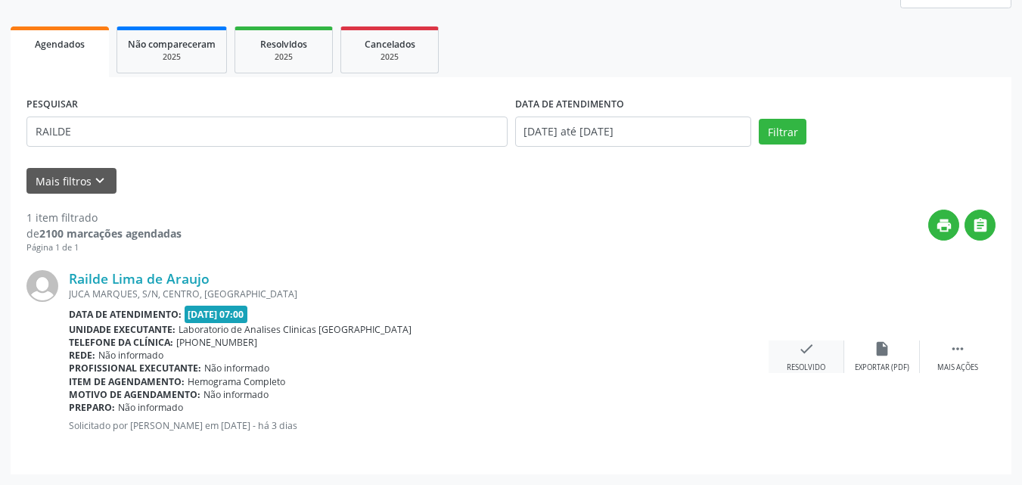
click at [819, 347] on div "check Resolvido" at bounding box center [807, 357] width 76 height 33
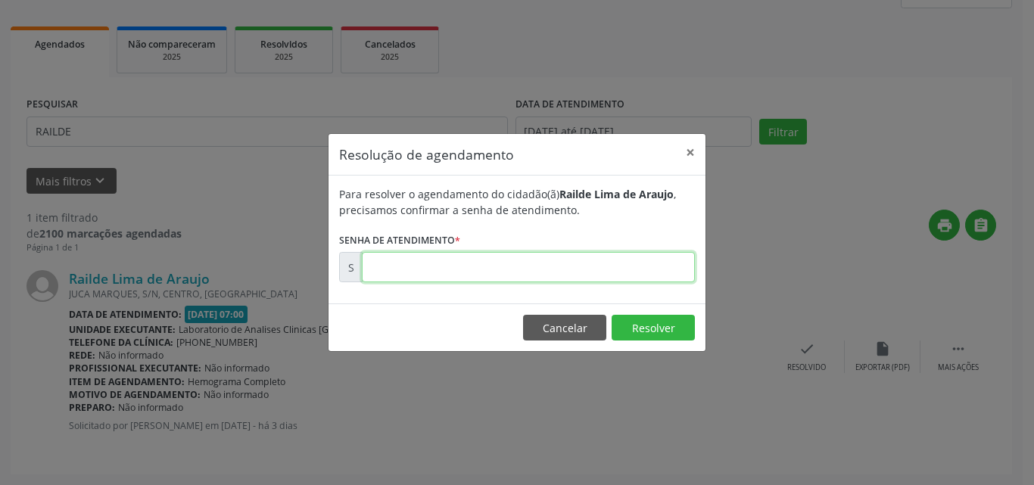
click at [645, 254] on input "text" at bounding box center [528, 267] width 333 height 30
type input "00170694"
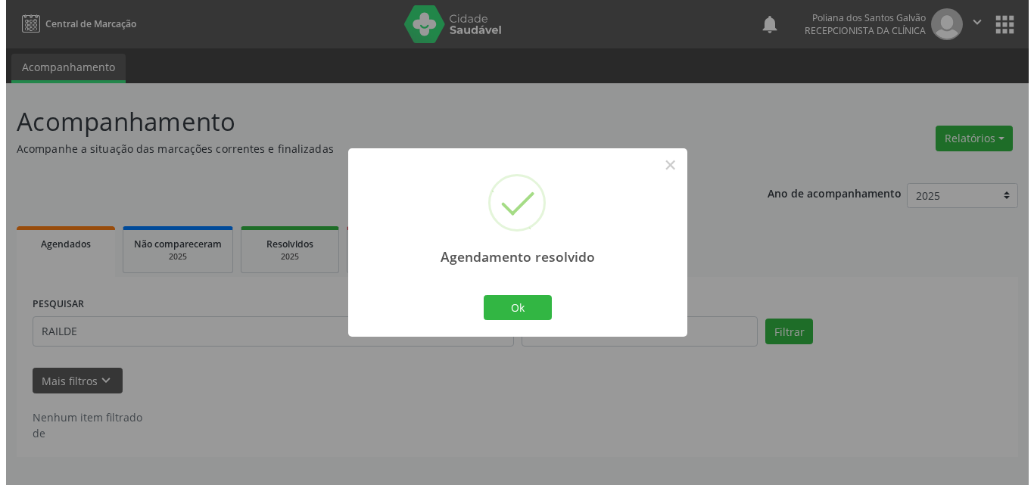
scroll to position [0, 0]
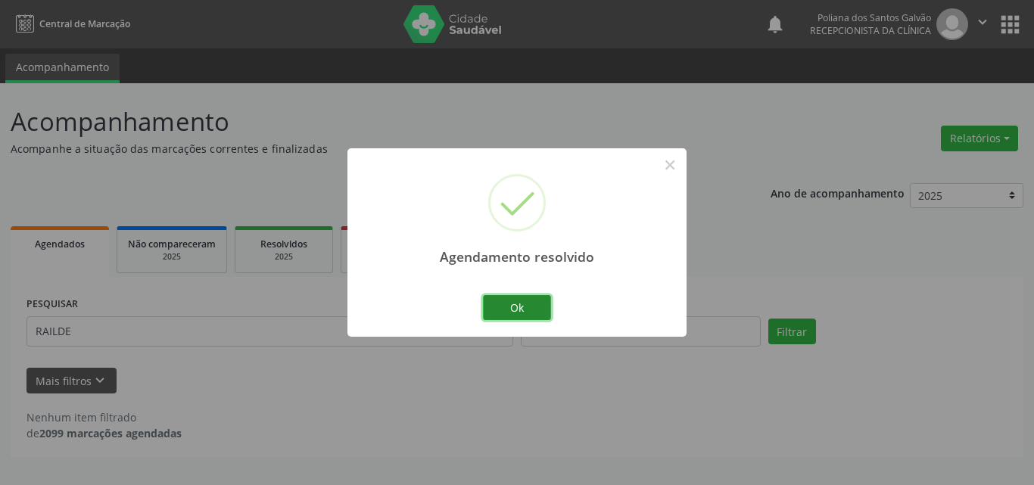
drag, startPoint x: 526, startPoint y: 304, endPoint x: 547, endPoint y: 334, distance: 36.9
click at [526, 305] on button "Ok" at bounding box center [517, 308] width 68 height 26
